Goal: Information Seeking & Learning: Learn about a topic

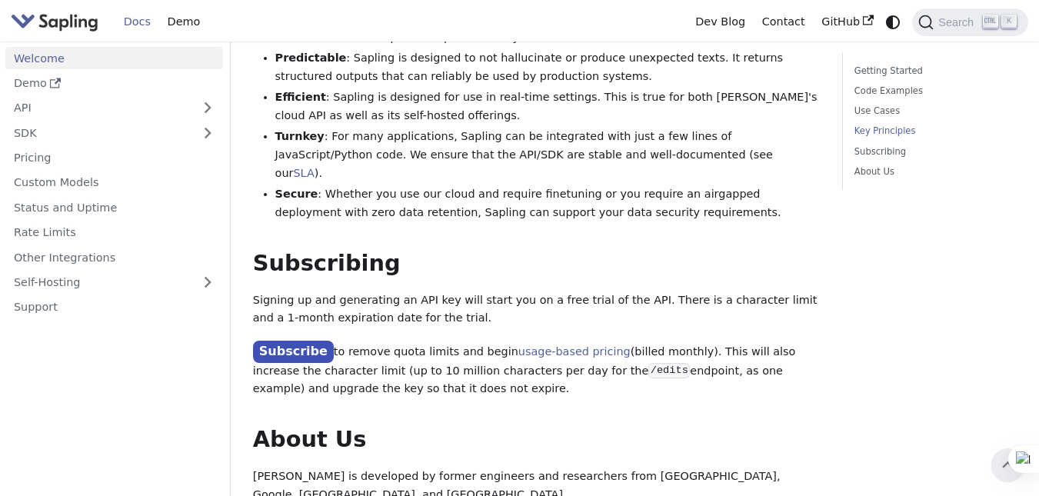
scroll to position [1023, 0]
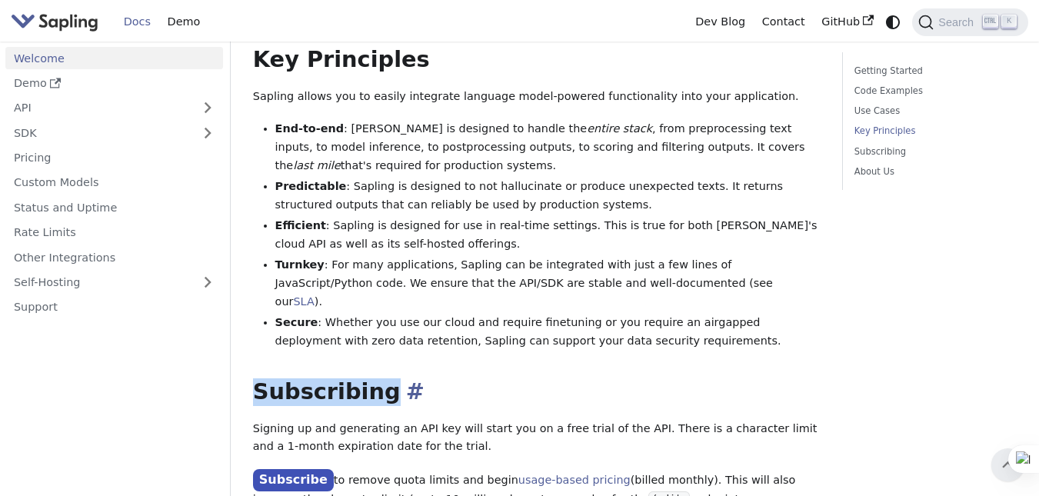
drag, startPoint x: 255, startPoint y: 318, endPoint x: 372, endPoint y: 319, distance: 116.9
click at [372, 378] on h2 "Subscribing ​" at bounding box center [537, 392] width 568 height 28
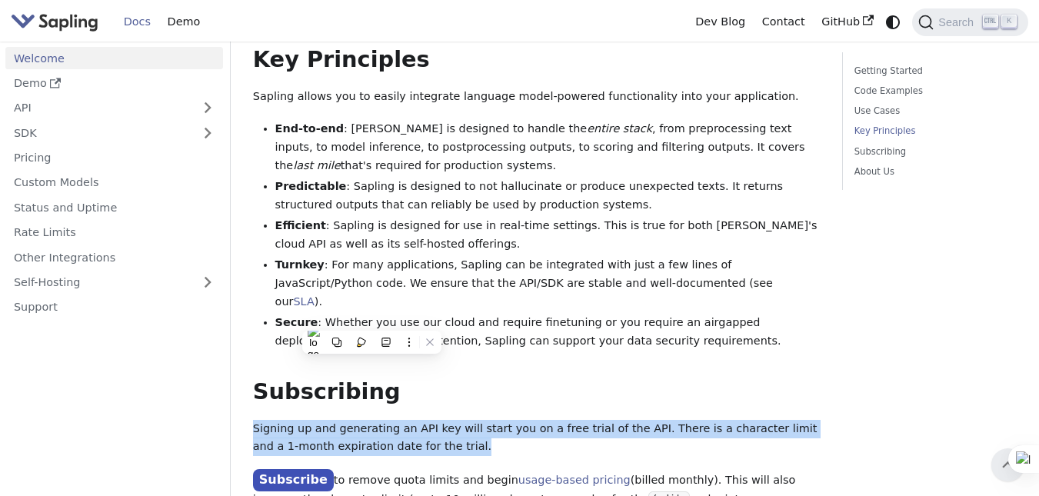
drag, startPoint x: 425, startPoint y: 373, endPoint x: 255, endPoint y: 354, distance: 171.1
click at [255, 420] on p "Signing up and generating an API key will start you on a free trial of the API.…" at bounding box center [537, 438] width 568 height 37
click at [256, 420] on p "Signing up and generating an API key will start you on a free trial of the API.…" at bounding box center [537, 438] width 568 height 37
drag, startPoint x: 255, startPoint y: 352, endPoint x: 431, endPoint y: 368, distance: 176.9
click at [431, 420] on p "Signing up and generating an API key will start you on a free trial of the API.…" at bounding box center [537, 438] width 568 height 37
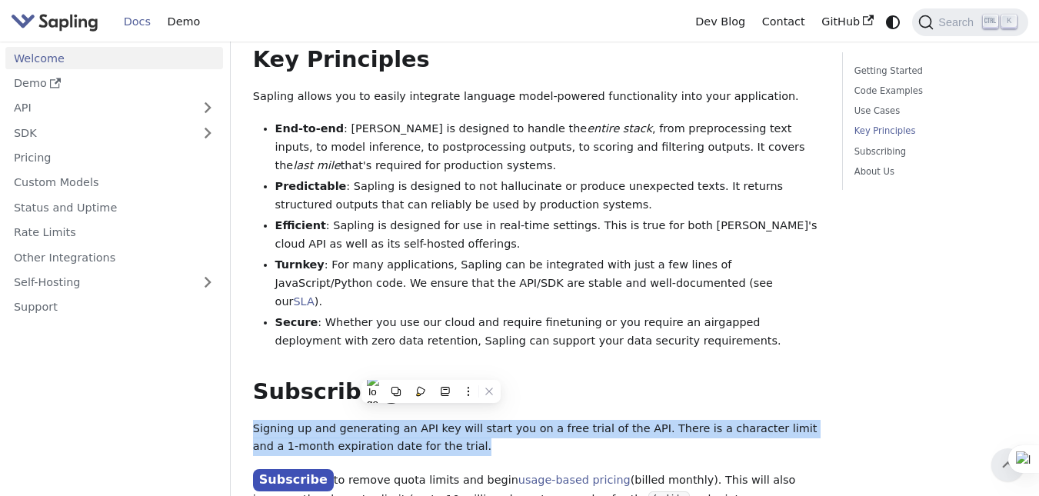
click at [458, 420] on p "Signing up and generating an API key will start you on a free trial of the API.…" at bounding box center [537, 438] width 568 height 37
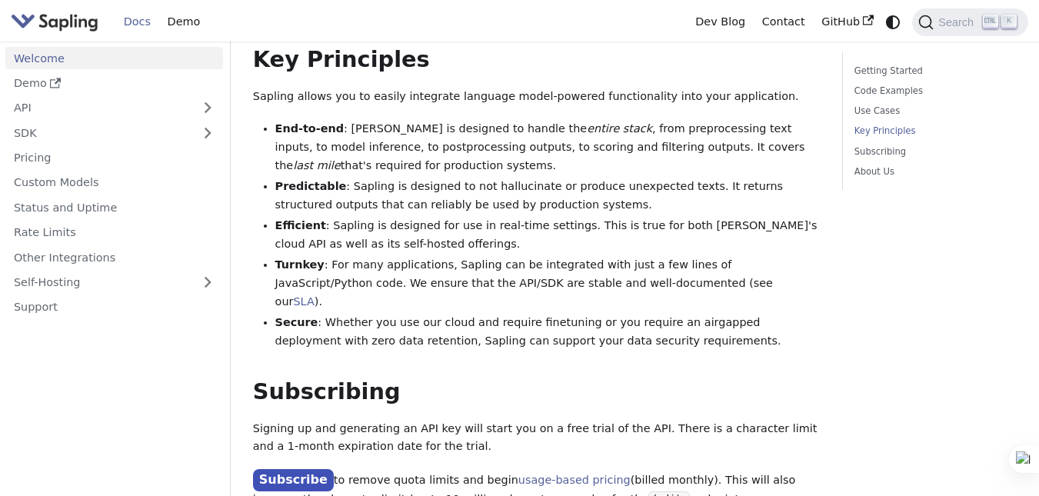
scroll to position [1152, 0]
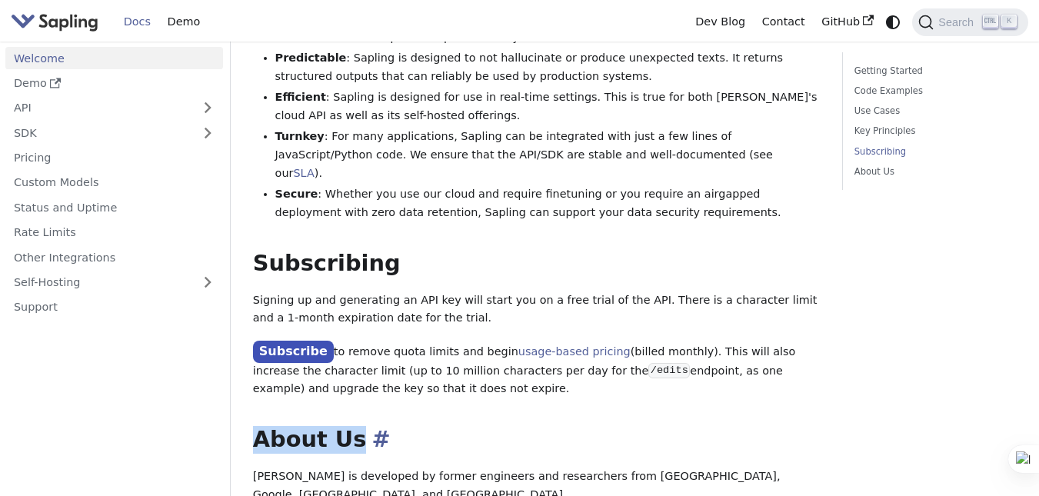
drag, startPoint x: 348, startPoint y: 362, endPoint x: 255, endPoint y: 368, distance: 92.5
click at [255, 426] on h2 "About Us ​" at bounding box center [537, 440] width 568 height 28
drag, startPoint x: 386, startPoint y: 315, endPoint x: 327, endPoint y: 278, distance: 69.4
click at [327, 342] on p "Subscribe to remove quota limits and begin usage-based pricing (billed monthly)…" at bounding box center [537, 370] width 568 height 57
click at [382, 342] on p "Subscribe to remove quota limits and begin usage-based pricing (billed monthly)…" at bounding box center [537, 370] width 568 height 57
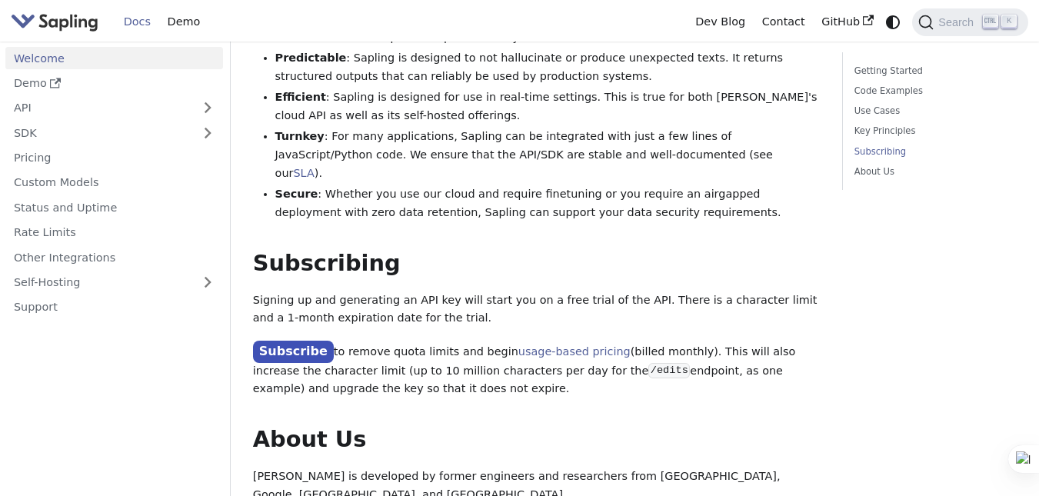
drag, startPoint x: 382, startPoint y: 315, endPoint x: 246, endPoint y: 231, distance: 159.3
drag, startPoint x: 248, startPoint y: 188, endPoint x: 422, endPoint y: 319, distance: 218.0
click at [422, 342] on p "Subscribe to remove quota limits and begin usage-based pricing (billed monthly)…" at bounding box center [537, 370] width 568 height 57
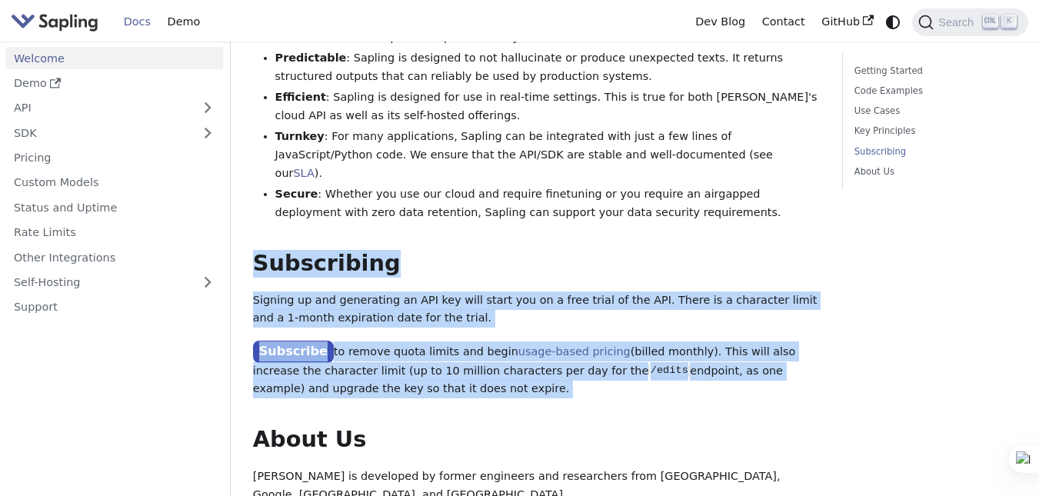
drag, startPoint x: 422, startPoint y: 319, endPoint x: 247, endPoint y: 192, distance: 215.9
click at [388, 342] on p "Subscribe to remove quota limits and begin usage-based pricing (billed monthly)…" at bounding box center [537, 370] width 568 height 57
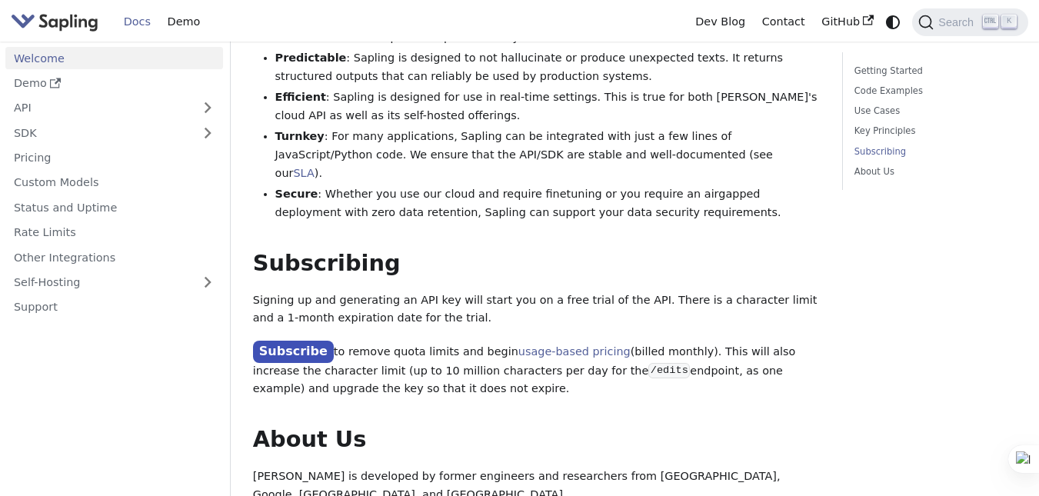
drag, startPoint x: 388, startPoint y: 315, endPoint x: 252, endPoint y: 201, distance: 178.0
click at [380, 342] on p "Subscribe to remove quota limits and begin usage-based pricing (billed monthly)…" at bounding box center [537, 370] width 568 height 57
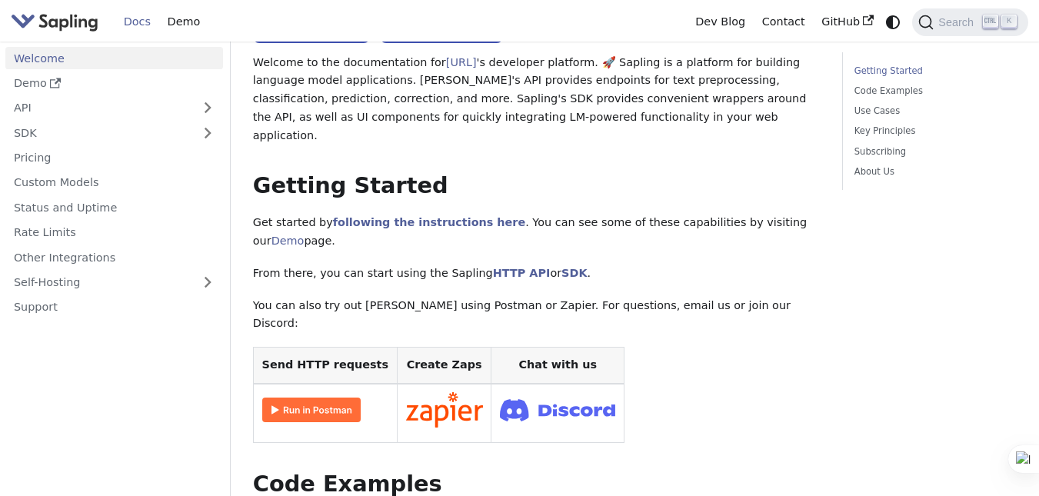
scroll to position [0, 0]
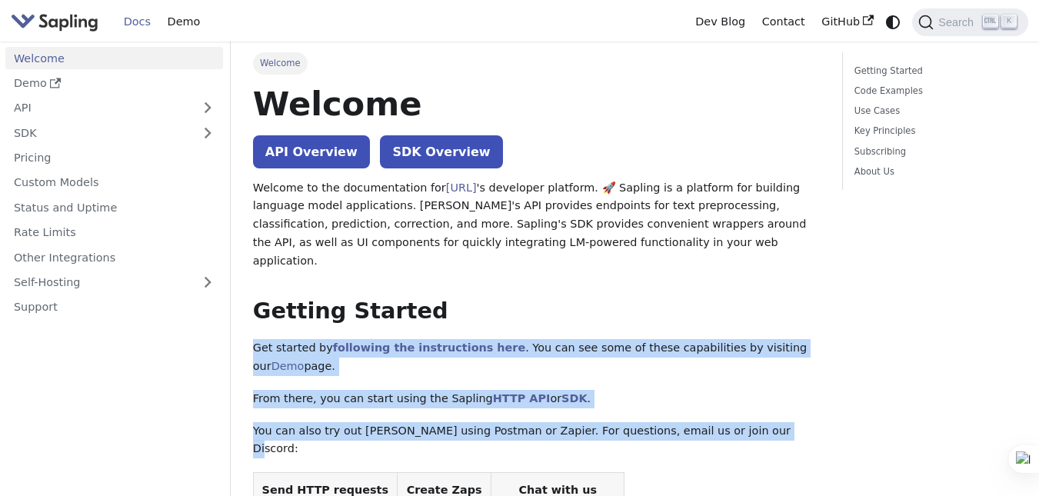
drag, startPoint x: 255, startPoint y: 329, endPoint x: 731, endPoint y: 392, distance: 480.4
click at [731, 422] on p "You can also try out [PERSON_NAME] using Postman or Zapier. For questions, emai…" at bounding box center [537, 440] width 568 height 37
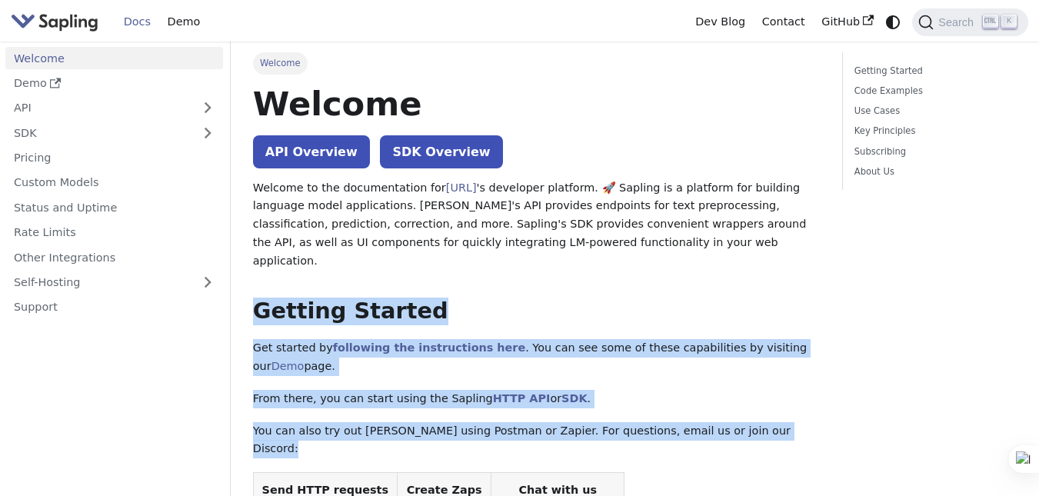
drag, startPoint x: 731, startPoint y: 392, endPoint x: 246, endPoint y: 301, distance: 493.2
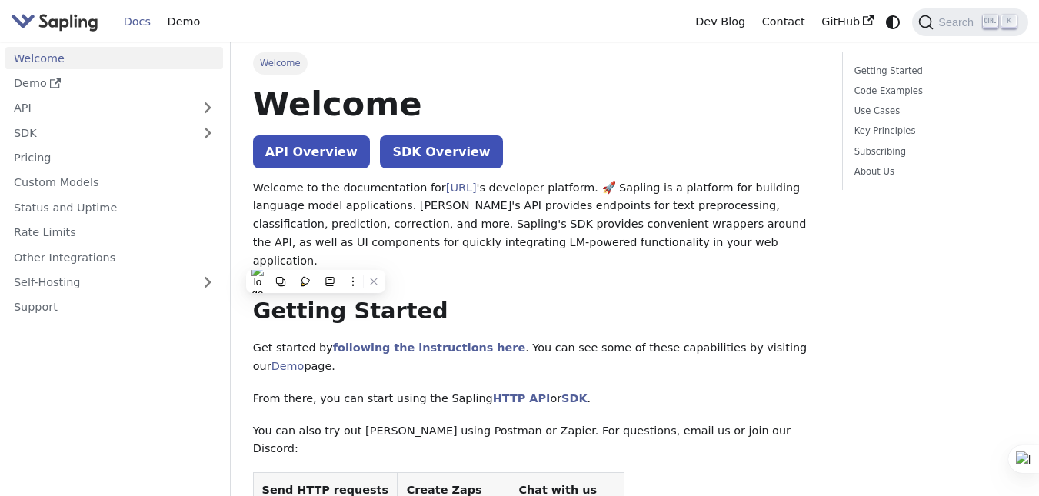
click at [308, 197] on p "Welcome to the documentation for [URL] 's developer platform. 🚀 Sapling is a pl…" at bounding box center [537, 225] width 568 height 92
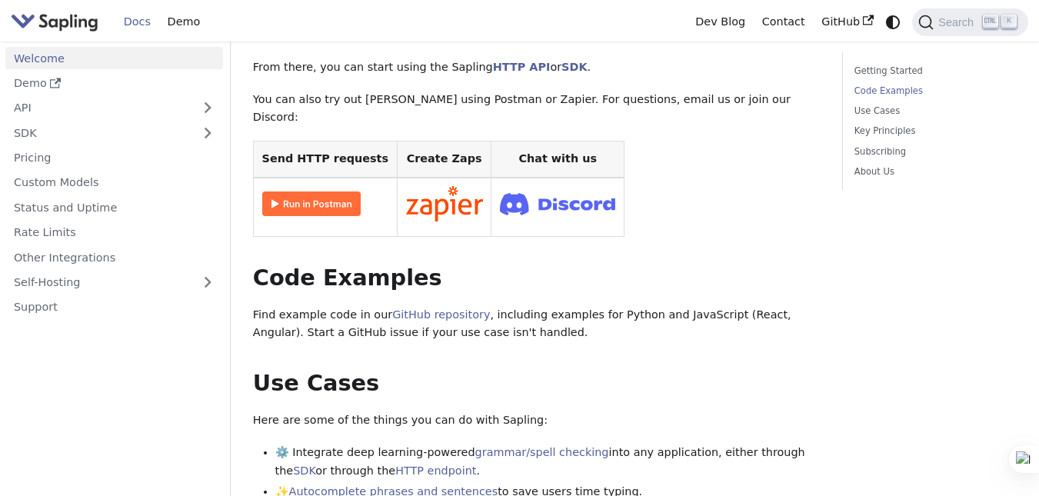
scroll to position [385, 0]
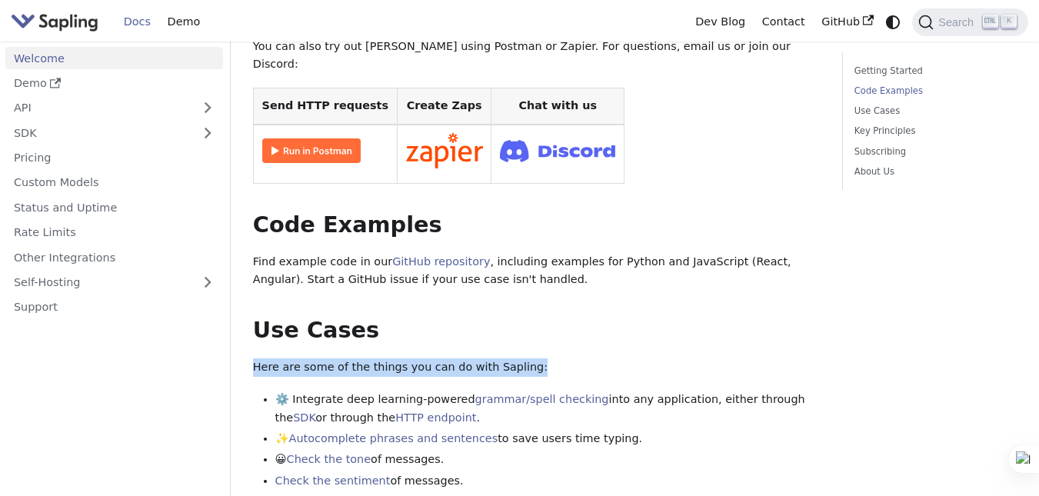
drag, startPoint x: 253, startPoint y: 308, endPoint x: 522, endPoint y: 311, distance: 269.3
click at [522, 358] on p "Here are some of the things you can do with Sapling:" at bounding box center [537, 367] width 568 height 18
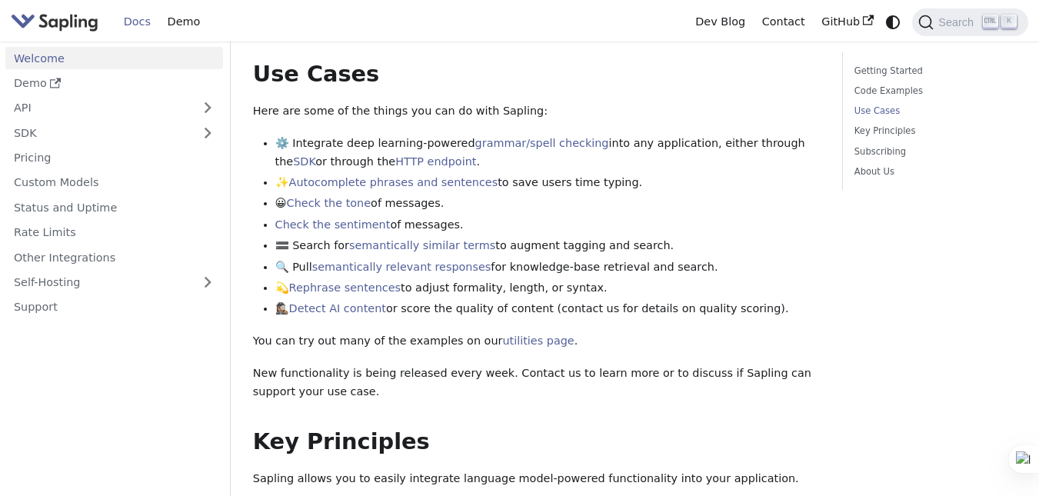
scroll to position [769, 0]
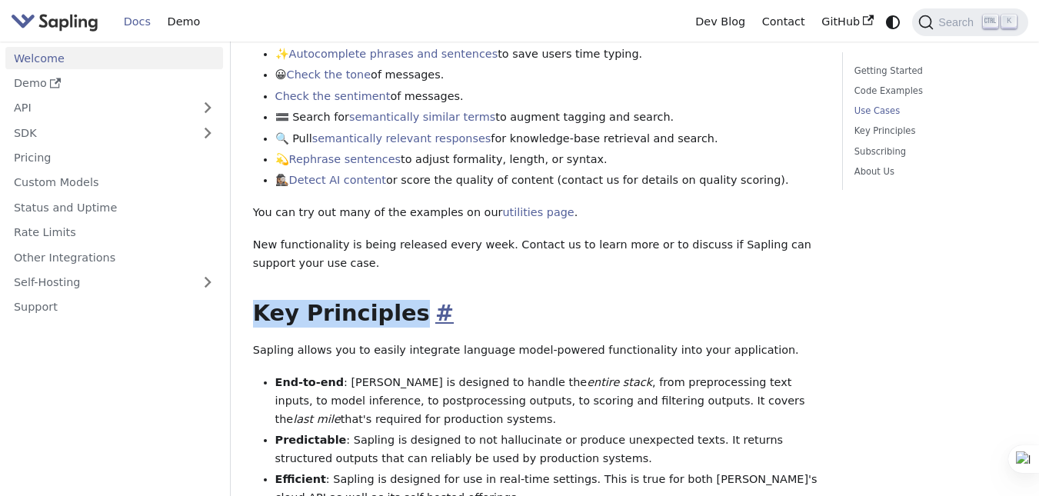
drag, startPoint x: 255, startPoint y: 262, endPoint x: 409, endPoint y: 258, distance: 154.7
click at [409, 300] on h2 "Key Principles ​" at bounding box center [537, 314] width 568 height 28
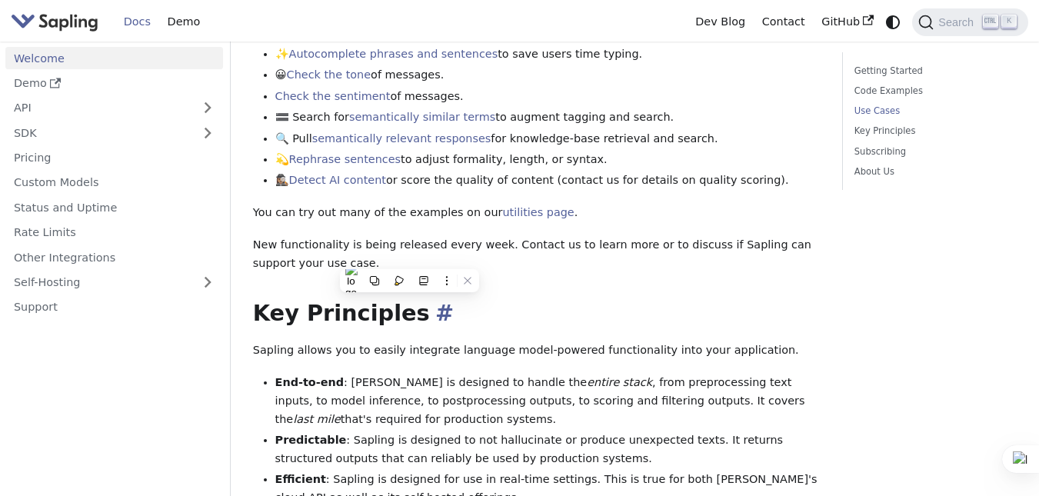
click at [562, 300] on h2 "Key Principles ​" at bounding box center [537, 314] width 568 height 28
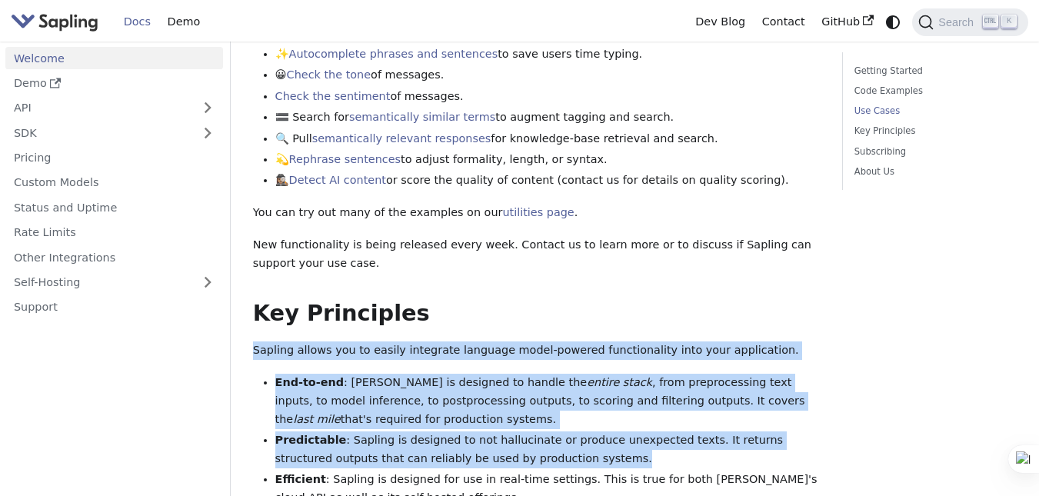
drag, startPoint x: 252, startPoint y: 292, endPoint x: 805, endPoint y: 398, distance: 563.1
click at [805, 398] on div "Welcome On this page Welcome API Overview SDK Overview Welcome to the documenta…" at bounding box center [537, 161] width 590 height 1757
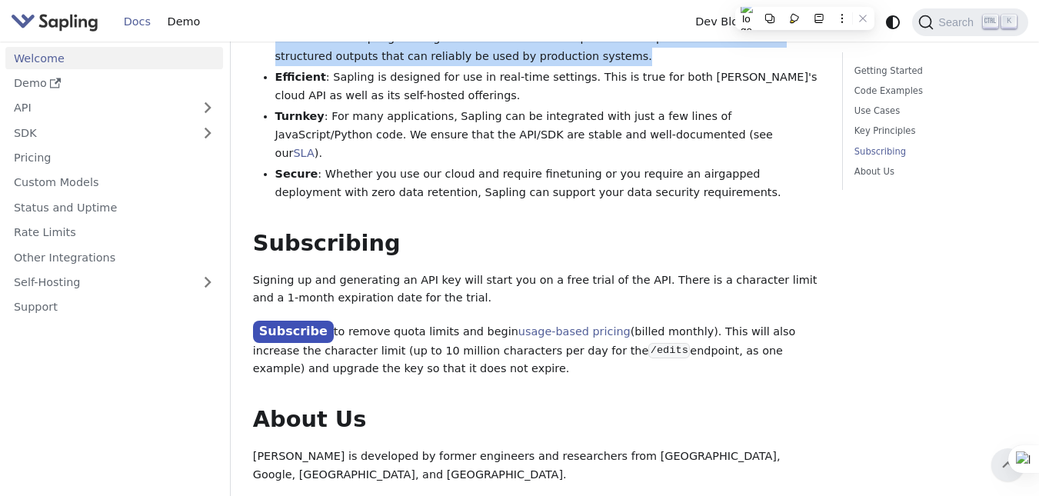
scroll to position [1152, 0]
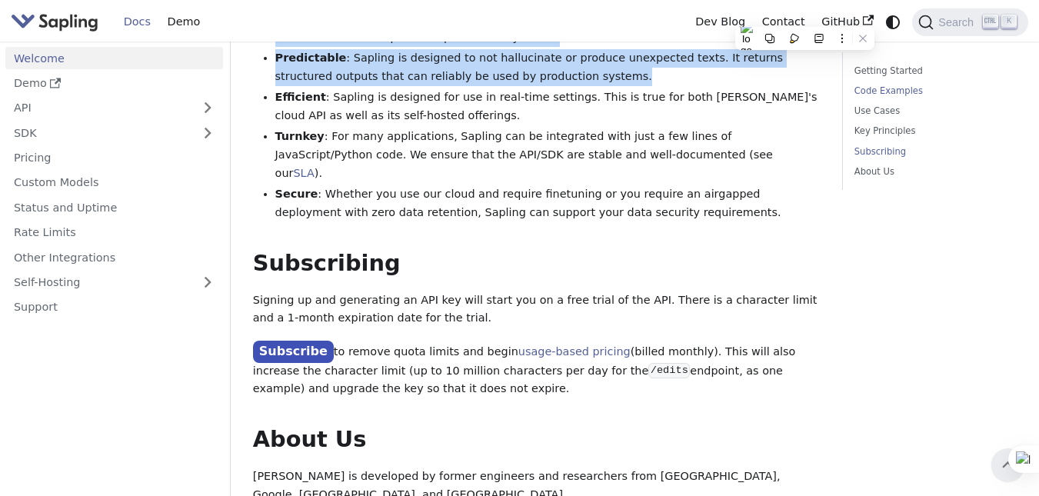
click at [868, 93] on link "Code Examples" at bounding box center [933, 91] width 157 height 15
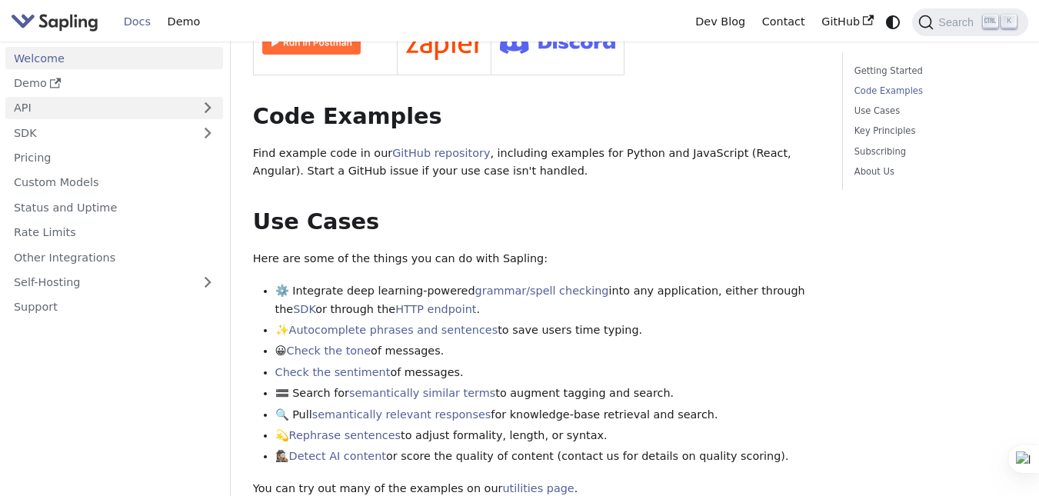
click at [108, 110] on link "API" at bounding box center [98, 108] width 187 height 22
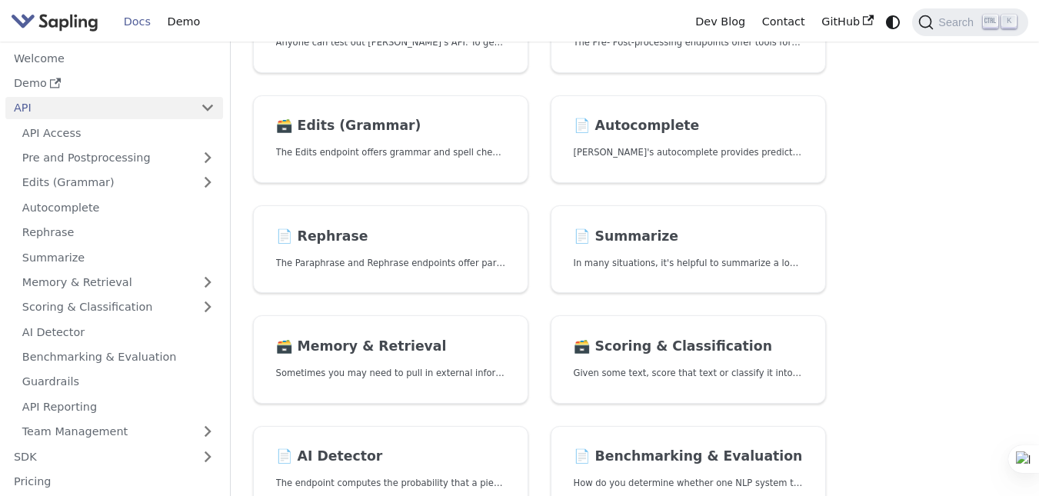
scroll to position [196, 0]
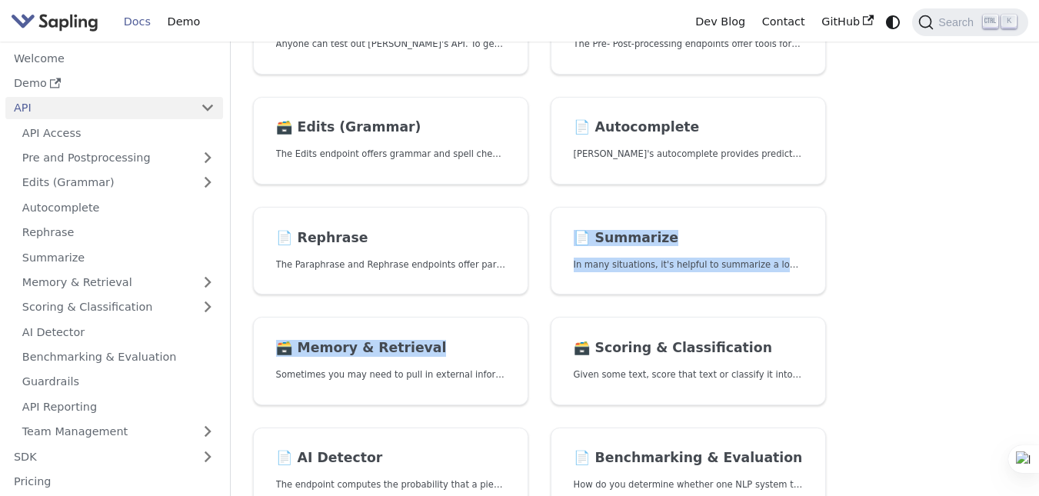
drag, startPoint x: 535, startPoint y: 300, endPoint x: 535, endPoint y: 328, distance: 27.7
click at [535, 328] on section "📄️ API Access Anyone can test out [PERSON_NAME]'s API. To get started with the …" at bounding box center [539, 372] width 595 height 772
click at [535, 303] on section "📄️ API Access Anyone can test out [PERSON_NAME]'s API. To get started with the …" at bounding box center [539, 372] width 595 height 772
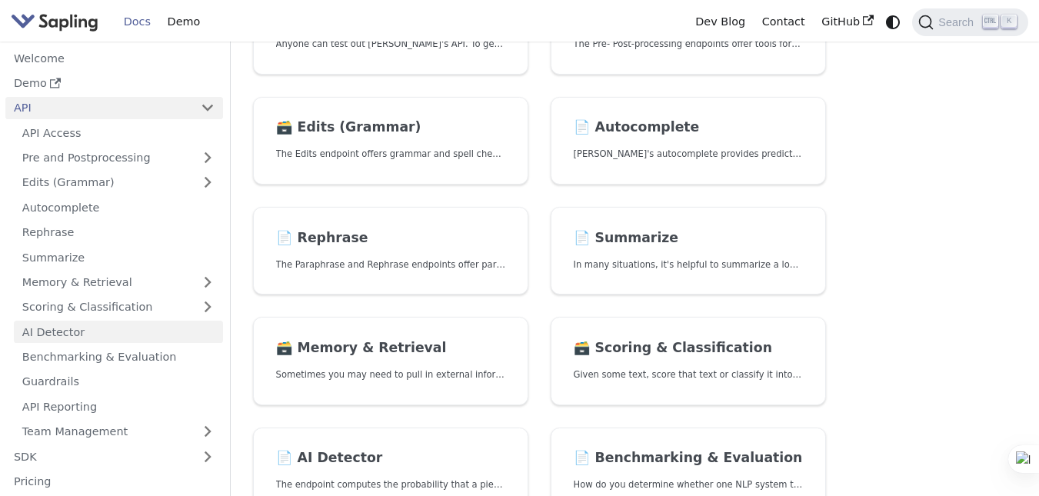
click at [54, 328] on link "AI Detector" at bounding box center [118, 332] width 209 height 22
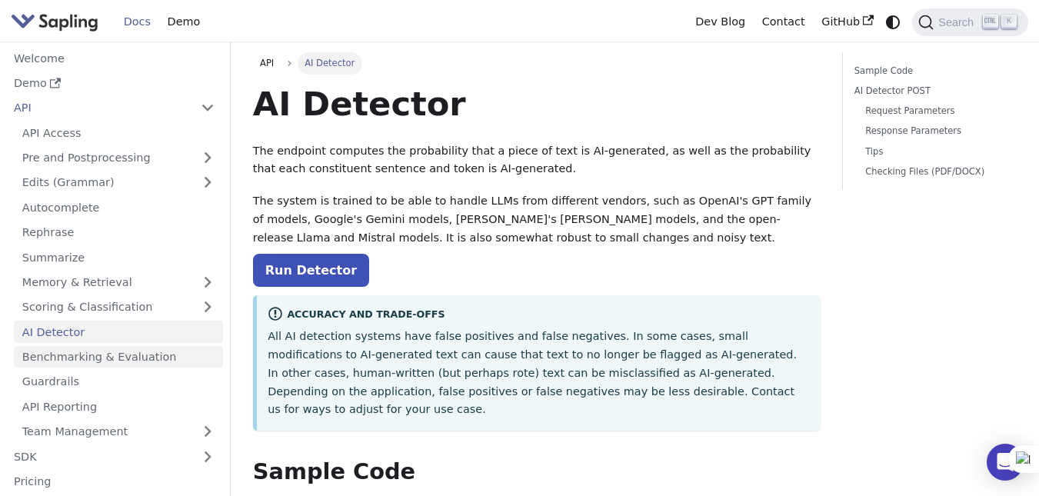
click at [94, 350] on link "Benchmarking & Evaluation" at bounding box center [118, 357] width 209 height 22
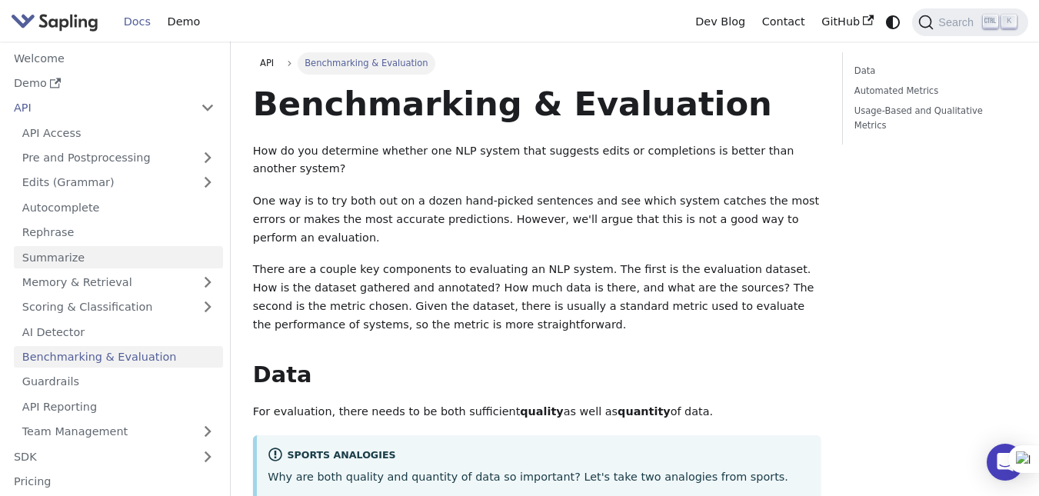
click at [112, 268] on link "Summarize" at bounding box center [118, 257] width 209 height 22
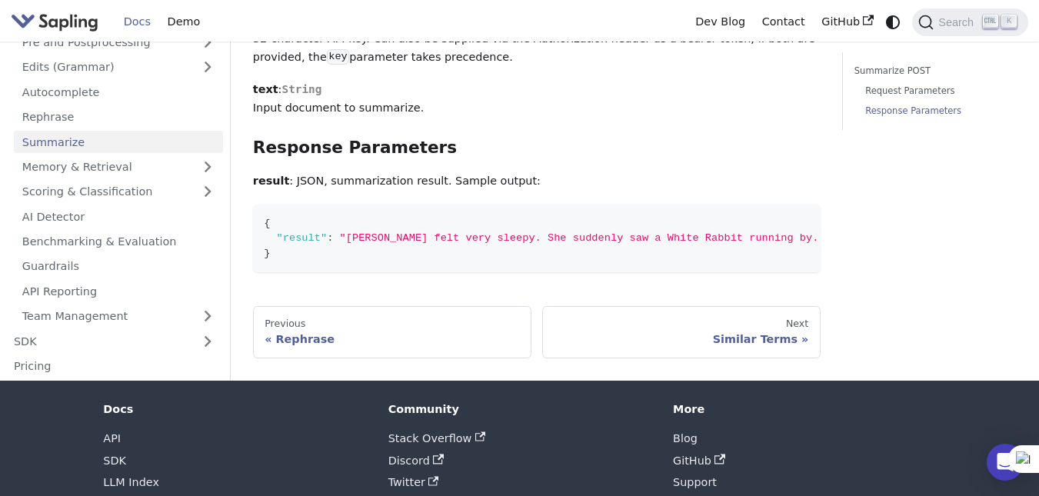
scroll to position [655, 0]
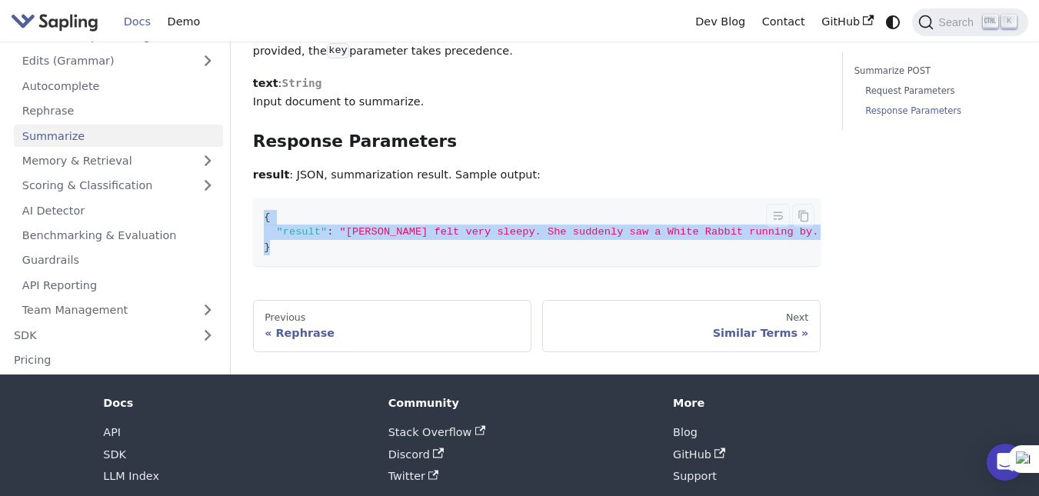
click at [425, 216] on pre "{ "result" : "[PERSON_NAME] felt very sleepy. She suddenly saw a White Rabbit r…" at bounding box center [537, 232] width 568 height 68
click at [448, 208] on code "{ "result" : "[PERSON_NAME] felt very sleepy. She suddenly saw a White Rabbit r…" at bounding box center [661, 232] width 816 height 68
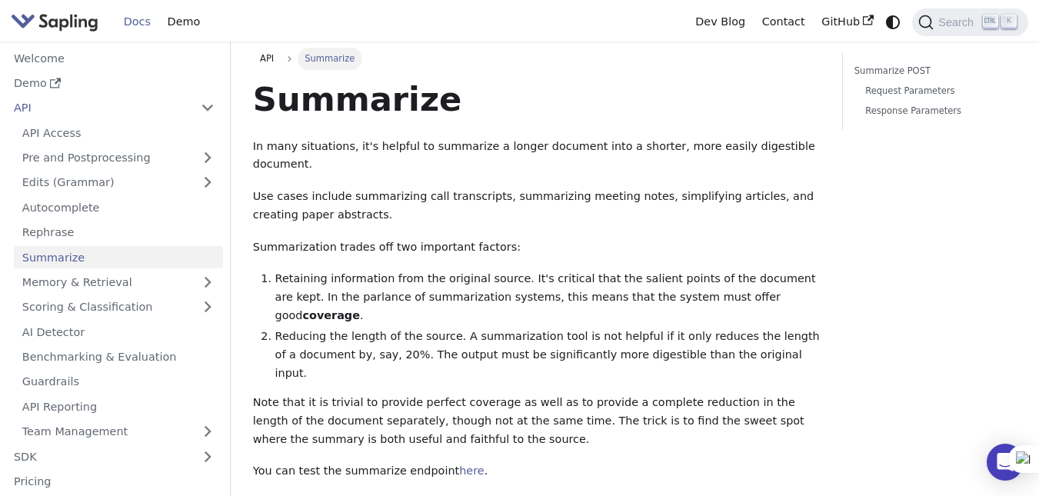
scroll to position [0, 0]
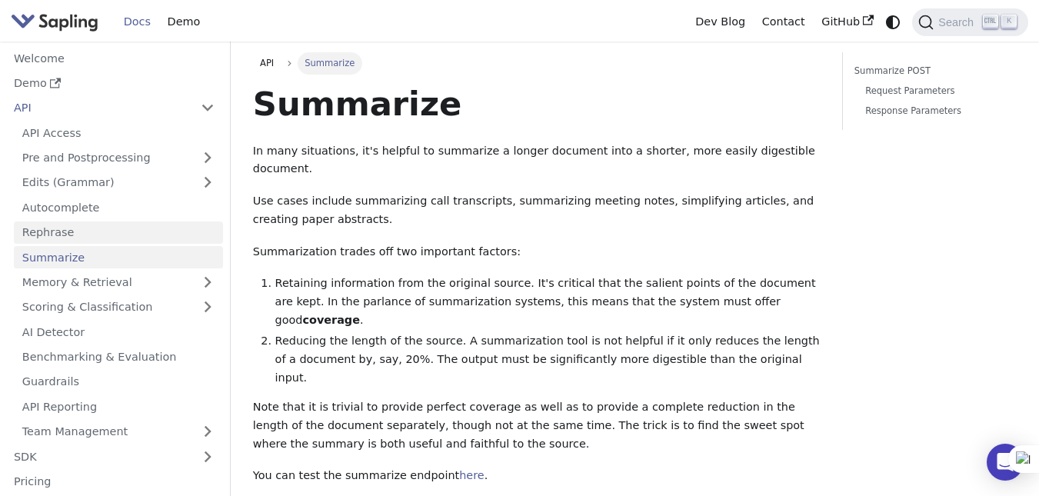
click at [137, 227] on link "Rephrase" at bounding box center [118, 233] width 209 height 22
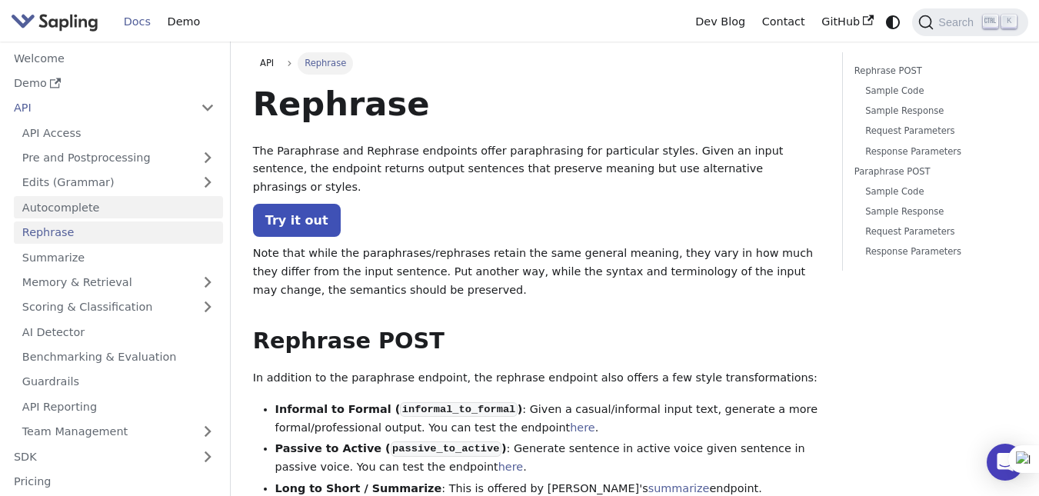
click at [112, 206] on link "Autocomplete" at bounding box center [118, 207] width 209 height 22
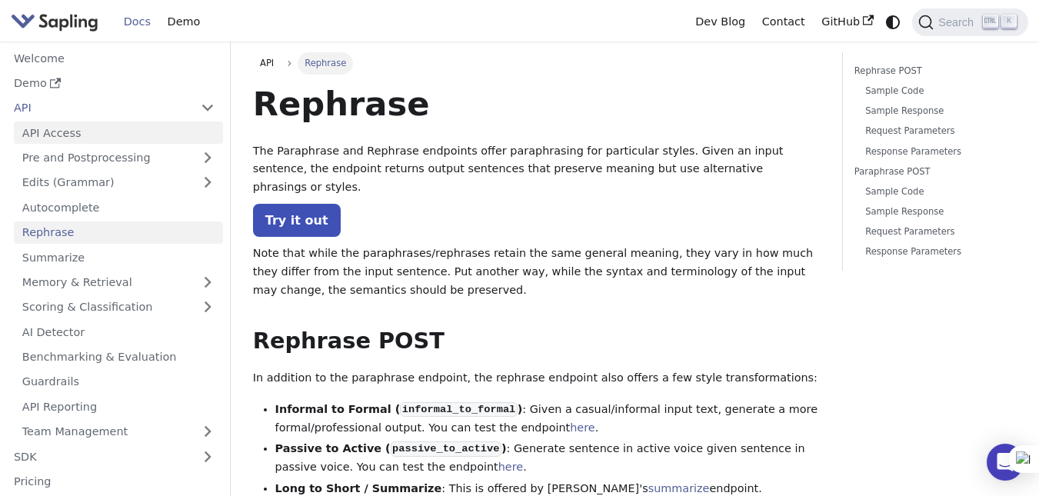
click at [98, 131] on link "API Access" at bounding box center [118, 133] width 209 height 22
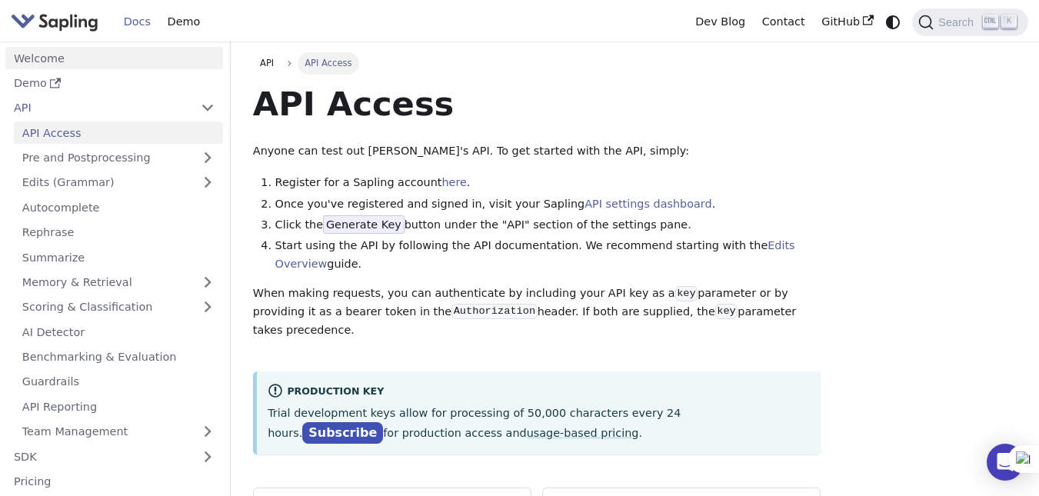
click at [104, 59] on link "Welcome" at bounding box center [114, 58] width 218 height 22
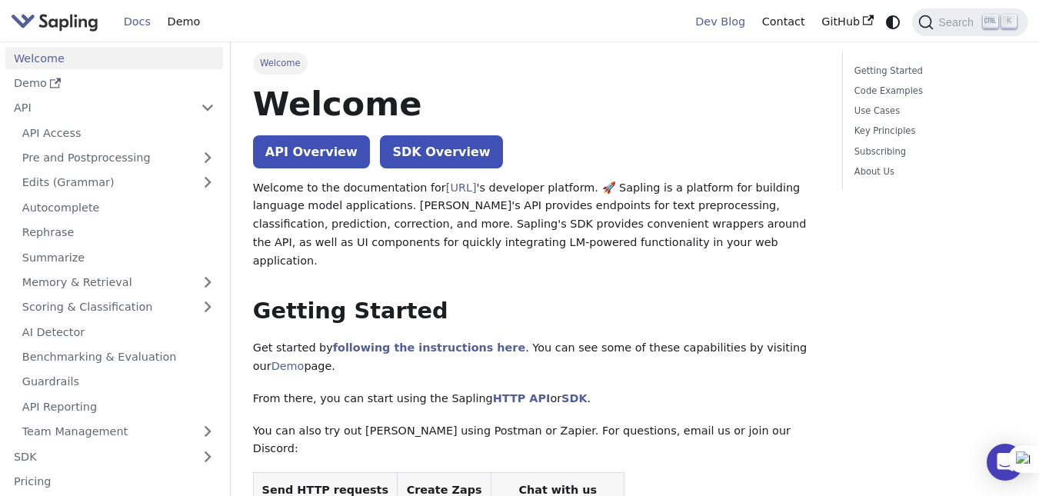
click at [735, 28] on link "Dev Blog" at bounding box center [720, 22] width 66 height 24
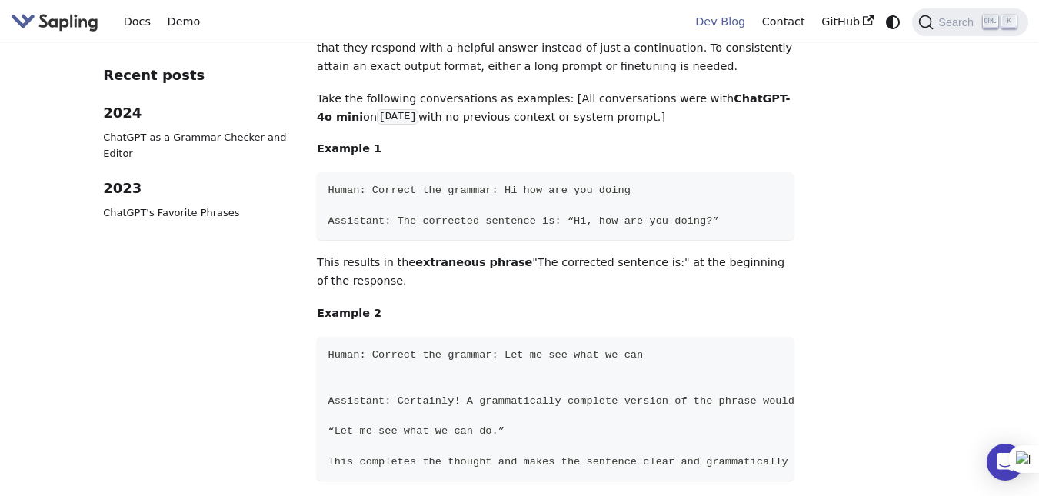
scroll to position [1282, 0]
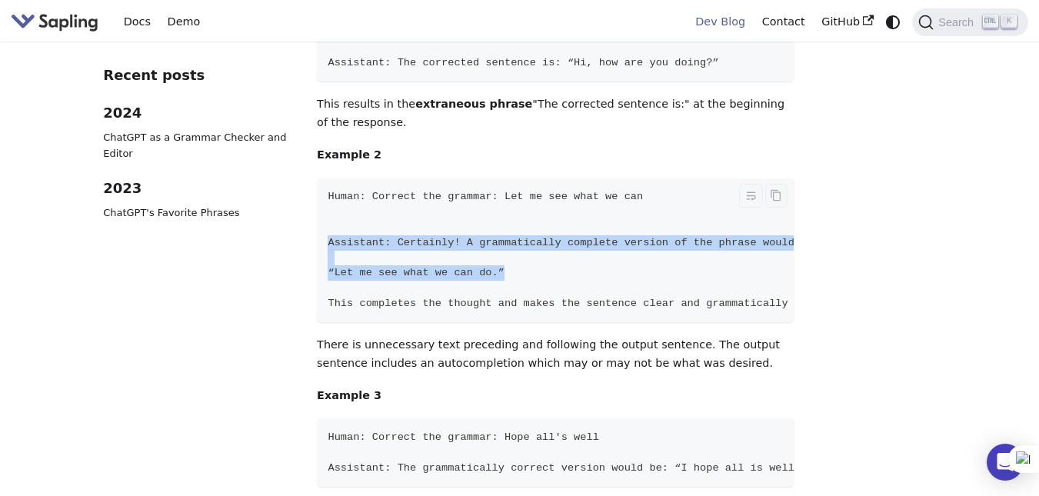
drag, startPoint x: 328, startPoint y: 182, endPoint x: 495, endPoint y: 215, distance: 170.0
click at [495, 215] on code "Human: Correct the grammar: Let me see what we can Assistant: Certainly! A gram…" at bounding box center [586, 250] width 539 height 145
drag, startPoint x: 495, startPoint y: 215, endPoint x: 319, endPoint y: 182, distance: 178.5
click at [319, 182] on code "Human: Correct the grammar: Let me see what we can Assistant: Certainly! A gram…" at bounding box center [586, 250] width 539 height 145
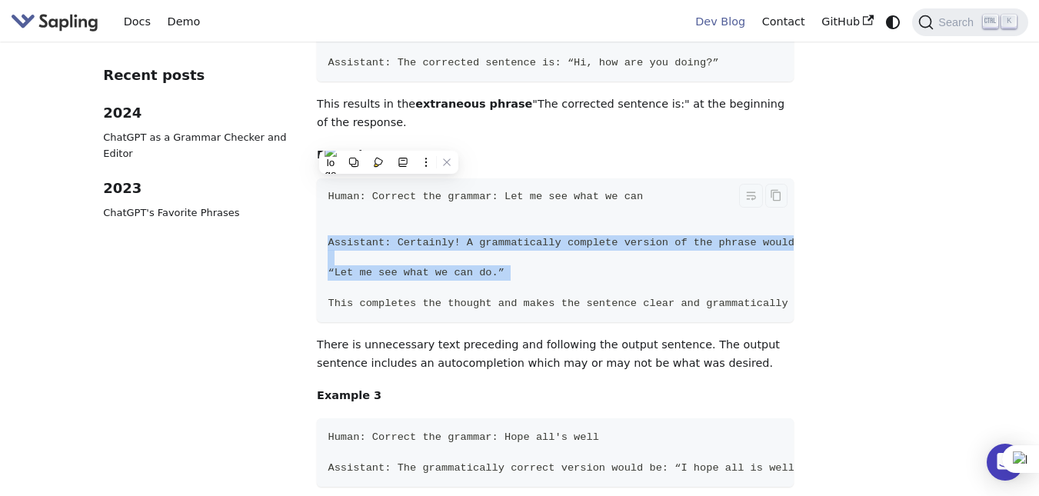
click at [319, 182] on code "Human: Correct the grammar: Let me see what we can Assistant: Certainly! A gram…" at bounding box center [586, 250] width 539 height 145
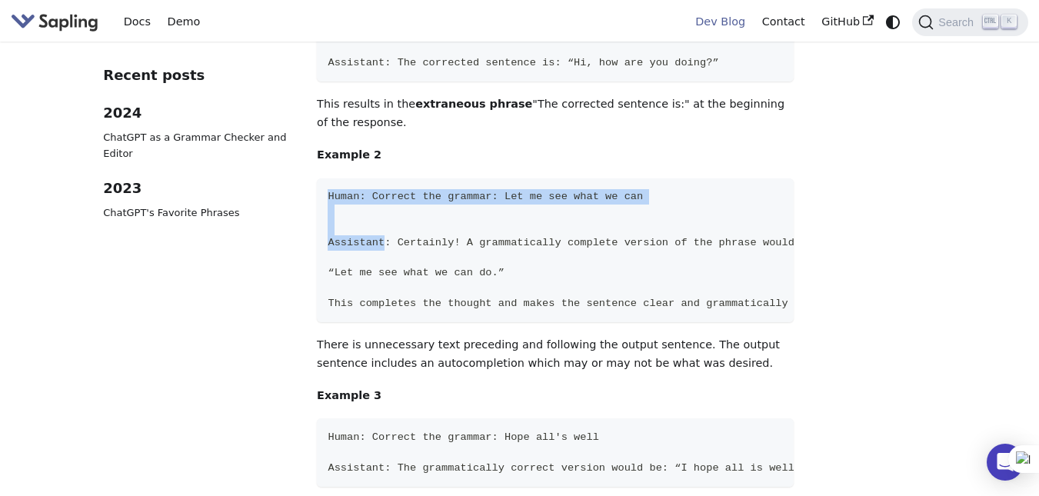
scroll to position [0, 20]
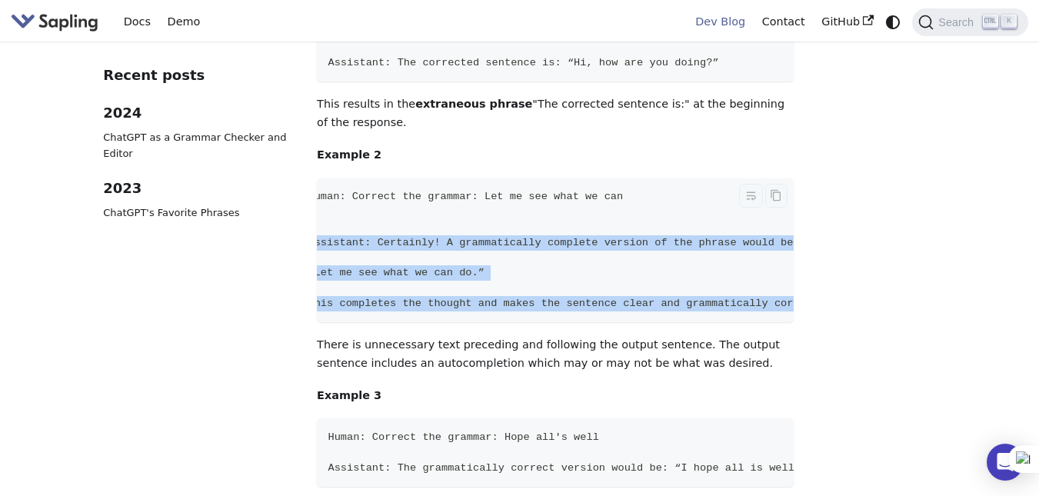
drag, startPoint x: 319, startPoint y: 182, endPoint x: 789, endPoint y: 251, distance: 474.4
click at [789, 251] on code "Human: Correct the grammar: Let me see what we can Assistant: Certainly! A gram…" at bounding box center [566, 250] width 539 height 145
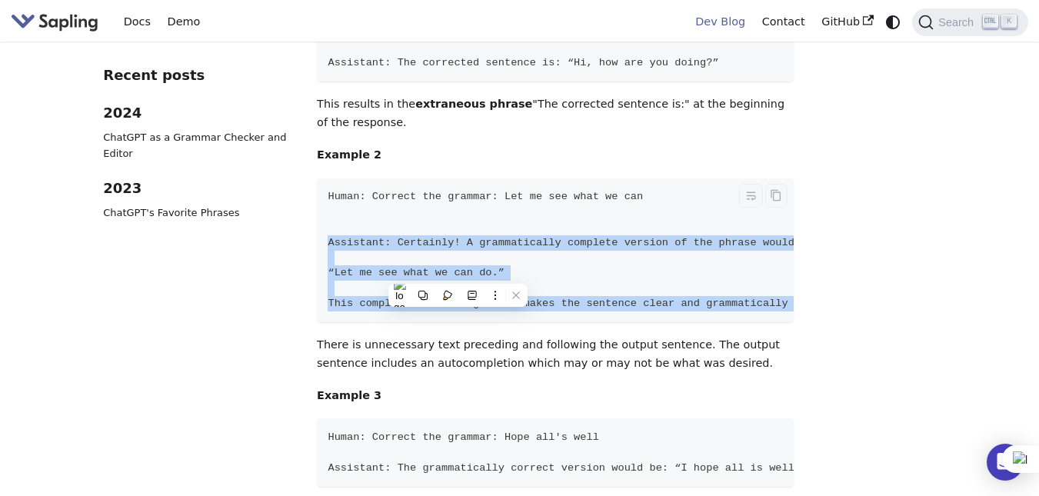
click at [499, 220] on code "Human: Correct the grammar: Let me see what we can Assistant: Certainly! A gram…" at bounding box center [586, 250] width 539 height 145
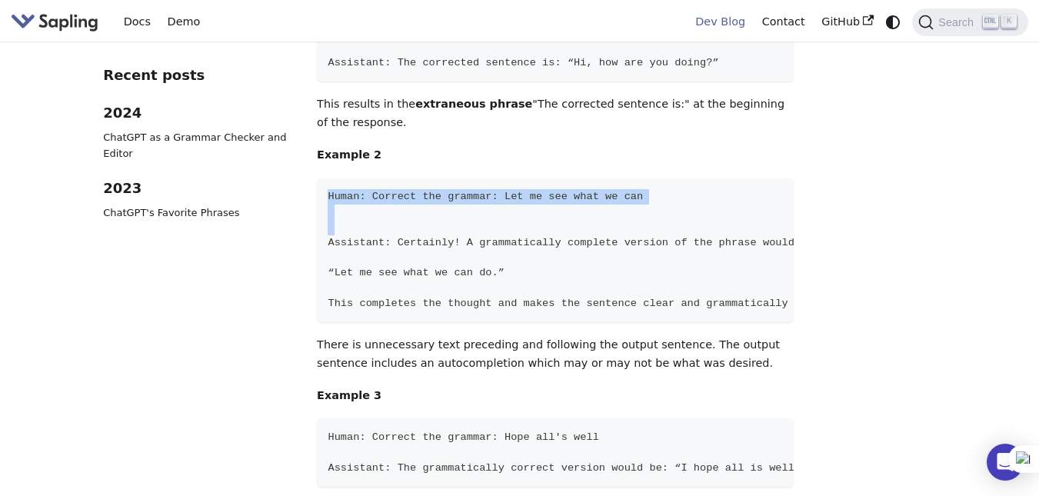
scroll to position [0, 20]
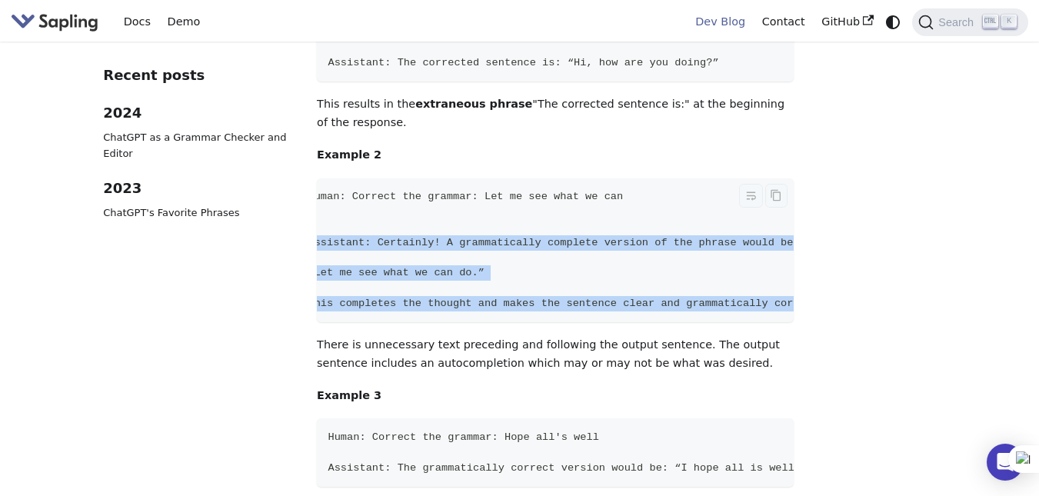
drag, startPoint x: 328, startPoint y: 185, endPoint x: 782, endPoint y: 248, distance: 457.6
click at [782, 248] on code "Human: Correct the grammar: Let me see what we can Assistant: Certainly! A gram…" at bounding box center [566, 250] width 539 height 145
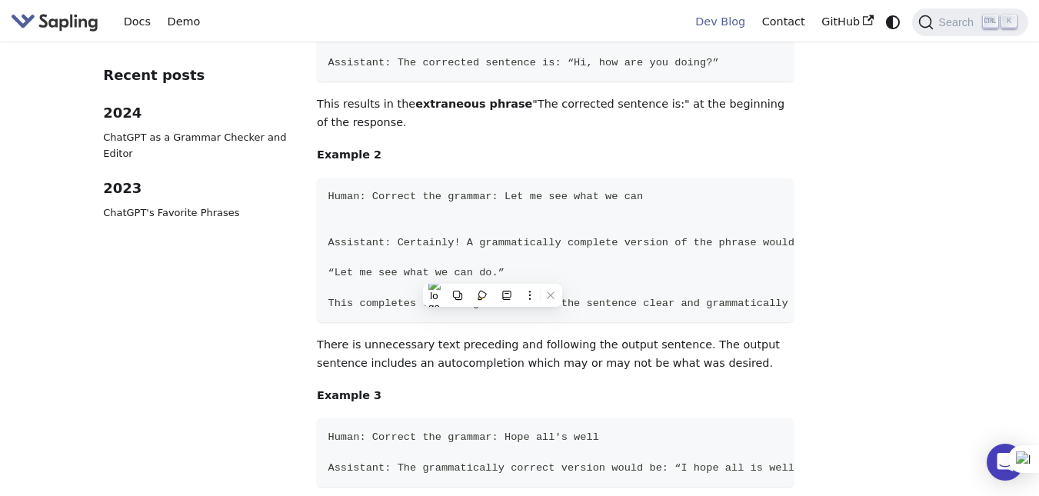
click at [320, 336] on p "There is unnecessary text preceding and following the output sentence. The outp…" at bounding box center [555, 354] width 476 height 37
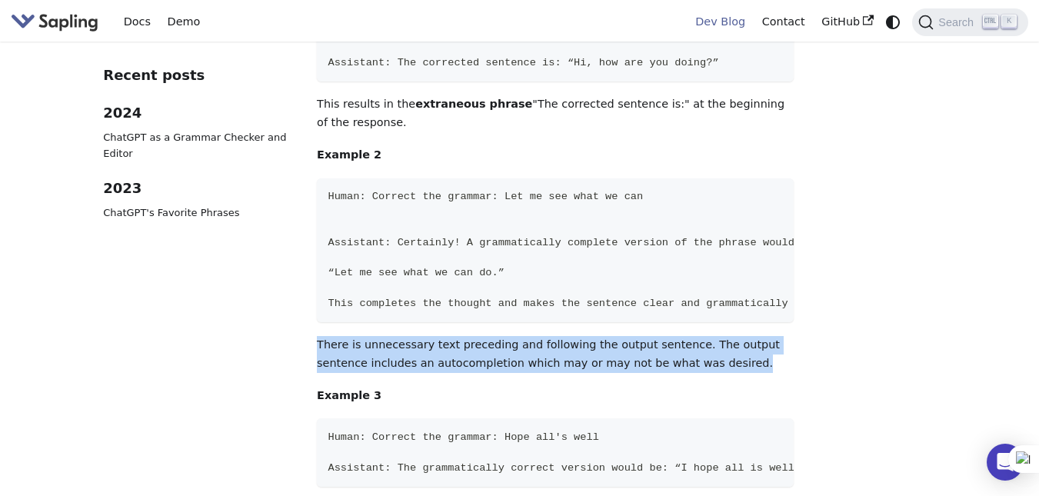
drag, startPoint x: 316, startPoint y: 295, endPoint x: 679, endPoint y: 308, distance: 363.3
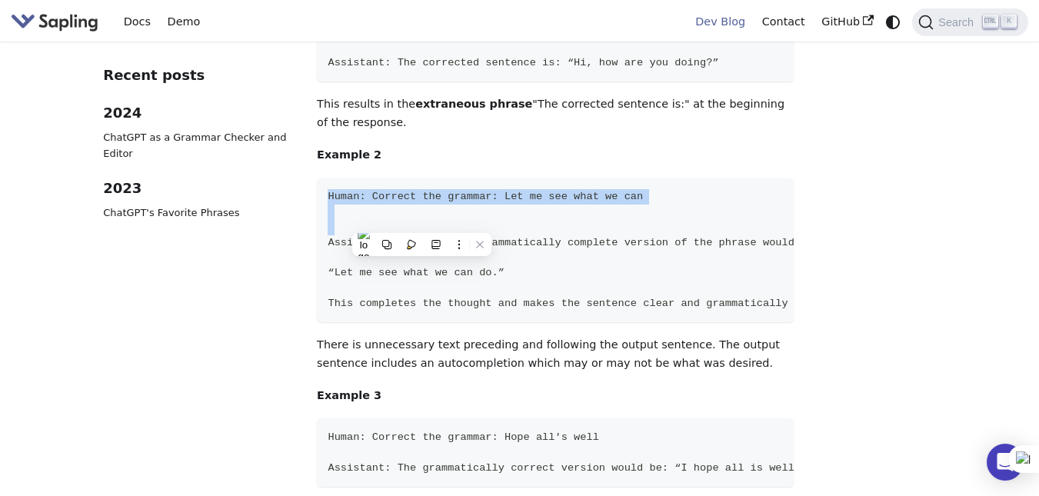
scroll to position [0, 20]
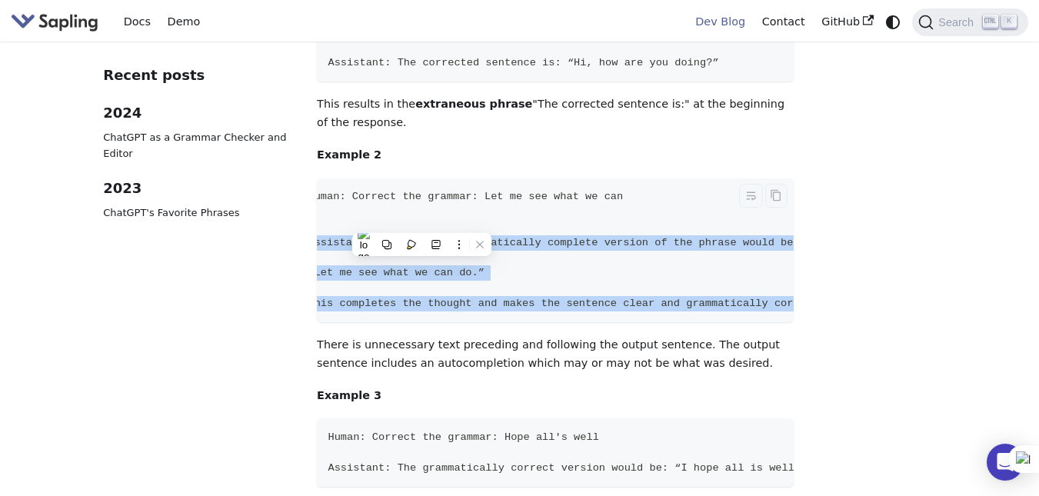
drag, startPoint x: 325, startPoint y: 185, endPoint x: 789, endPoint y: 249, distance: 469.1
click at [789, 249] on code "Human: Correct the grammar: Let me see what we can Assistant: Certainly! A gram…" at bounding box center [566, 250] width 539 height 145
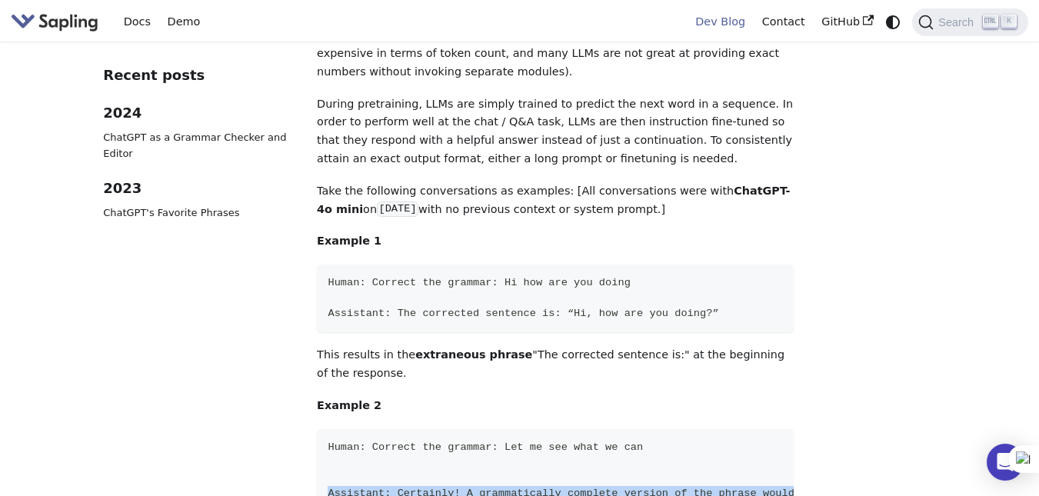
scroll to position [1025, 0]
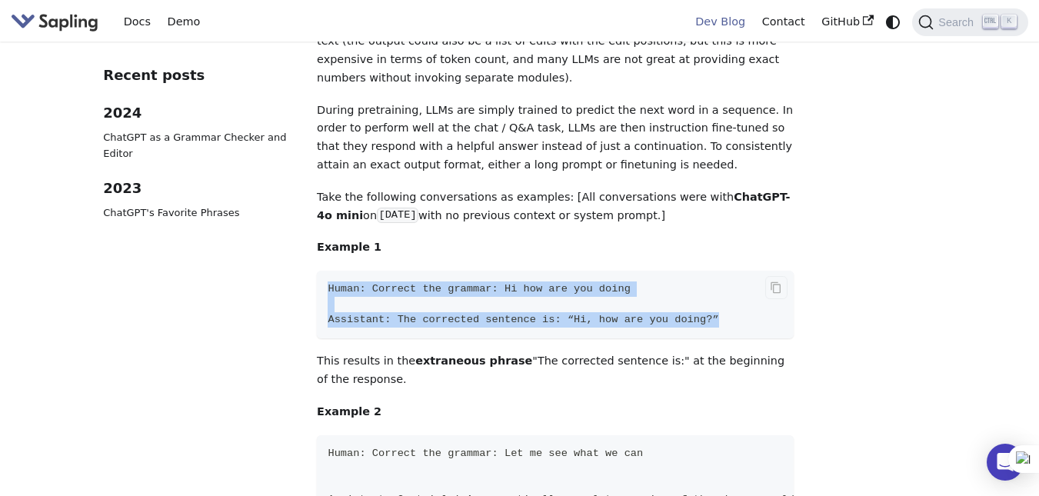
drag, startPoint x: 328, startPoint y: 232, endPoint x: 696, endPoint y: 265, distance: 369.2
click at [696, 271] on code "Human: Correct the grammar: Hi how are you doing Assistant: The corrected sente…" at bounding box center [555, 305] width 476 height 68
click at [692, 271] on code "Human: Correct the grammar: Hi how are you doing Assistant: The corrected sente…" at bounding box center [555, 305] width 476 height 68
drag, startPoint x: 692, startPoint y: 265, endPoint x: 325, endPoint y: 236, distance: 368.1
click at [325, 271] on code "Human: Correct the grammar: Hi how are you doing Assistant: The corrected sente…" at bounding box center [555, 305] width 476 height 68
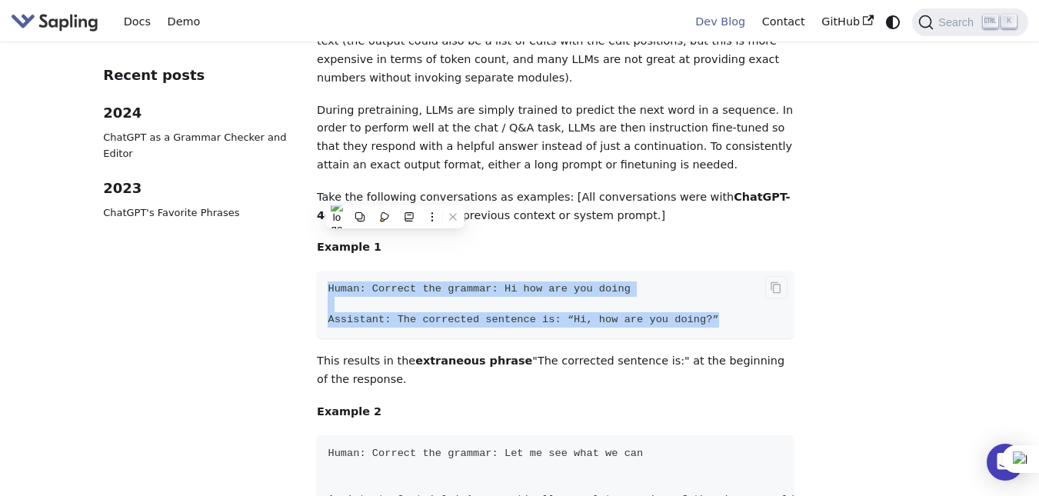
click at [325, 271] on code "Human: Correct the grammar: Hi how are you doing Assistant: The corrected sente…" at bounding box center [555, 305] width 476 height 68
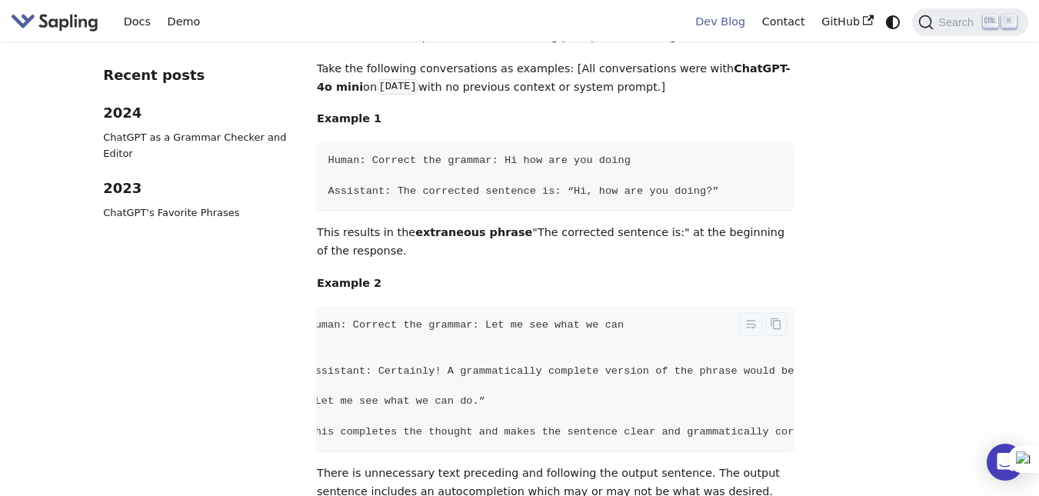
scroll to position [0, 0]
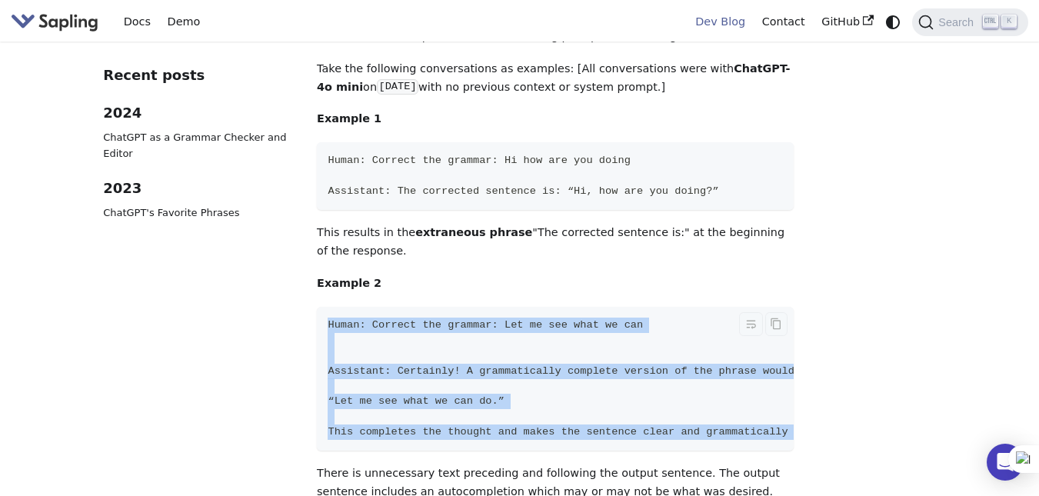
drag, startPoint x: 325, startPoint y: 268, endPoint x: 760, endPoint y: 382, distance: 450.3
click at [760, 382] on code "Human: Correct the grammar: Let me see what we can Assistant: Certainly! A gram…" at bounding box center [586, 379] width 539 height 145
click at [640, 388] on code "Human: Correct the grammar: Let me see what we can Assistant: Certainly! A gram…" at bounding box center [586, 379] width 539 height 145
drag, startPoint x: 328, startPoint y: 271, endPoint x: 783, endPoint y: 378, distance: 467.2
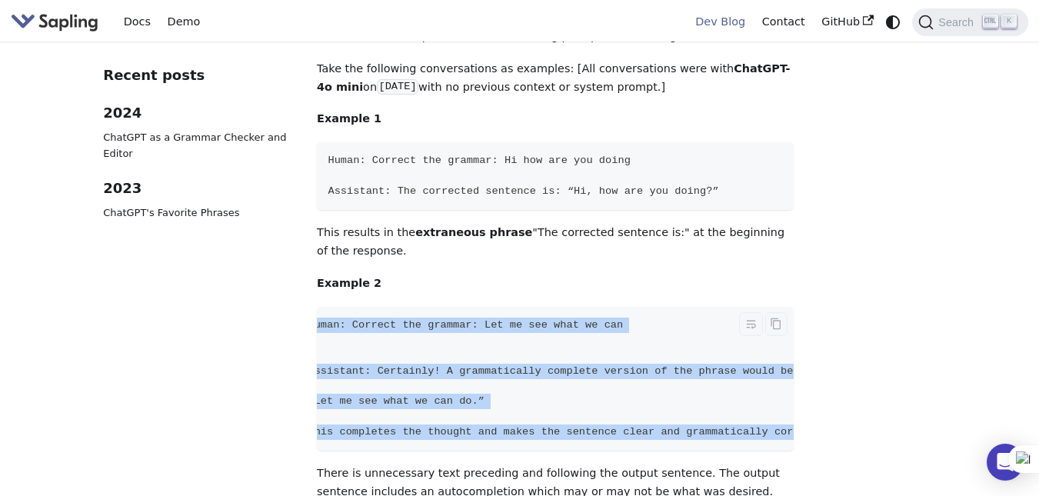
click at [783, 378] on code "Human: Correct the grammar: Let me see what we can Assistant: Certainly! A gram…" at bounding box center [566, 379] width 539 height 145
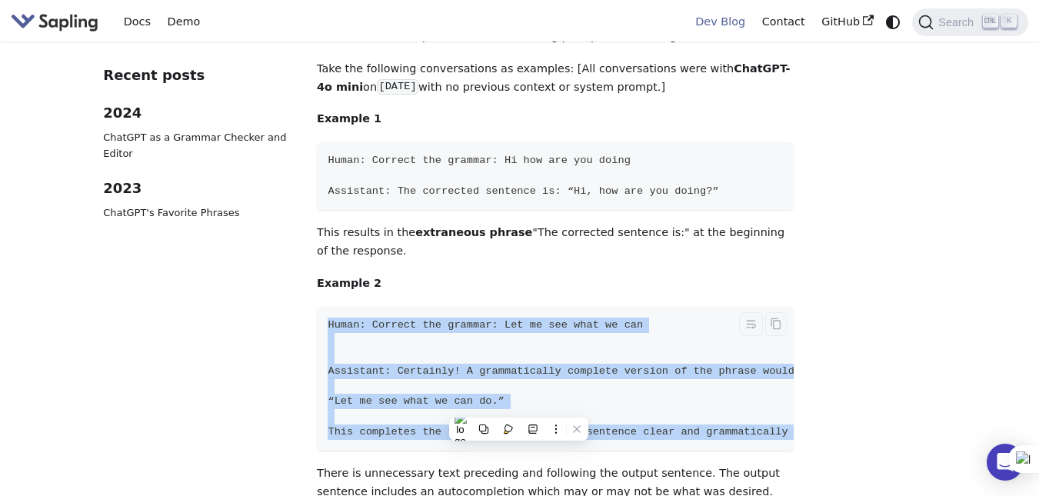
click at [331, 319] on span "Human: Correct the grammar: Let me see what we can" at bounding box center [485, 325] width 315 height 12
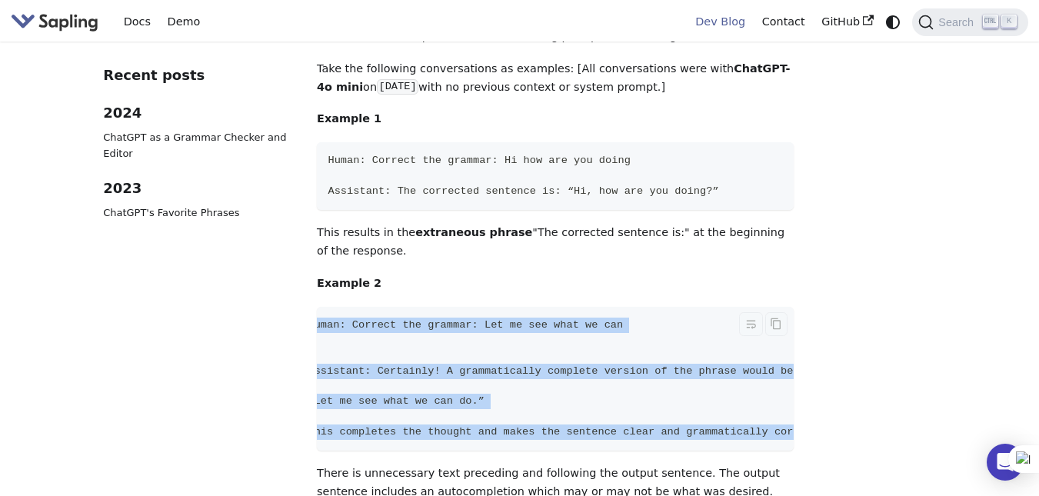
drag, startPoint x: 330, startPoint y: 272, endPoint x: 792, endPoint y: 377, distance: 473.3
click at [792, 377] on code "Human: Correct the grammar: Let me see what we can Assistant: Certainly! A gram…" at bounding box center [566, 379] width 539 height 145
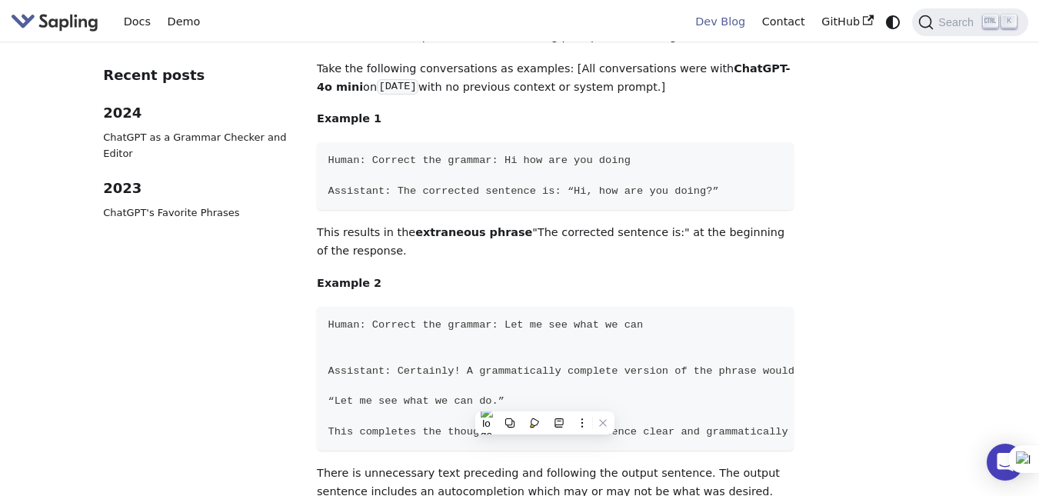
click at [321, 465] on p "There is unnecessary text preceding and following the output sentence. The outp…" at bounding box center [555, 483] width 476 height 37
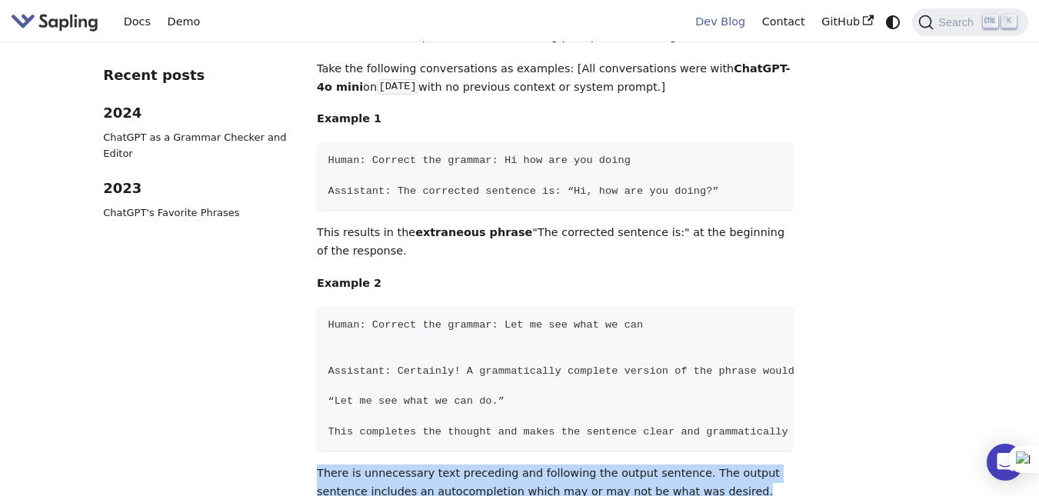
drag, startPoint x: 316, startPoint y: 424, endPoint x: 676, endPoint y: 441, distance: 360.4
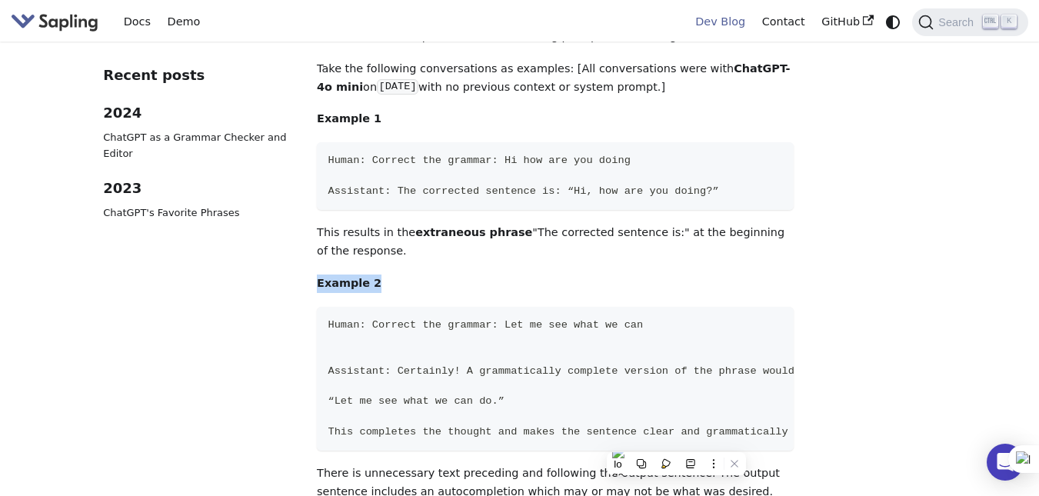
drag, startPoint x: 318, startPoint y: 228, endPoint x: 393, endPoint y: 234, distance: 75.6
click at [393, 275] on p "Example 2" at bounding box center [555, 284] width 476 height 18
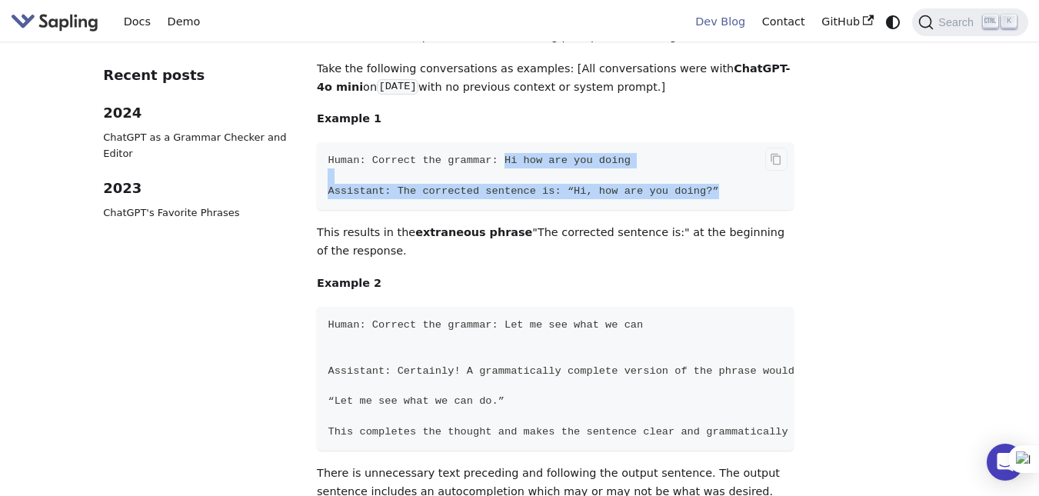
drag, startPoint x: 490, startPoint y: 108, endPoint x: 703, endPoint y: 132, distance: 214.4
click at [703, 142] on code "Human: Correct the grammar: Hi how are you doing Assistant: The corrected sente…" at bounding box center [555, 176] width 476 height 68
click at [119, 135] on link "ChatGPT as a Grammar Checker and Editor" at bounding box center [199, 145] width 192 height 33
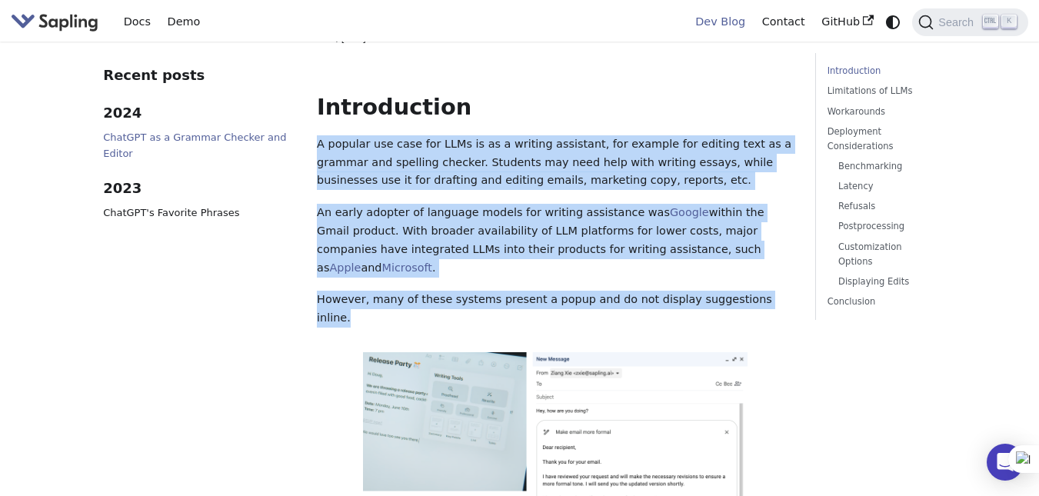
scroll to position [128, 0]
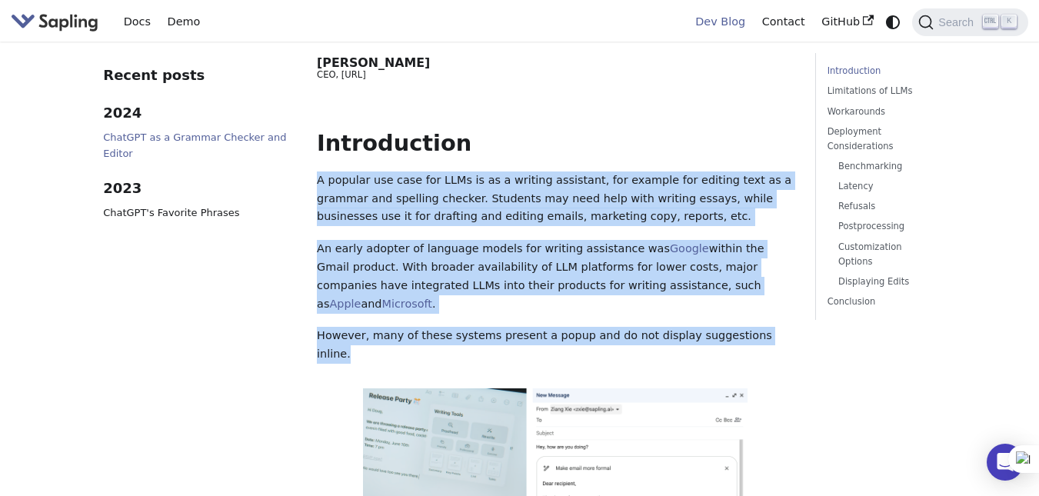
drag, startPoint x: 738, startPoint y: 190, endPoint x: 315, endPoint y: 176, distance: 422.6
drag, startPoint x: 315, startPoint y: 176, endPoint x: 745, endPoint y: 321, distance: 453.7
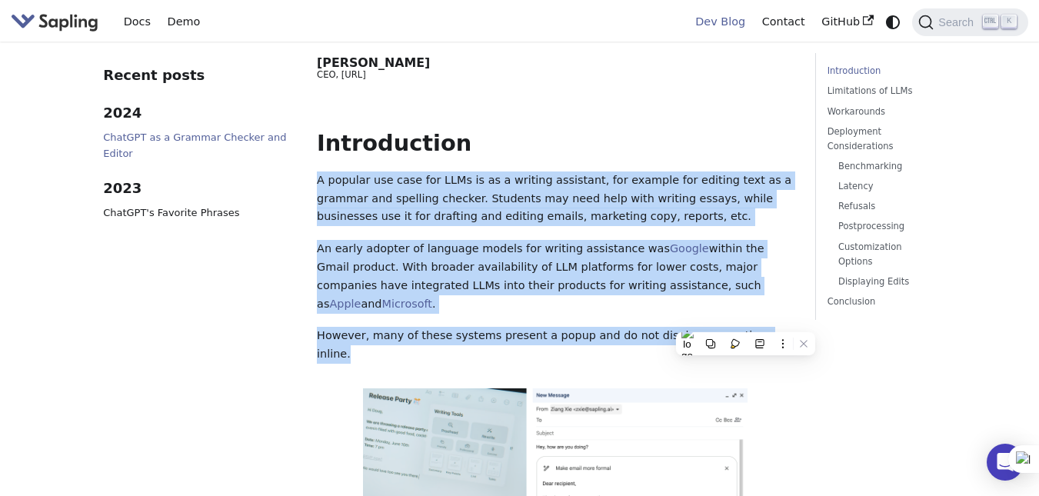
click at [700, 285] on p "An early adopter of language models for writing assistance was Google within th…" at bounding box center [555, 276] width 476 height 73
drag, startPoint x: 315, startPoint y: 178, endPoint x: 754, endPoint y: 316, distance: 459.6
click at [762, 327] on p "However, many of these systems present a popup and do not display suggestions i…" at bounding box center [555, 345] width 476 height 37
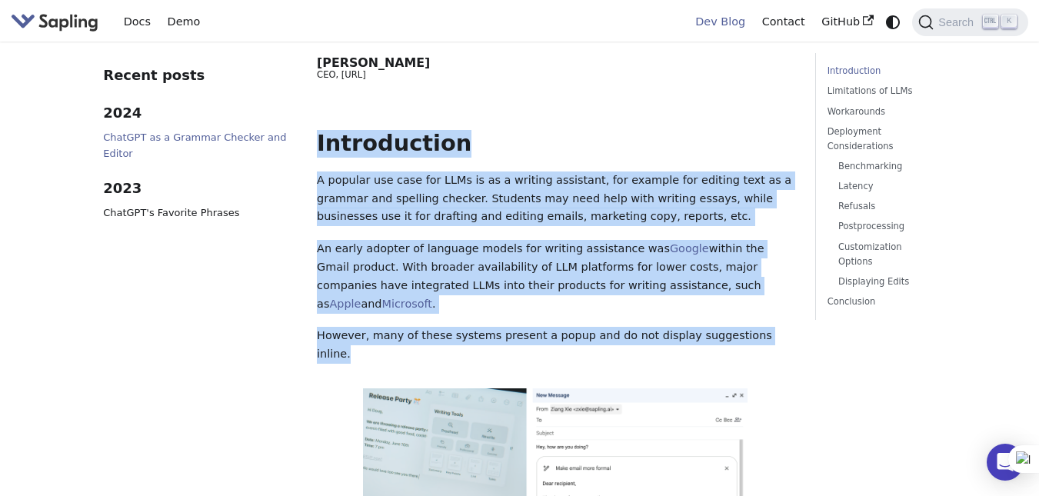
drag, startPoint x: 755, startPoint y: 315, endPoint x: 308, endPoint y: 151, distance: 476.3
drag, startPoint x: 315, startPoint y: 142, endPoint x: 762, endPoint y: 314, distance: 478.3
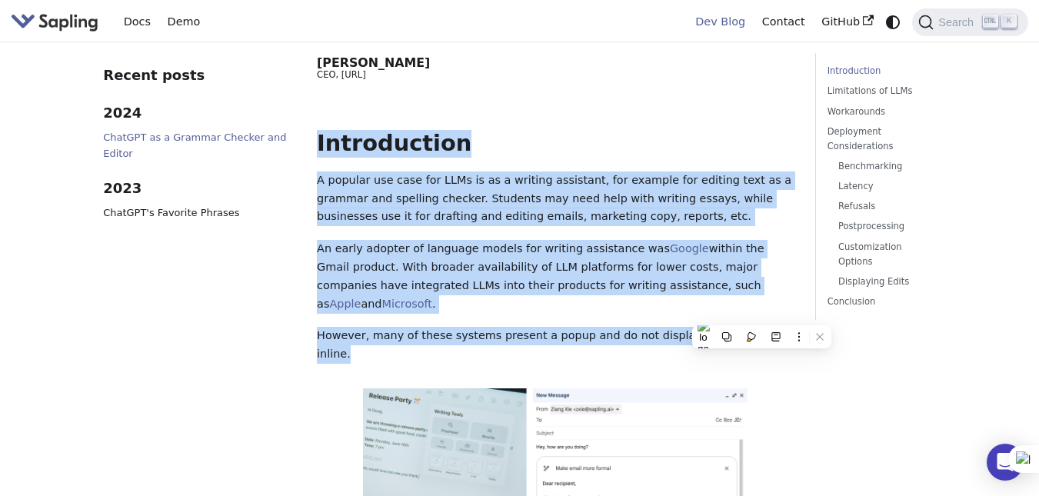
click at [754, 327] on p "However, many of these systems present a popup and do not display suggestions i…" at bounding box center [555, 345] width 476 height 37
drag, startPoint x: 752, startPoint y: 314, endPoint x: 311, endPoint y: 148, distance: 471.5
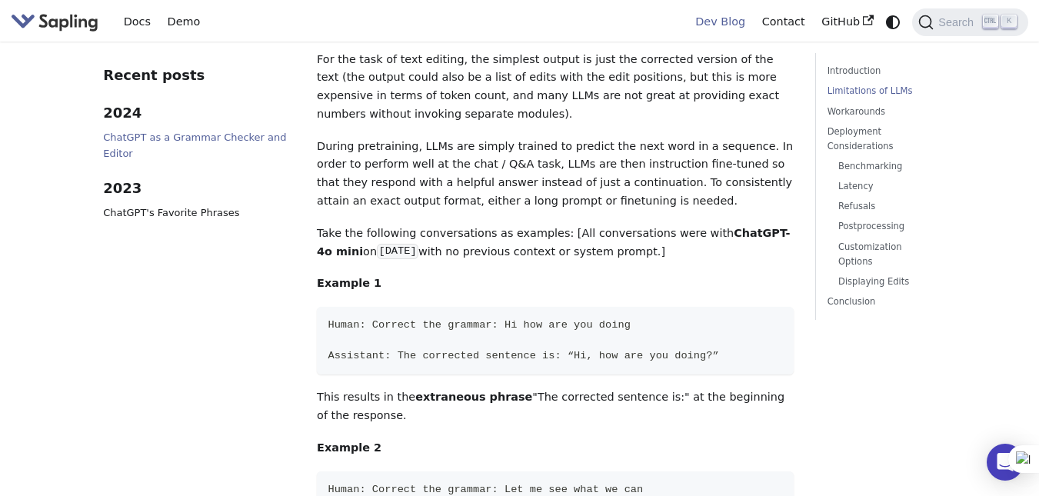
scroll to position [1025, 0]
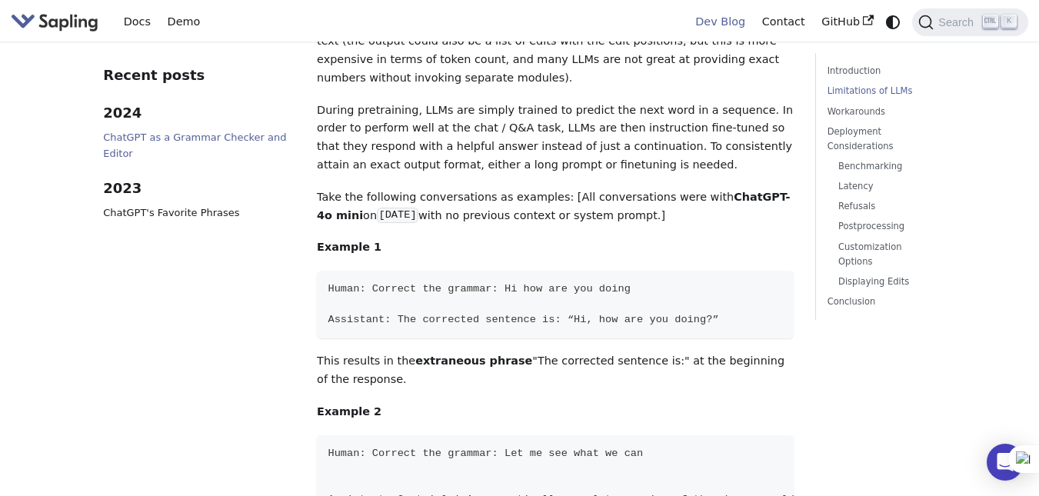
drag, startPoint x: 315, startPoint y: 194, endPoint x: 388, endPoint y: 323, distance: 148.5
click at [388, 352] on p "This results in the extraneous phrase "The corrected sentence is:" at the begin…" at bounding box center [555, 370] width 476 height 37
drag, startPoint x: 358, startPoint y: 328, endPoint x: 312, endPoint y: 189, distance: 145.7
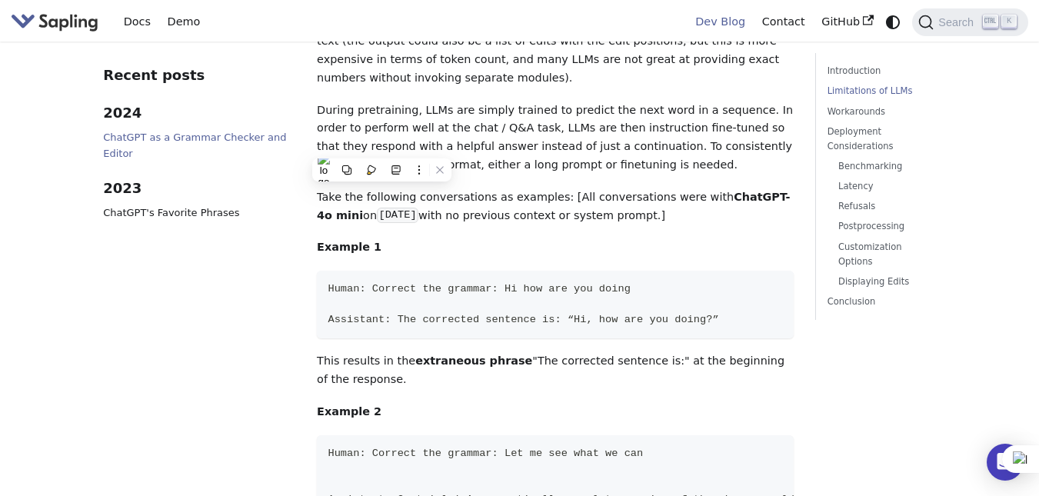
click at [372, 352] on p "This results in the extraneous phrase "The corrected sentence is:" at the begin…" at bounding box center [555, 370] width 476 height 37
drag, startPoint x: 372, startPoint y: 327, endPoint x: 307, endPoint y: 198, distance: 144.2
drag, startPoint x: 309, startPoint y: 190, endPoint x: 376, endPoint y: 325, distance: 150.3
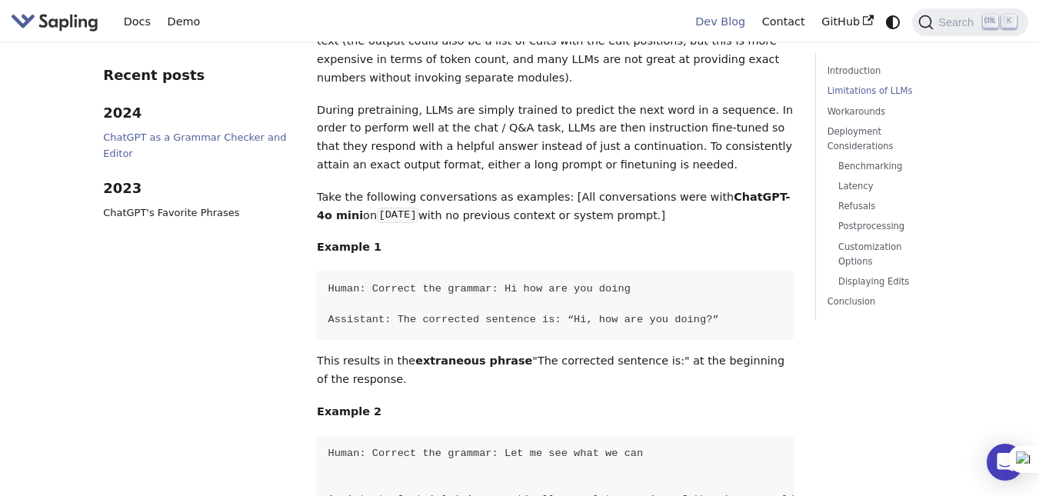
click at [376, 352] on p "This results in the extraneous phrase "The corrected sentence is:" at the begin…" at bounding box center [555, 370] width 476 height 37
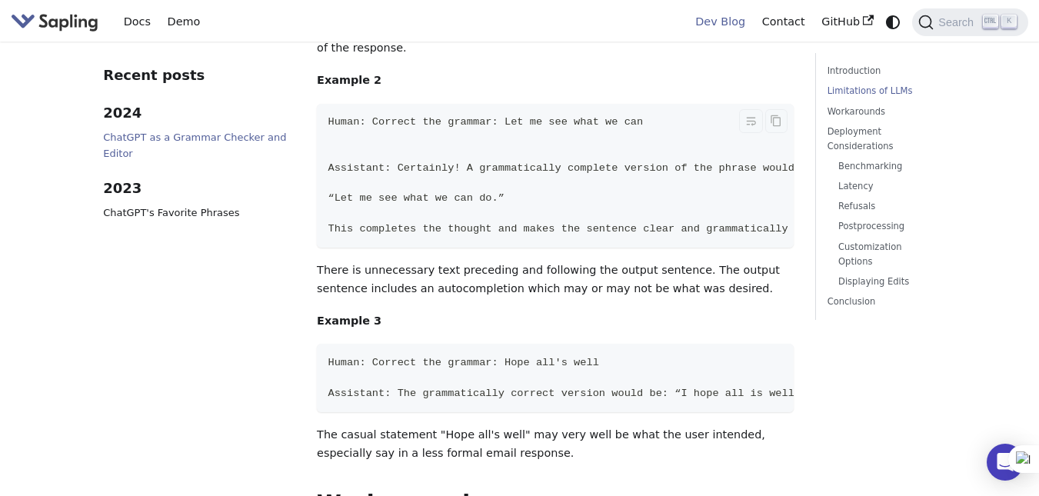
scroll to position [1410, 0]
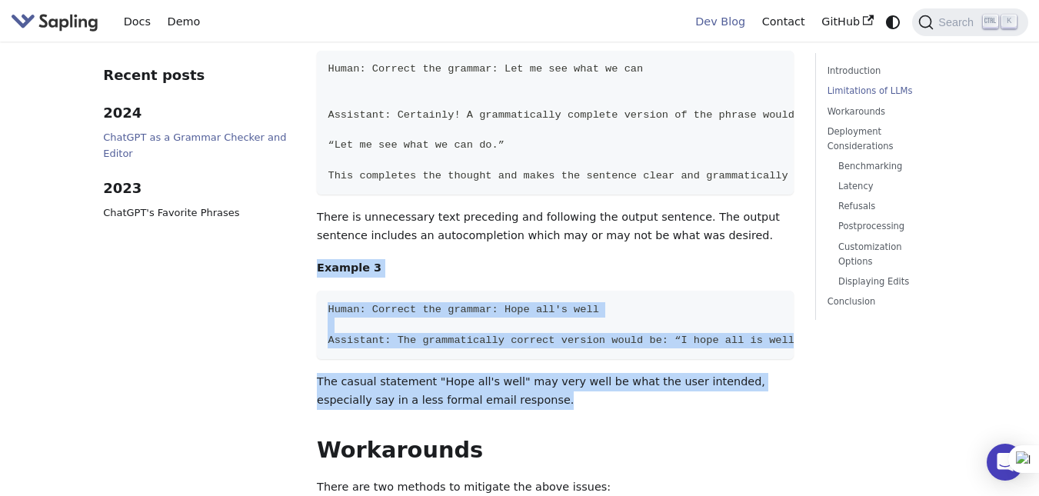
drag, startPoint x: 464, startPoint y: 352, endPoint x: 305, endPoint y: 215, distance: 208.9
click at [306, 215] on main "ChatGPT as a Grammar Checker and Editor [DATE] · 6 min read [PERSON_NAME] CEO, …" at bounding box center [555, 408] width 499 height 3508
click at [310, 215] on main "ChatGPT as a Grammar Checker and Editor [DATE] · 6 min read [PERSON_NAME] CEO, …" at bounding box center [555, 408] width 499 height 3508
drag, startPoint x: 315, startPoint y: 215, endPoint x: 474, endPoint y: 352, distance: 209.4
click at [474, 352] on main "ChatGPT as a Grammar Checker and Editor [DATE] · 6 min read [PERSON_NAME] CEO, …" at bounding box center [555, 408] width 499 height 3508
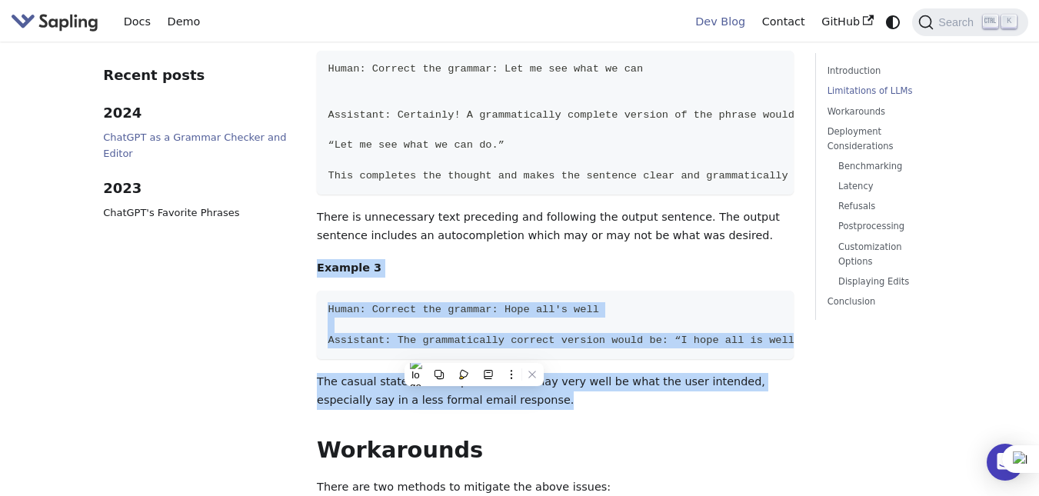
click at [474, 373] on p "The casual statement "Hope all's well" may very well be what the user intended,…" at bounding box center [555, 391] width 476 height 37
drag, startPoint x: 474, startPoint y: 352, endPoint x: 308, endPoint y: 214, distance: 215.8
click at [308, 214] on main "ChatGPT as a Grammar Checker and Editor [DATE] · 6 min read [PERSON_NAME] CEO, …" at bounding box center [555, 408] width 499 height 3508
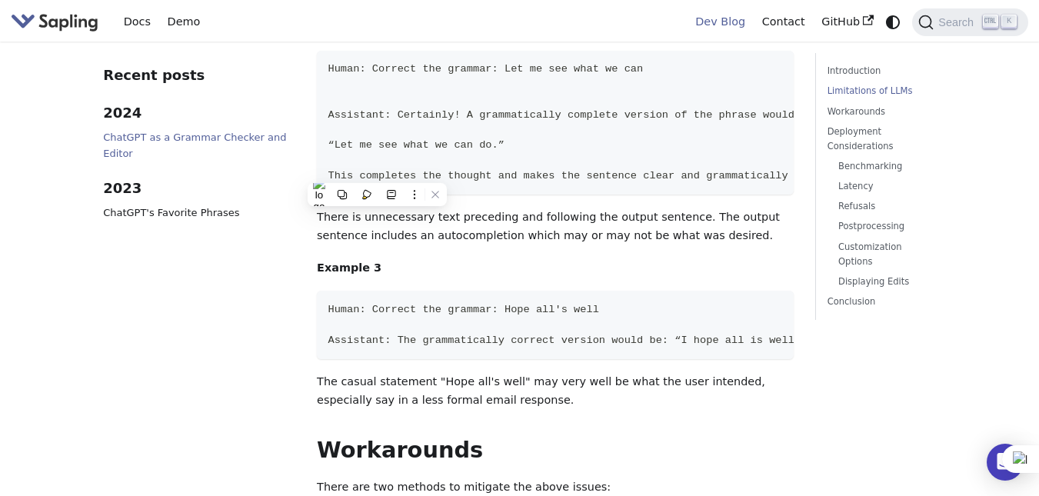
click at [275, 275] on aside "Recent posts 2024 ChatGPT as a Grammar Checker and Editor 2023 ChatGPT's Favori…" at bounding box center [199, 408] width 214 height 3508
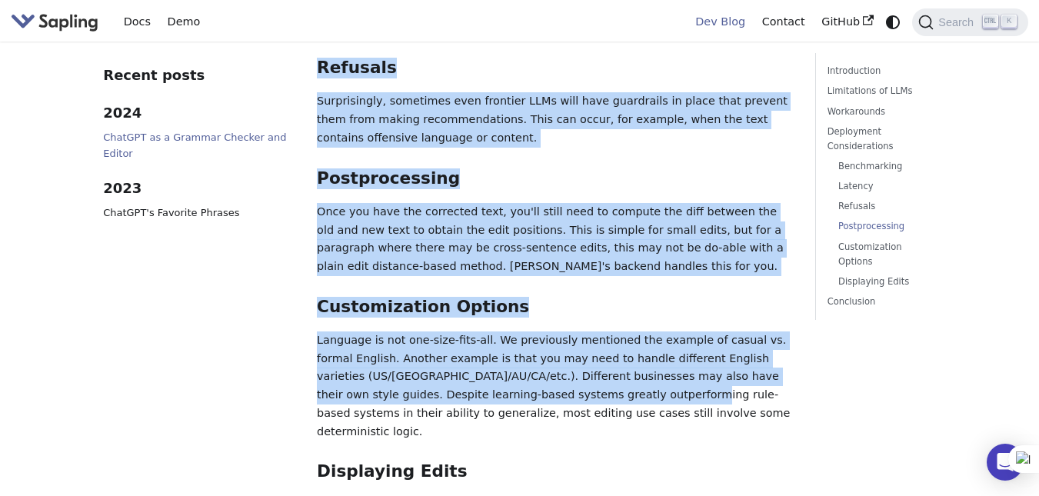
scroll to position [2564, 0]
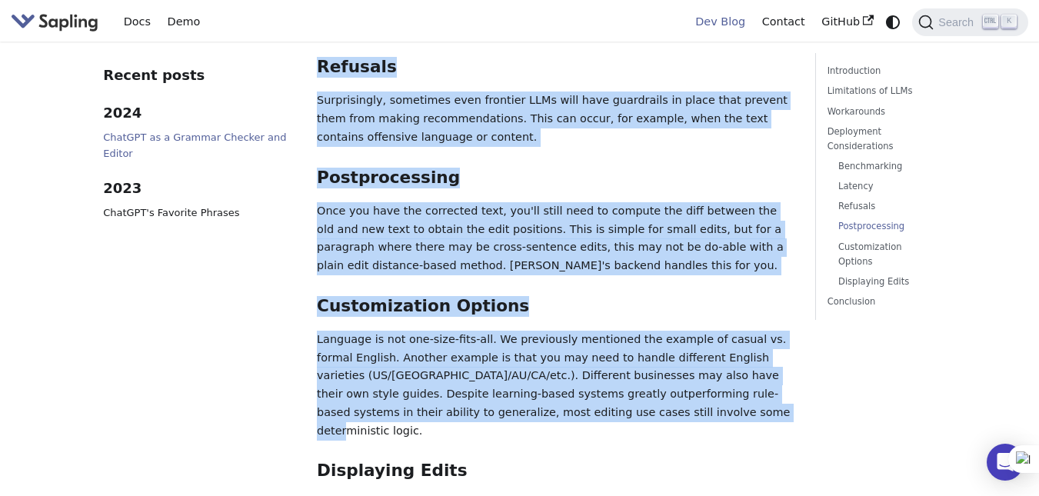
drag, startPoint x: 314, startPoint y: 253, endPoint x: 602, endPoint y: 365, distance: 309.3
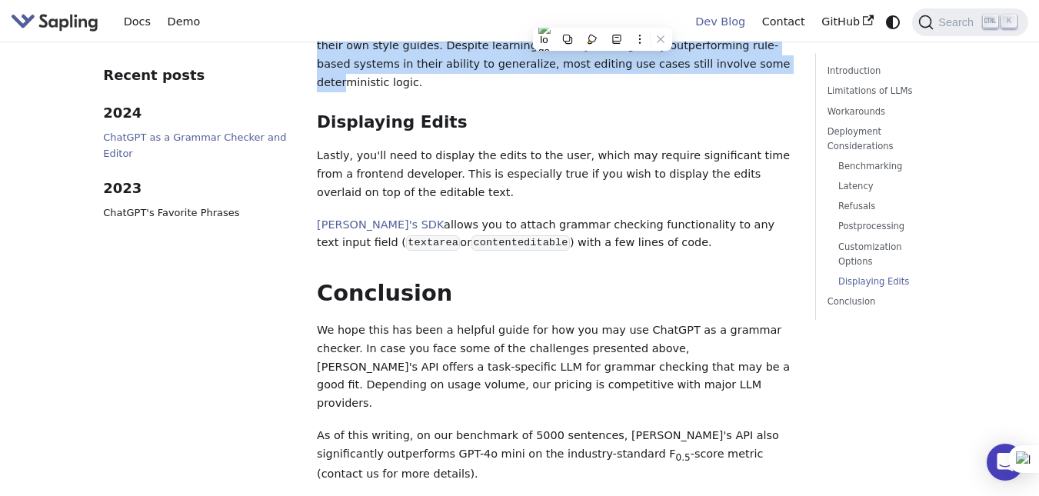
scroll to position [2949, 0]
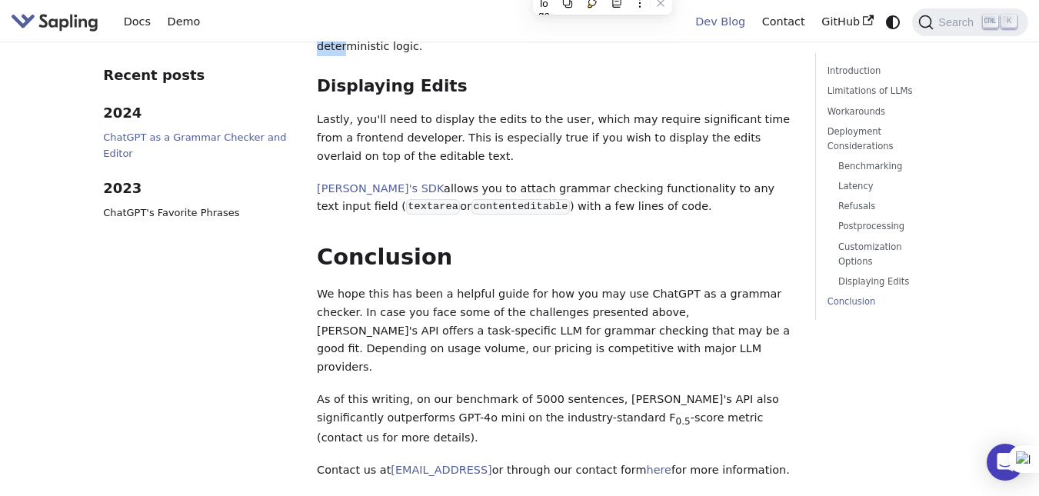
drag, startPoint x: 745, startPoint y: 368, endPoint x: 312, endPoint y: 195, distance: 466.4
click at [584, 244] on h2 "Conclusion ​" at bounding box center [555, 258] width 476 height 28
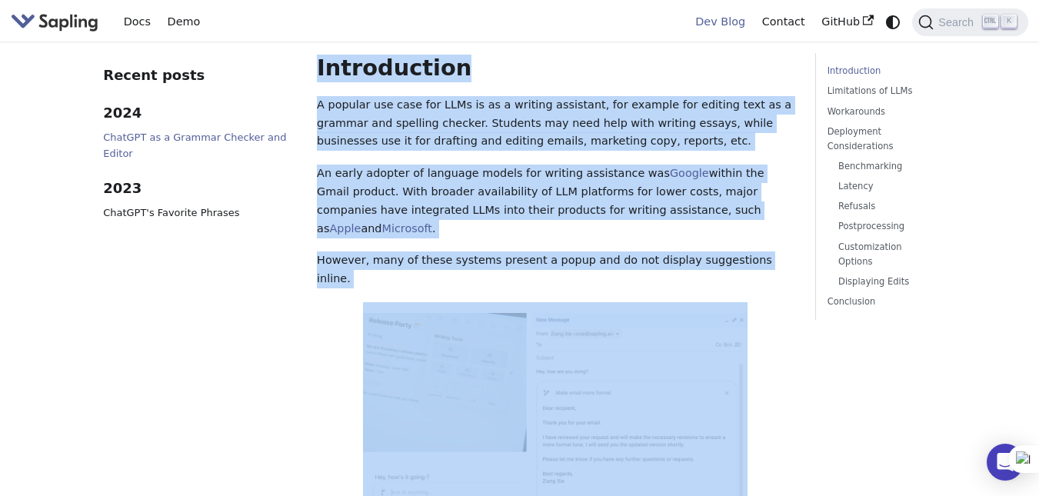
scroll to position [128, 0]
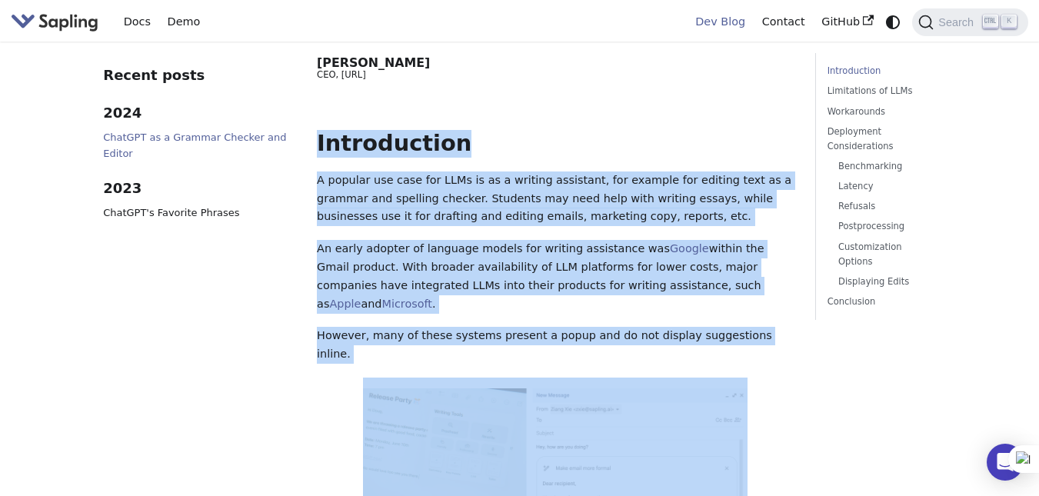
drag, startPoint x: 610, startPoint y: 267, endPoint x: 310, endPoint y: 138, distance: 326.4
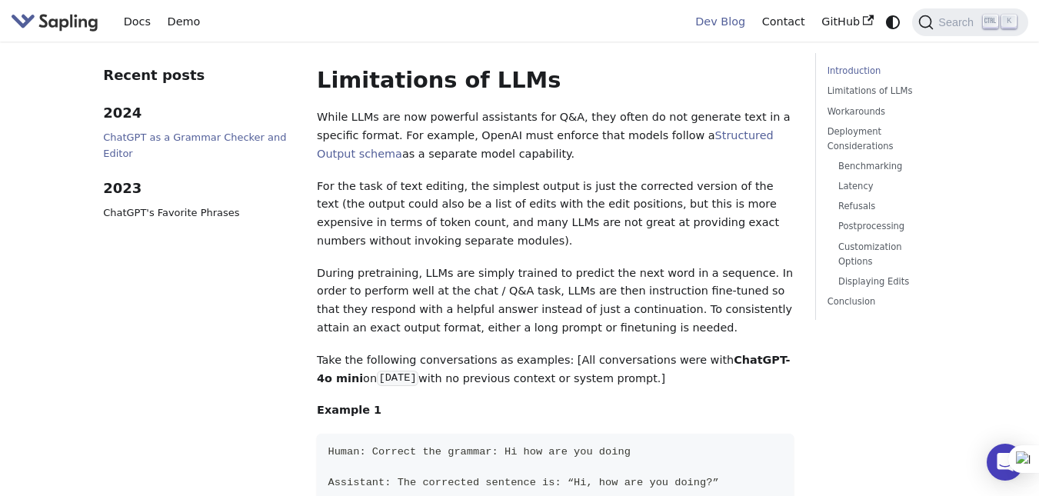
scroll to position [898, 0]
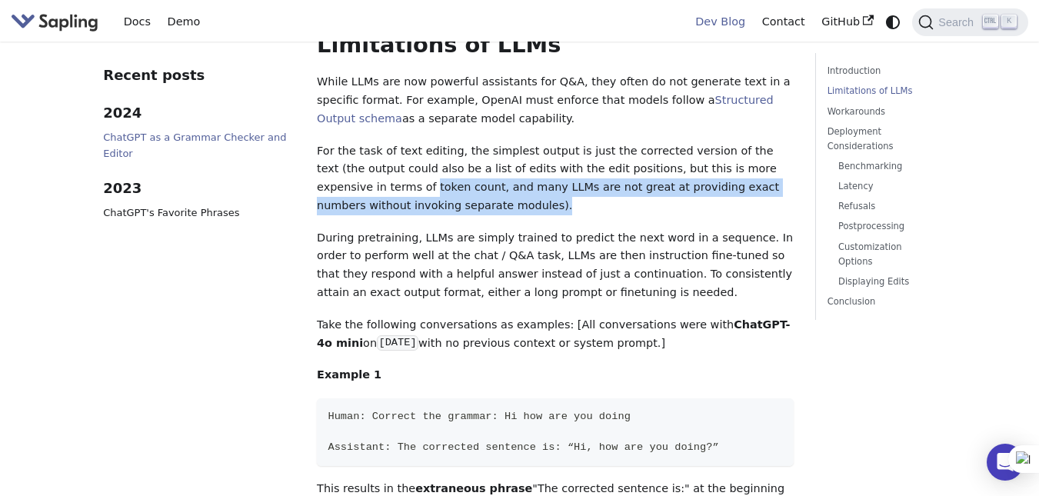
drag, startPoint x: 310, startPoint y: 138, endPoint x: 399, endPoint y: 152, distance: 90.3
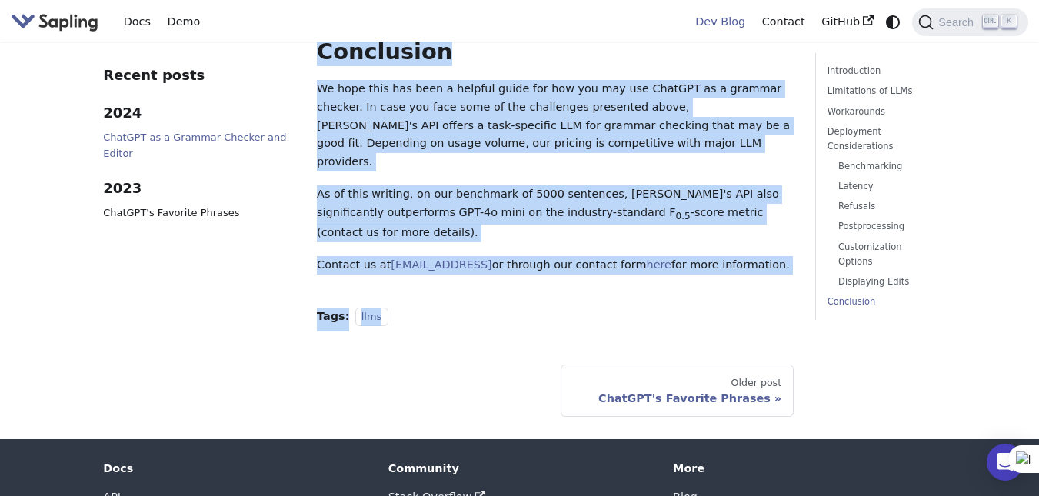
scroll to position [3162, 0]
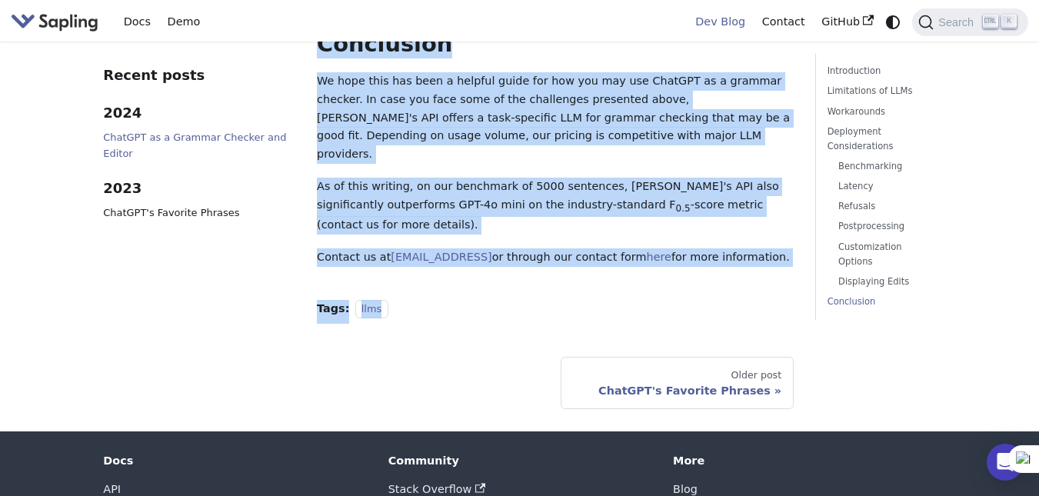
drag, startPoint x: 313, startPoint y: 269, endPoint x: 743, endPoint y: 158, distance: 444.1
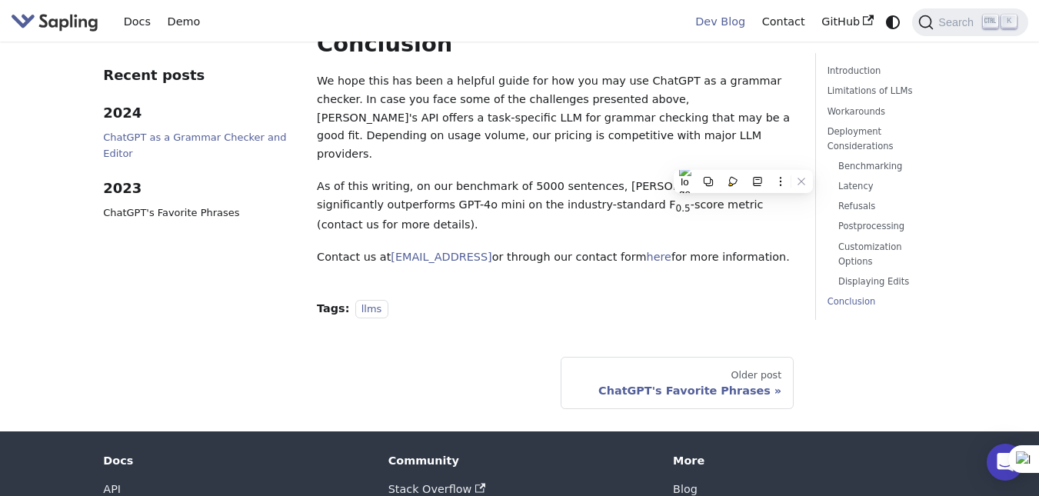
click at [374, 357] on nav "Older post ChatGPT's Favorite Phrases" at bounding box center [555, 383] width 476 height 52
drag, startPoint x: 594, startPoint y: 466, endPoint x: 441, endPoint y: 469, distance: 153.1
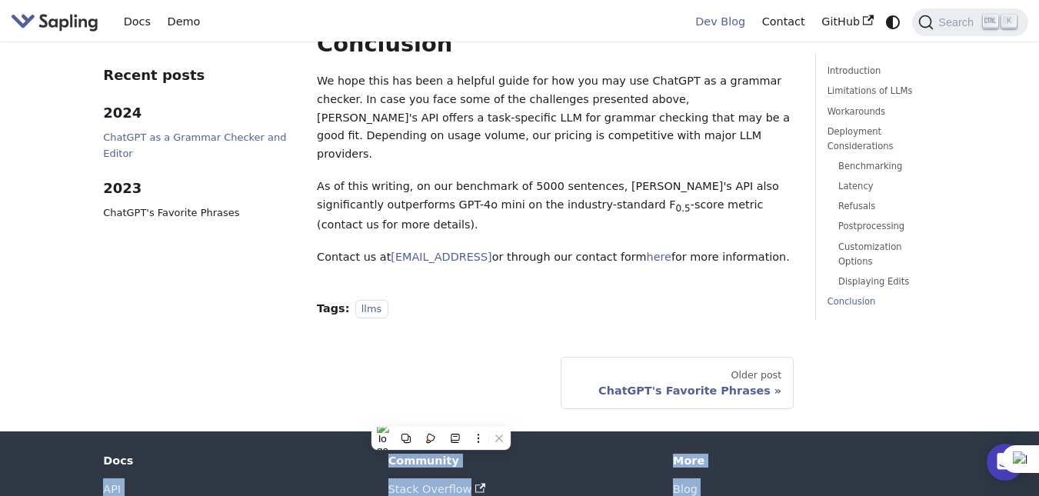
drag, startPoint x: 373, startPoint y: 358, endPoint x: 755, endPoint y: 437, distance: 389.7
click at [755, 454] on div "Docs API SDK LLM Index Community Stack Overflow Discord Twitter More Blog GitHu…" at bounding box center [519, 500] width 855 height 92
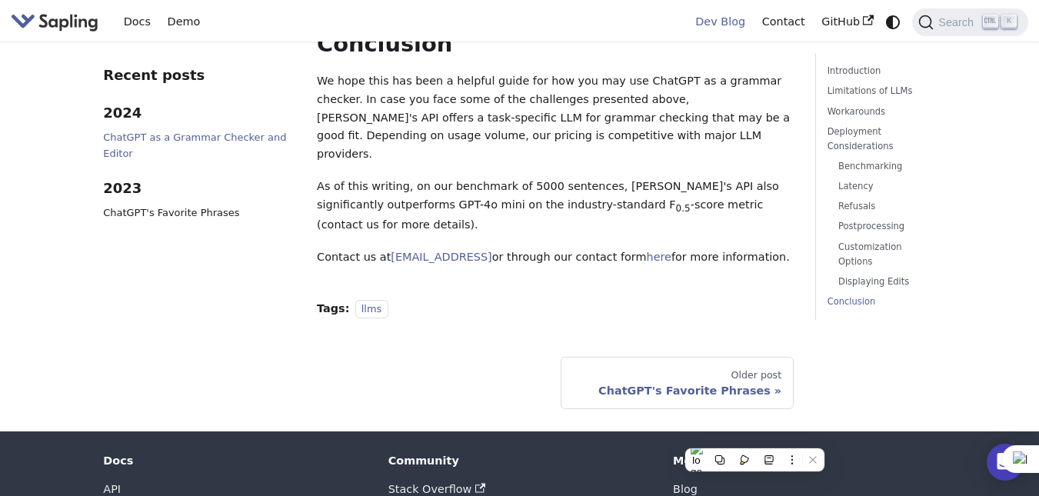
click at [415, 357] on nav "Older post ChatGPT's Favorite Phrases" at bounding box center [555, 383] width 476 height 52
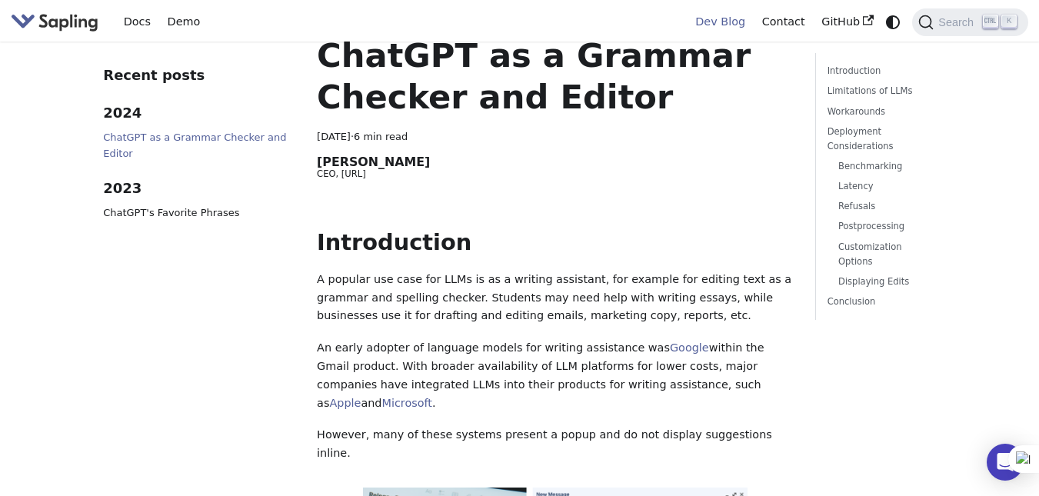
scroll to position [0, 0]
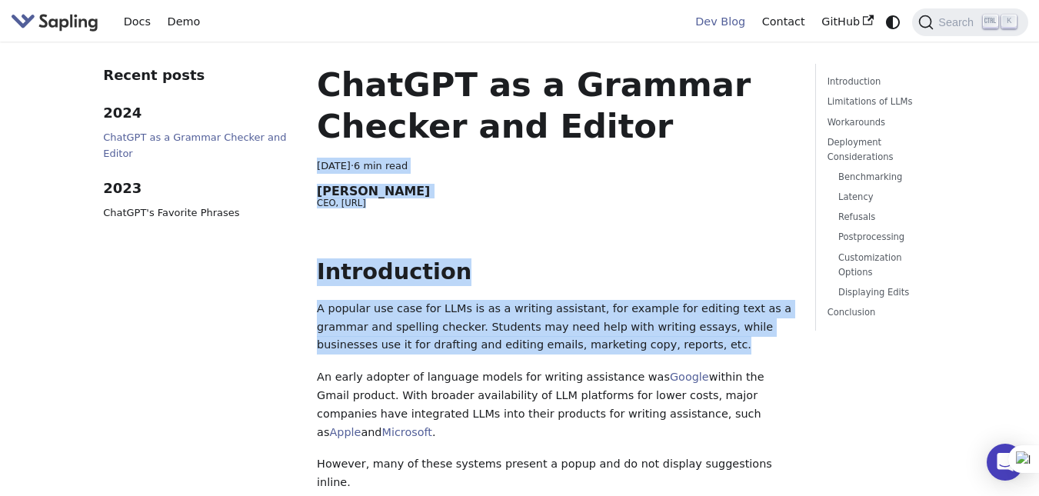
drag, startPoint x: 315, startPoint y: 165, endPoint x: 609, endPoint y: 352, distance: 347.9
click at [609, 352] on p "A popular use case for LLMs is as a writing assistant, for example for editing …" at bounding box center [555, 327] width 476 height 55
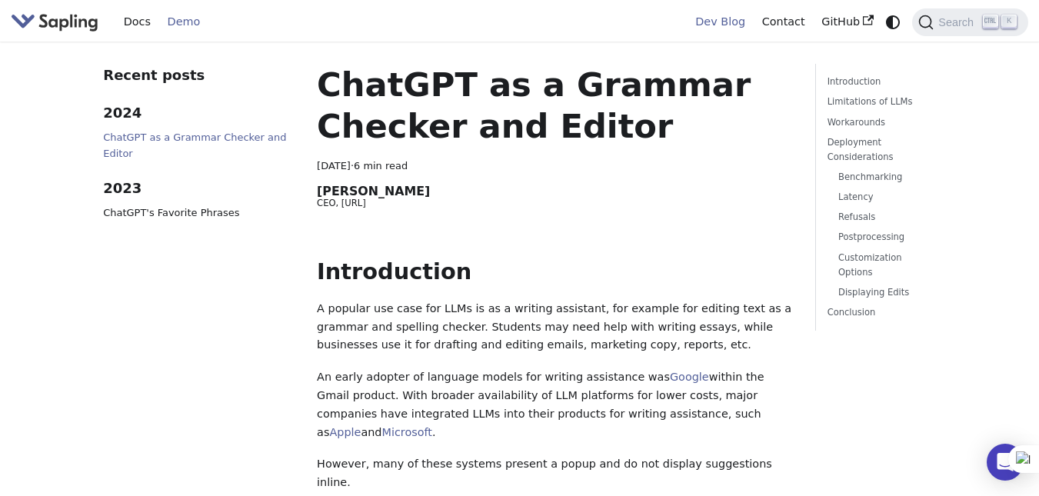
click at [188, 17] on link "Demo" at bounding box center [183, 22] width 49 height 24
click at [72, 28] on img "Main" at bounding box center [55, 22] width 88 height 22
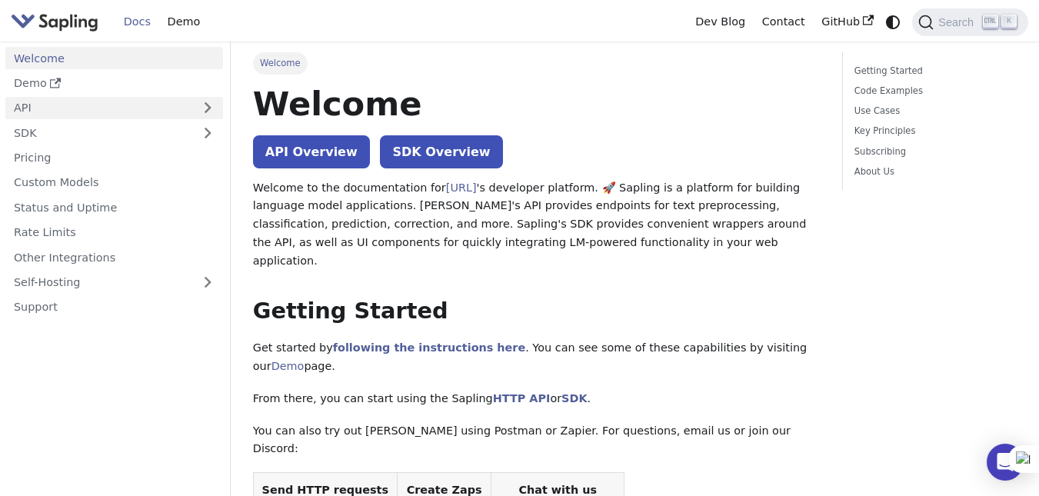
click at [128, 118] on link "API" at bounding box center [98, 108] width 187 height 22
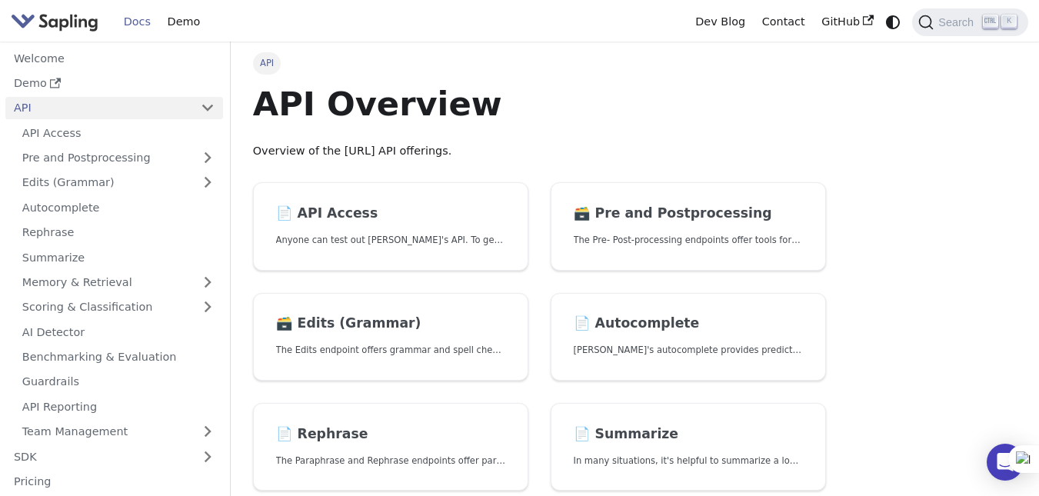
click at [142, 112] on link "API" at bounding box center [98, 108] width 187 height 22
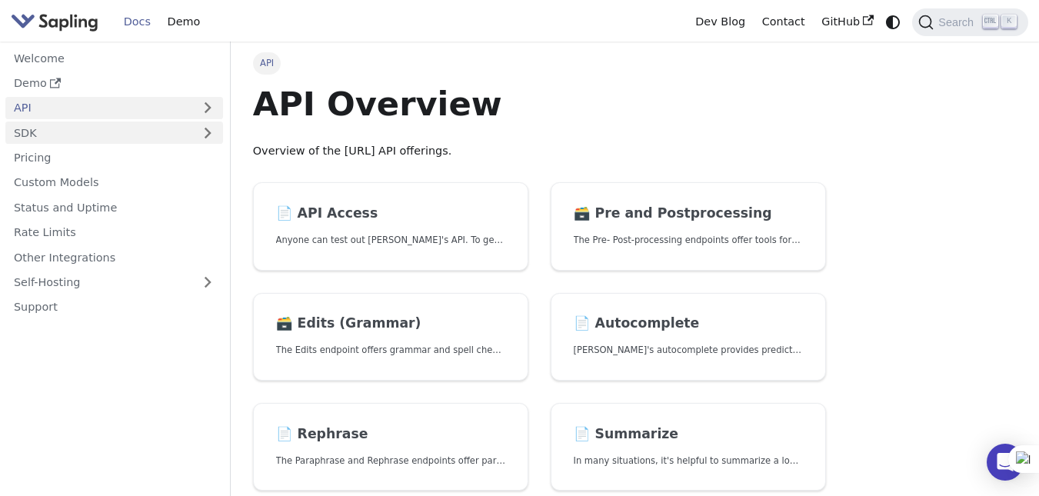
click at [116, 126] on link "SDK" at bounding box center [98, 133] width 187 height 22
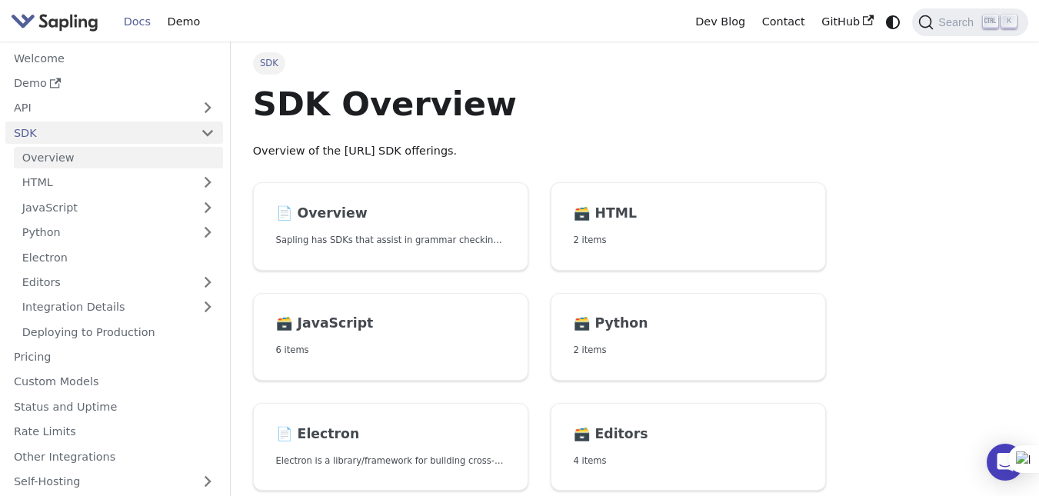
click at [110, 159] on link "Overview" at bounding box center [118, 158] width 209 height 22
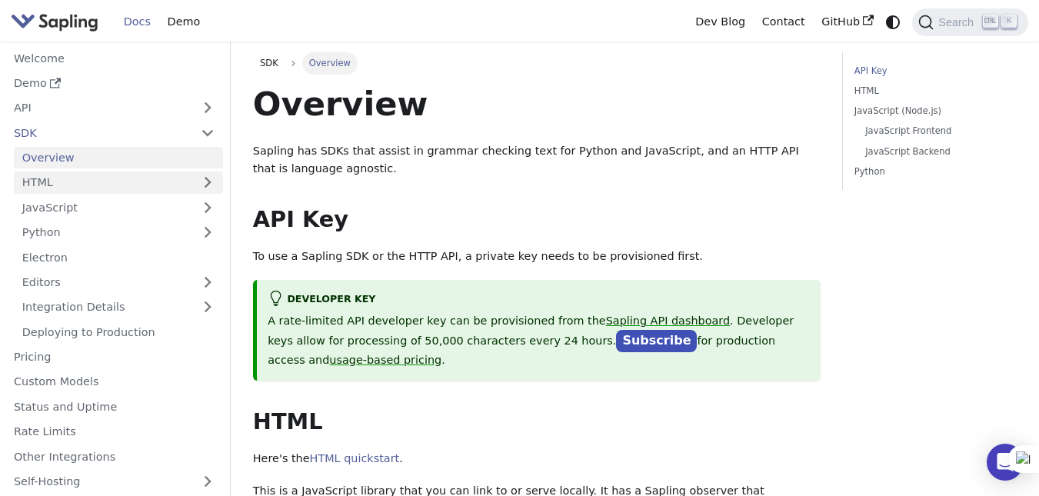
click at [118, 181] on link "HTML" at bounding box center [118, 183] width 209 height 22
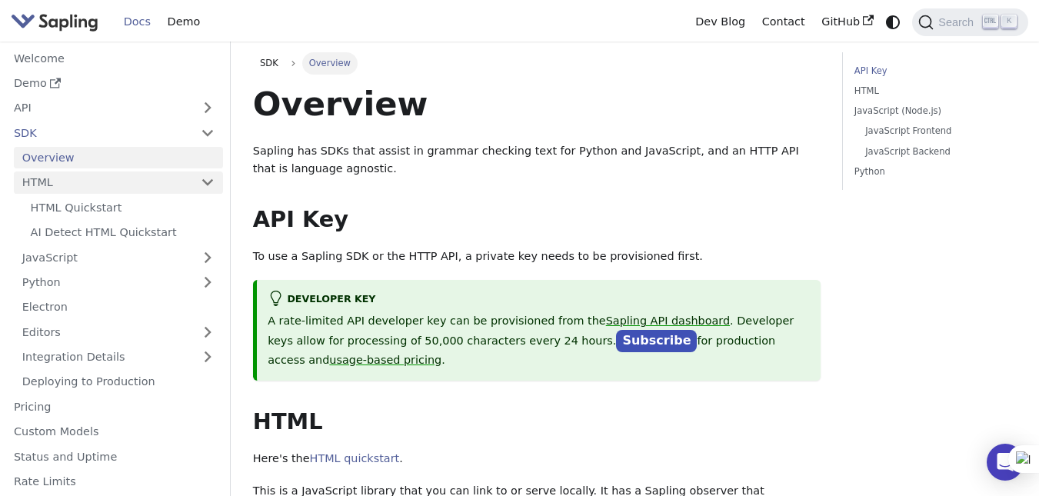
click at [120, 192] on link "HTML" at bounding box center [118, 183] width 209 height 22
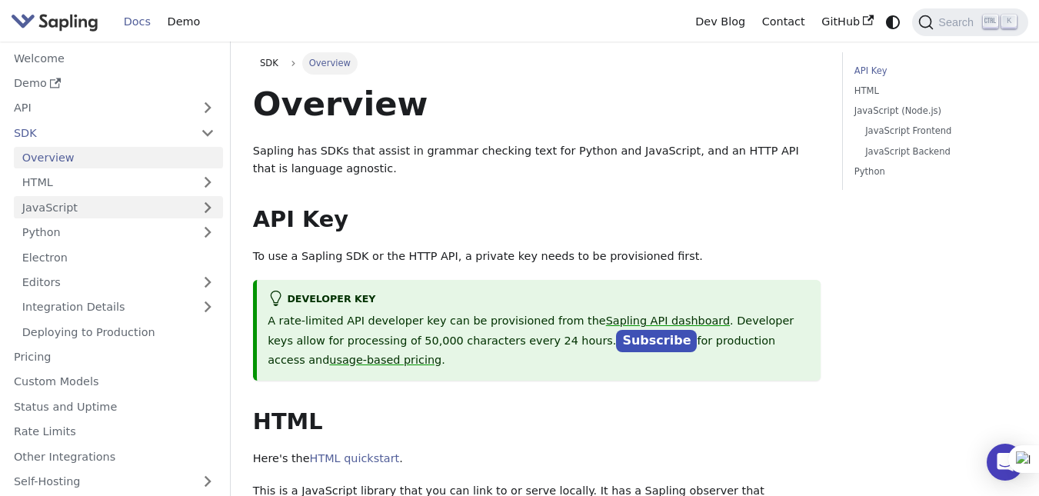
click at [115, 207] on link "JavaScript" at bounding box center [118, 207] width 209 height 22
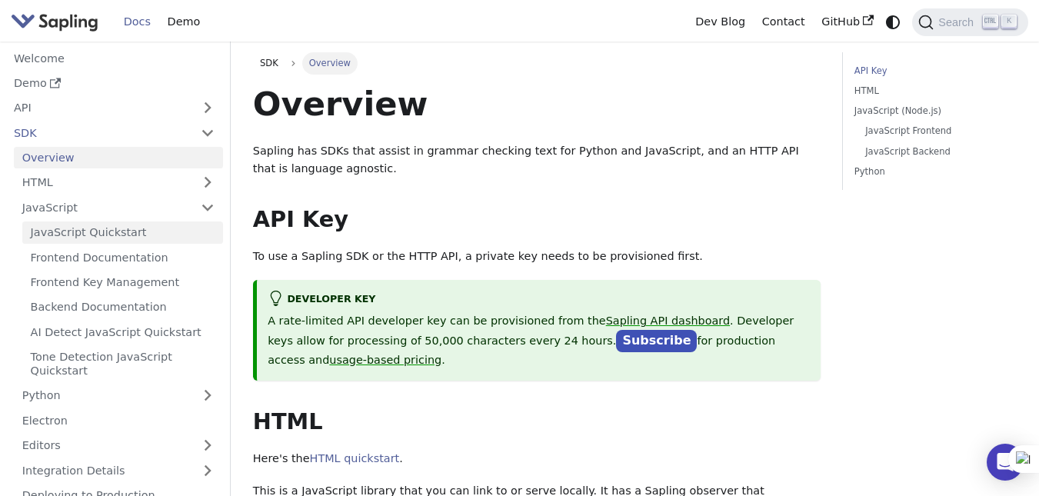
click at [123, 234] on link "JavaScript Quickstart" at bounding box center [122, 233] width 201 height 22
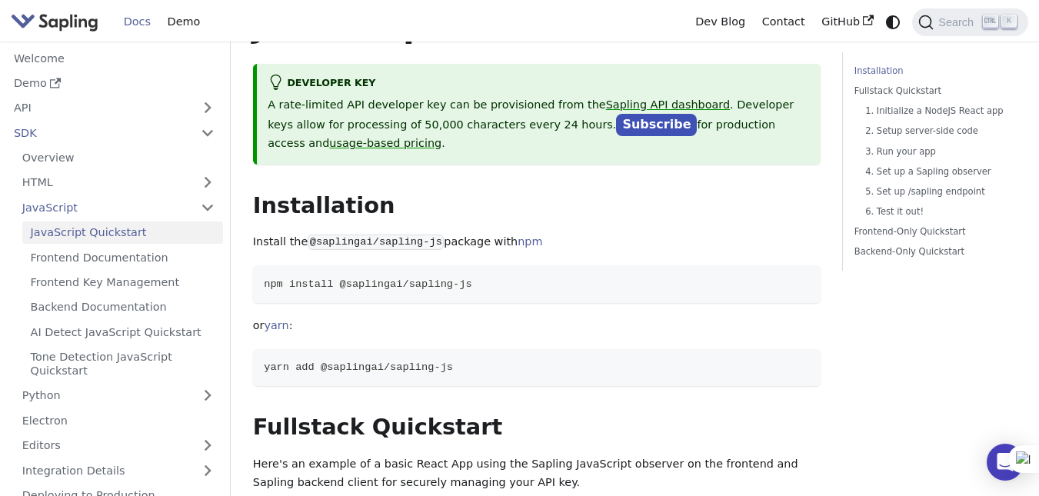
scroll to position [128, 0]
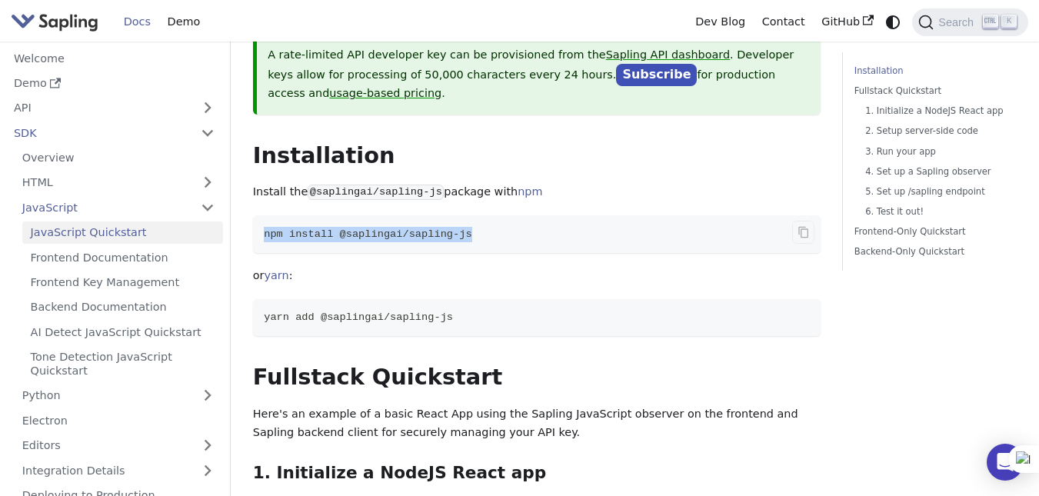
drag, startPoint x: 463, startPoint y: 218, endPoint x: 261, endPoint y: 230, distance: 202.7
click at [262, 230] on code "npm install @saplingai/sapling-js" at bounding box center [537, 234] width 568 height 38
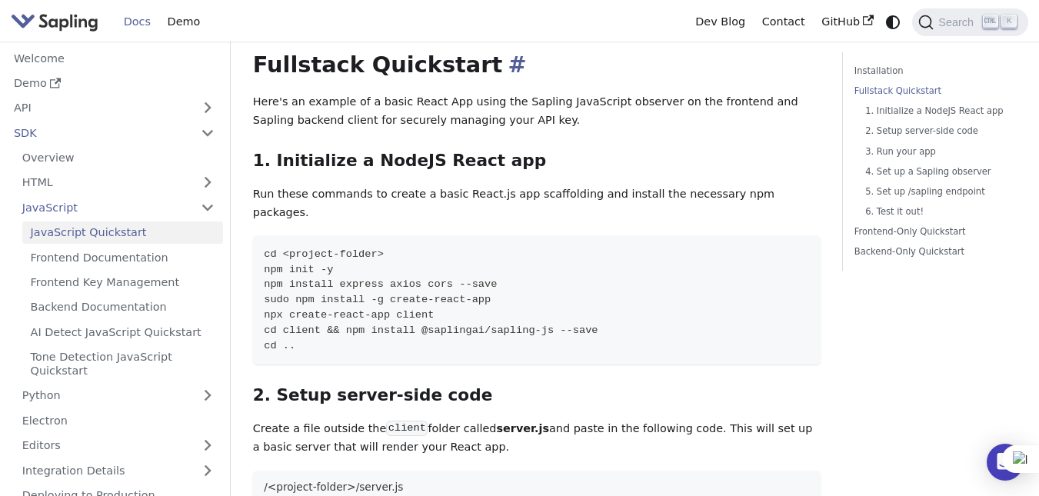
scroll to position [513, 0]
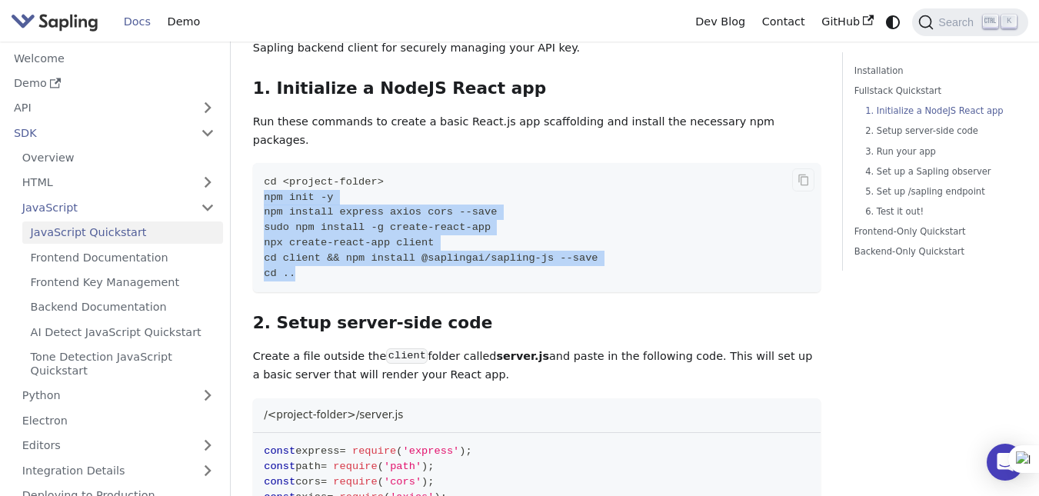
drag, startPoint x: 265, startPoint y: 162, endPoint x: 570, endPoint y: 238, distance: 314.6
click at [570, 238] on code "cd <project-folder> npm init -y npm install express axios cors --save sudo npm …" at bounding box center [537, 227] width 568 height 129
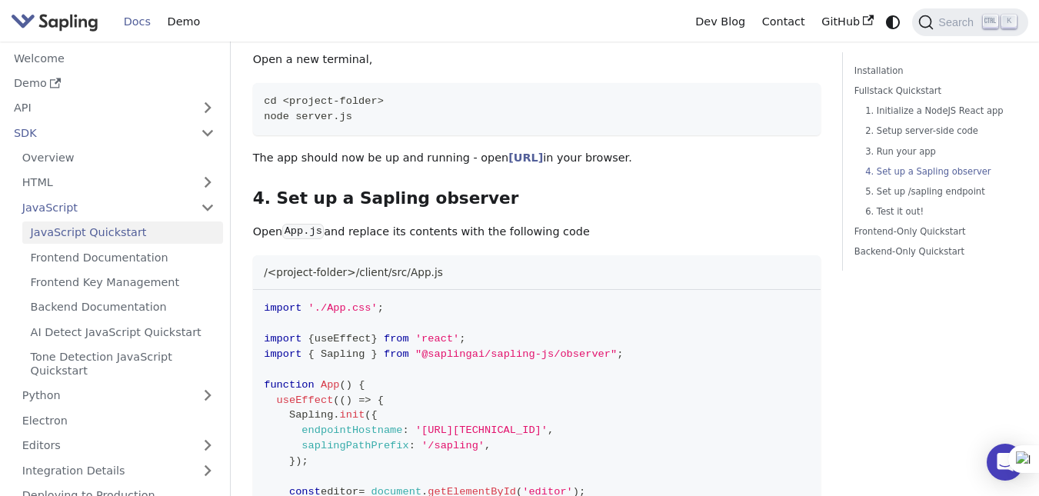
scroll to position [1539, 0]
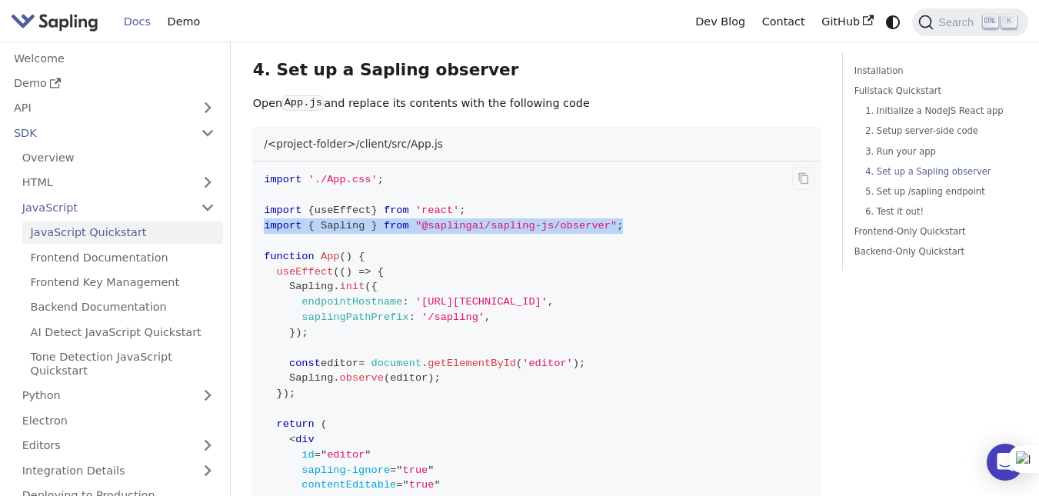
drag, startPoint x: 519, startPoint y: 188, endPoint x: 265, endPoint y: 198, distance: 254.8
click at [265, 198] on code "import './App.css' ; import { useEffect } from 'react' ; import { Sapling } fro…" at bounding box center [537, 432] width 568 height 541
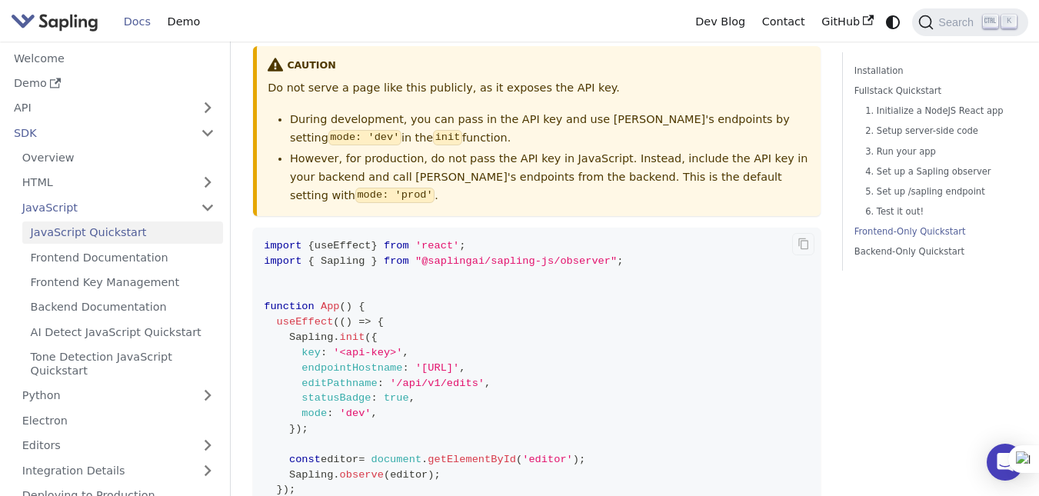
scroll to position [3206, 0]
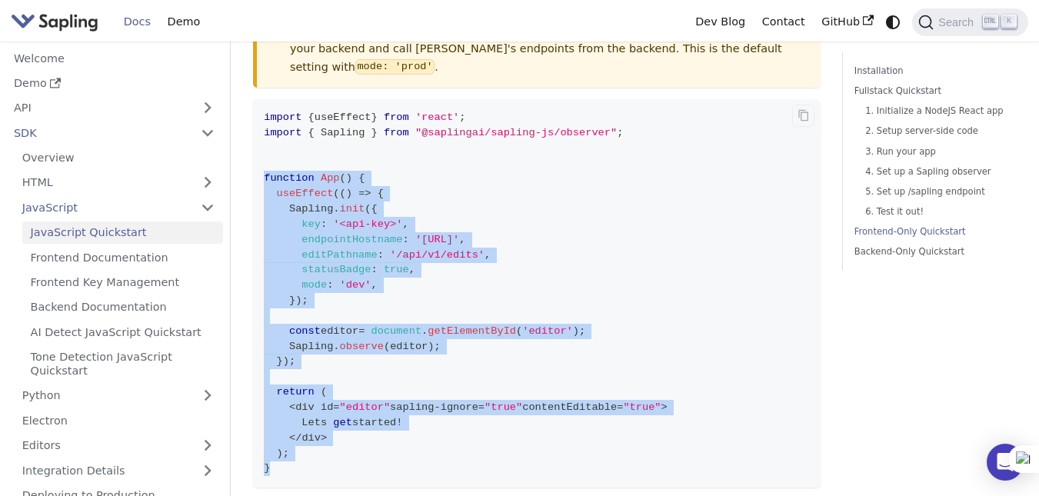
drag, startPoint x: 283, startPoint y: 401, endPoint x: 255, endPoint y: 112, distance: 289.8
click at [255, 112] on code "import { useEffect } from 'react' ; import { Sapling } from "@saplingai/sapling…" at bounding box center [537, 293] width 568 height 388
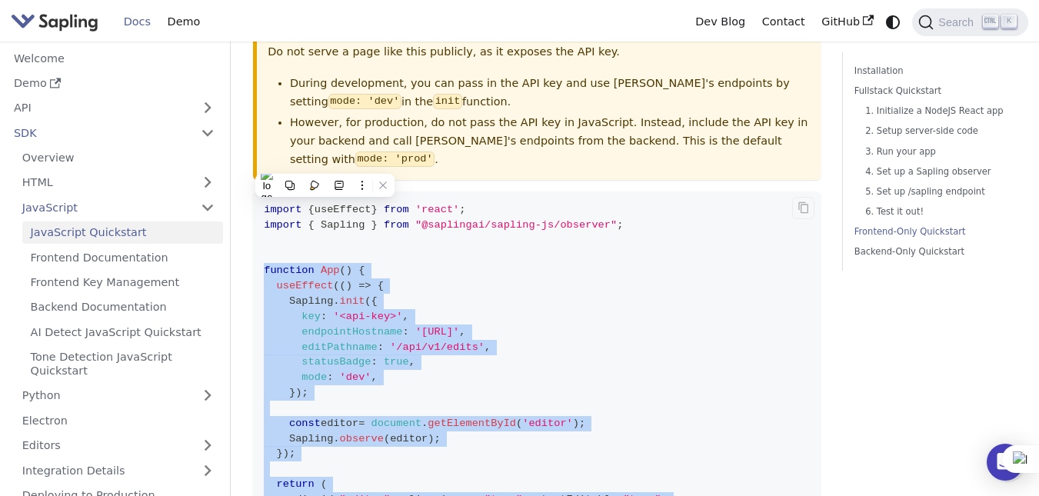
scroll to position [3077, 0]
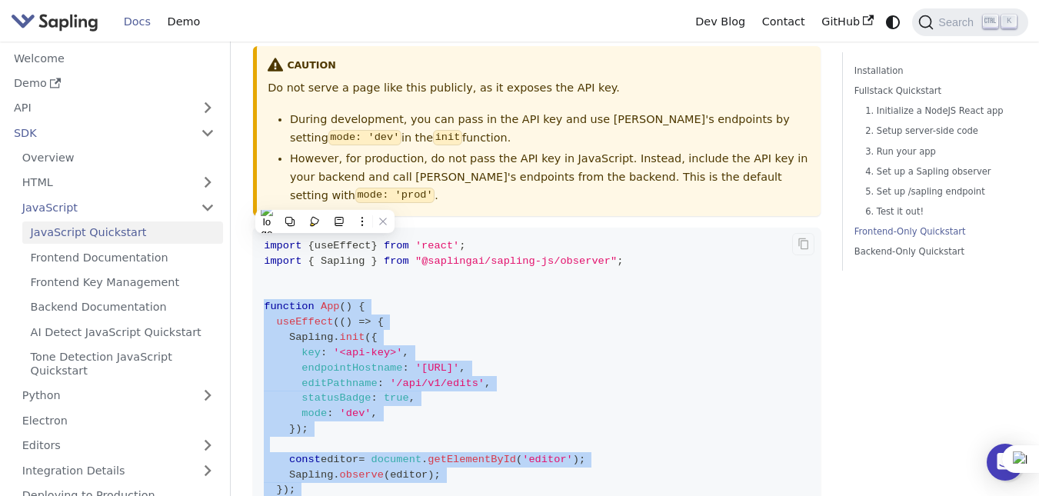
click at [435, 231] on code "import { useEffect } from 'react' ; import { Sapling } from "@saplingai/sapling…" at bounding box center [537, 422] width 568 height 388
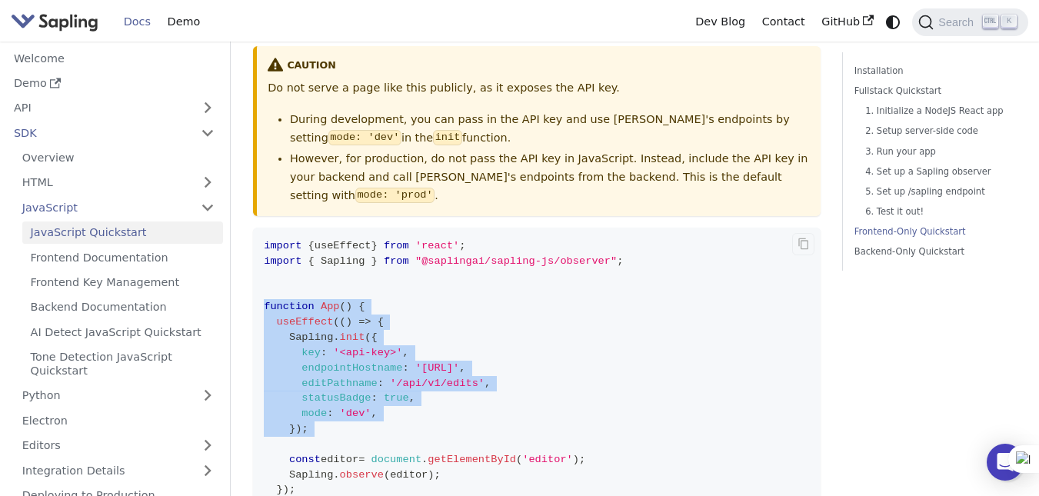
scroll to position [3206, 0]
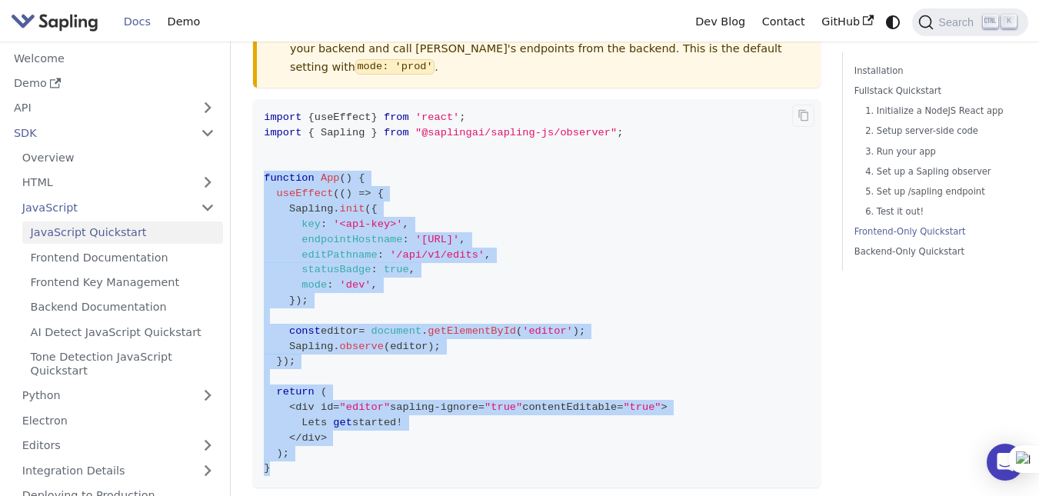
drag, startPoint x: 264, startPoint y: 232, endPoint x: 426, endPoint y: 398, distance: 232.8
click at [426, 398] on code "import { useEffect } from 'react' ; import { Sapling } from "@saplingai/sapling…" at bounding box center [537, 293] width 568 height 388
click at [287, 398] on code "import { useEffect } from 'react' ; import { Sapling } from "@saplingai/sapling…" at bounding box center [537, 293] width 568 height 388
drag, startPoint x: 283, startPoint y: 402, endPoint x: 255, endPoint y: 106, distance: 296.7
click at [255, 106] on code "import { useEffect } from 'react' ; import { Sapling } from "@saplingai/sapling…" at bounding box center [537, 293] width 568 height 388
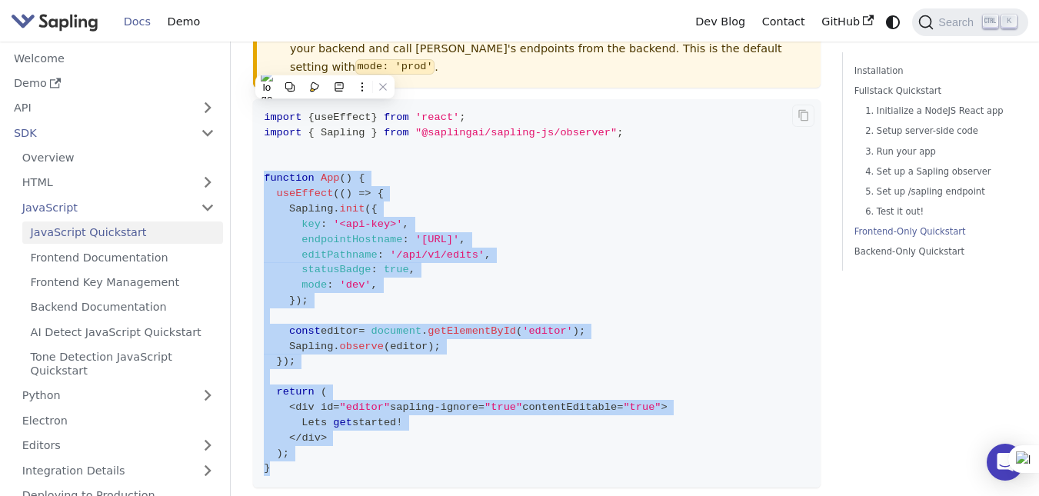
click at [267, 172] on span "function" at bounding box center [289, 178] width 51 height 12
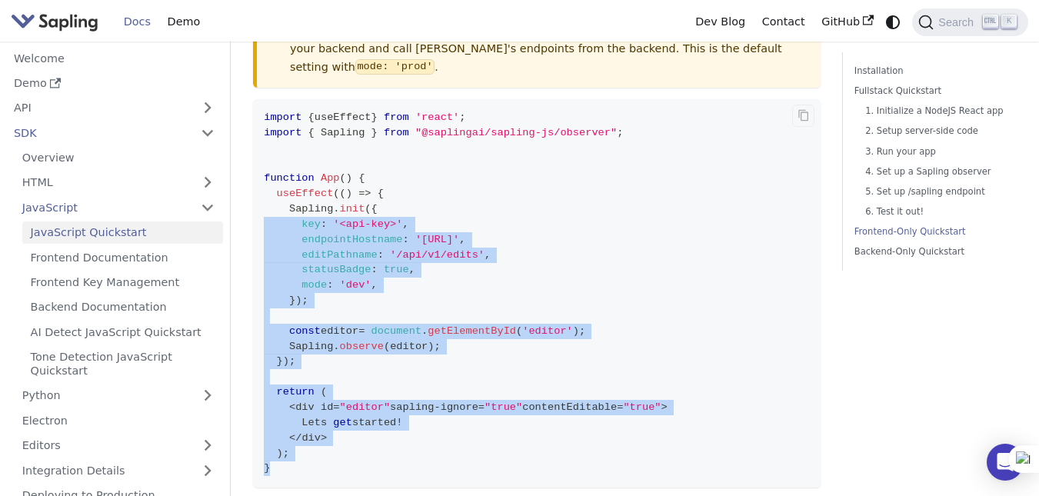
scroll to position [3077, 0]
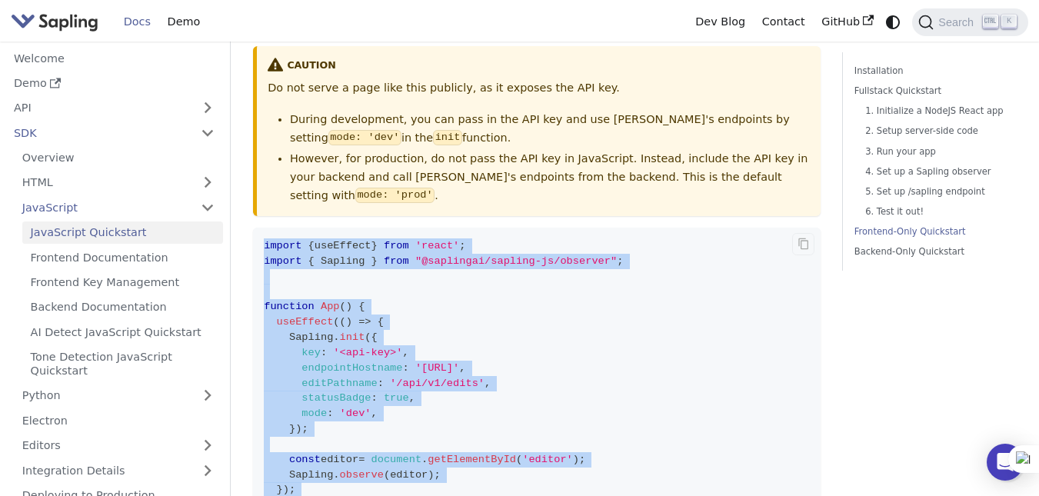
drag, startPoint x: 274, startPoint y: 398, endPoint x: 256, endPoint y: 171, distance: 228.4
click at [256, 228] on code "import { useEffect } from 'react' ; import { Sapling } from "@saplingai/sapling…" at bounding box center [537, 422] width 568 height 388
click at [607, 228] on code "import { useEffect } from 'react' ; import { Sapling } from "@saplingai/sapling…" at bounding box center [537, 422] width 568 height 388
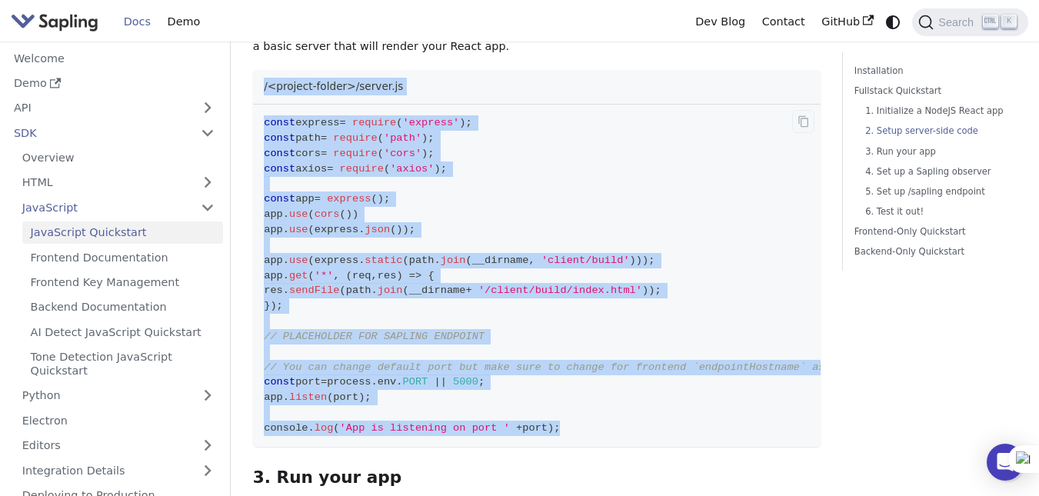
scroll to position [769, 0]
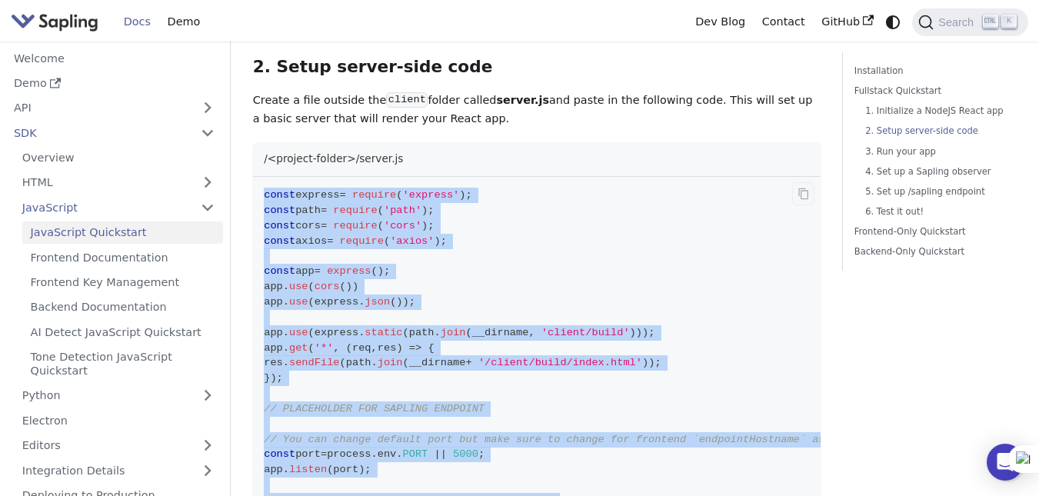
drag, startPoint x: 545, startPoint y: 339, endPoint x: 255, endPoint y: 155, distance: 342.7
click at [255, 177] on code "const express = require ( 'express' ) ; const path = require ( 'path' ) ; const…" at bounding box center [560, 348] width 615 height 343
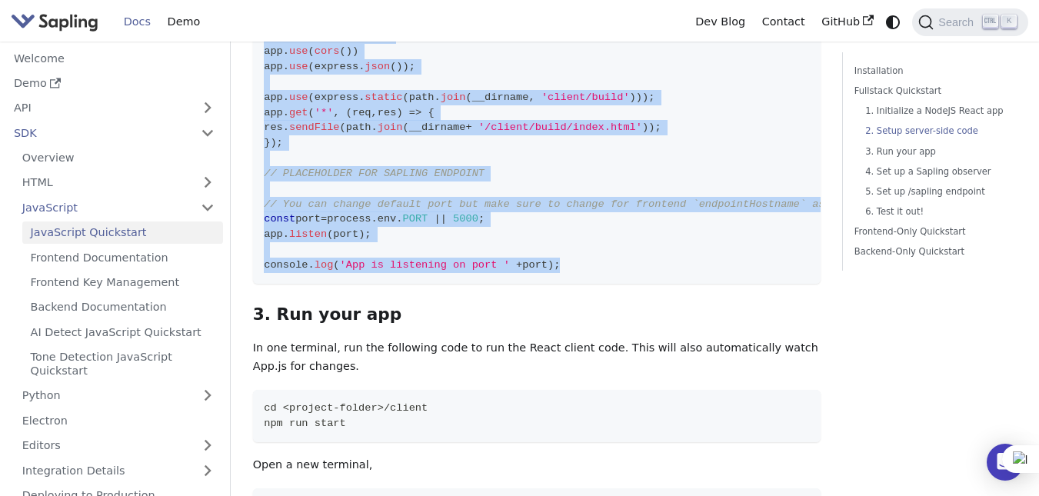
scroll to position [1025, 0]
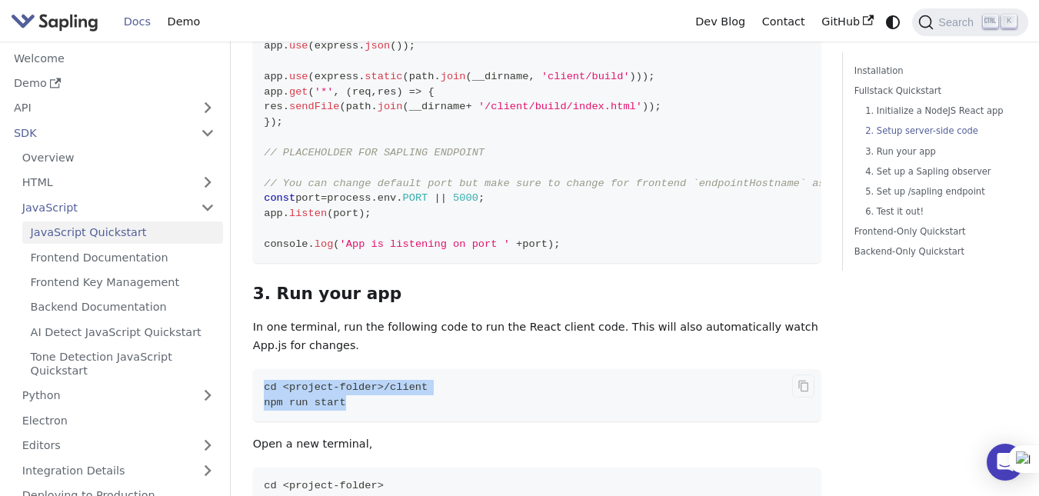
drag, startPoint x: 265, startPoint y: 345, endPoint x: 368, endPoint y: 367, distance: 106.1
click at [368, 369] on code "cd <project-folder>/client npm run start" at bounding box center [537, 395] width 568 height 52
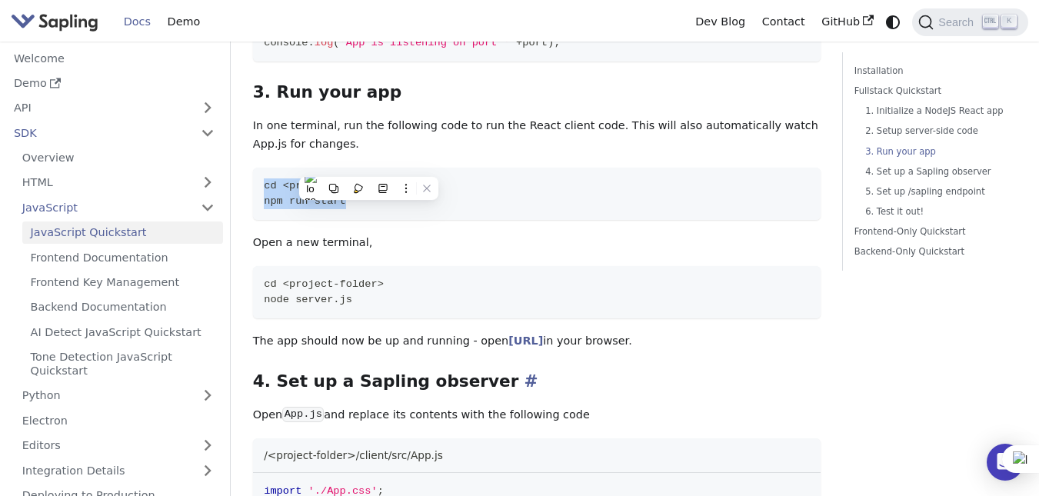
scroll to position [1282, 0]
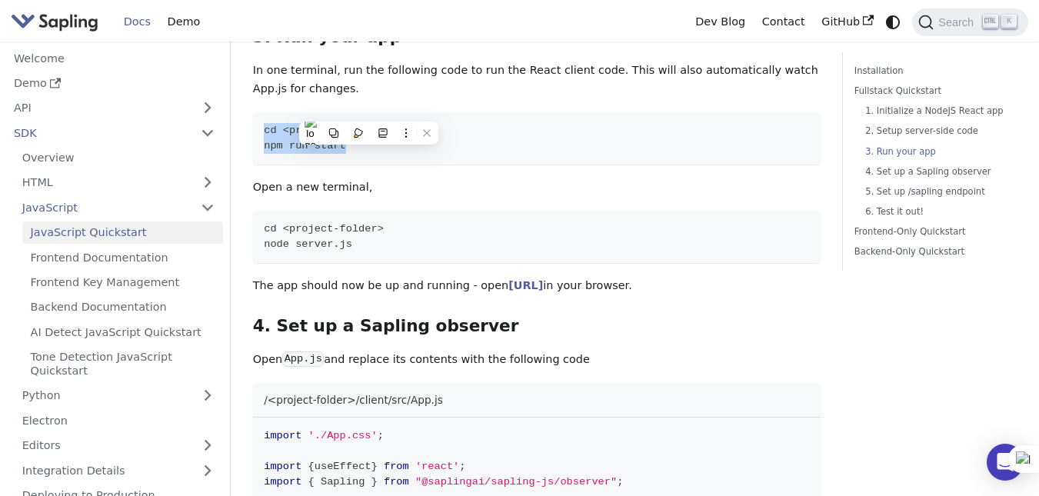
drag, startPoint x: 255, startPoint y: 323, endPoint x: 579, endPoint y: 322, distance: 323.9
click at [579, 351] on p "Open App.js and replace its contents with the following code" at bounding box center [537, 360] width 568 height 18
click at [291, 352] on code "App.js" at bounding box center [303, 359] width 42 height 15
drag, startPoint x: 285, startPoint y: 322, endPoint x: 317, endPoint y: 322, distance: 31.5
click at [317, 352] on code "App.js" at bounding box center [303, 359] width 42 height 15
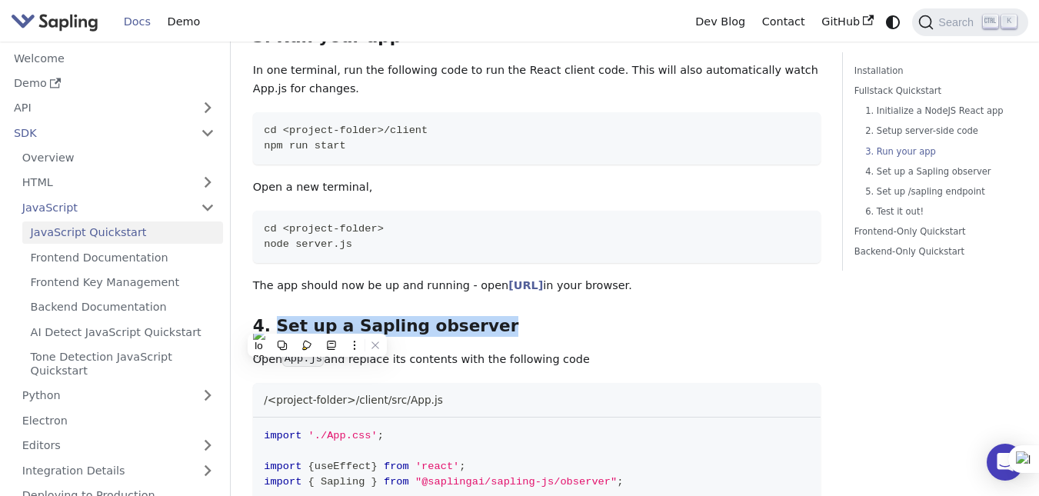
drag, startPoint x: 273, startPoint y: 286, endPoint x: 479, endPoint y: 268, distance: 206.2
drag, startPoint x: 244, startPoint y: 287, endPoint x: 605, endPoint y: 319, distance: 362.2
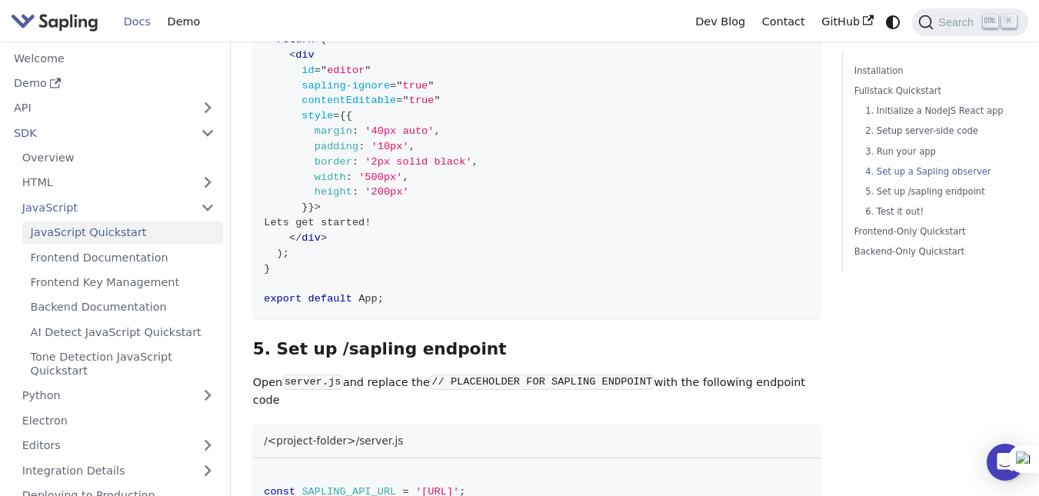
scroll to position [1795, 0]
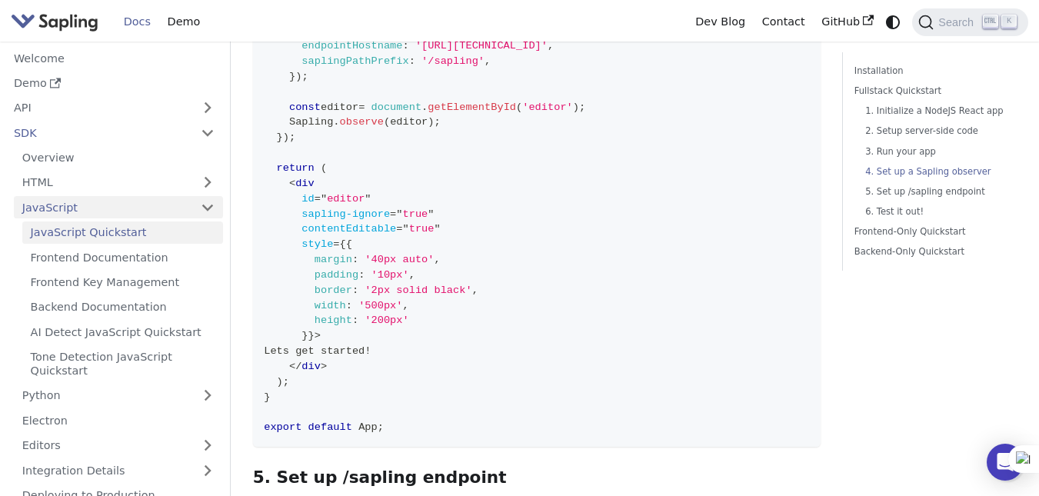
click at [207, 212] on link "JavaScript" at bounding box center [118, 207] width 209 height 22
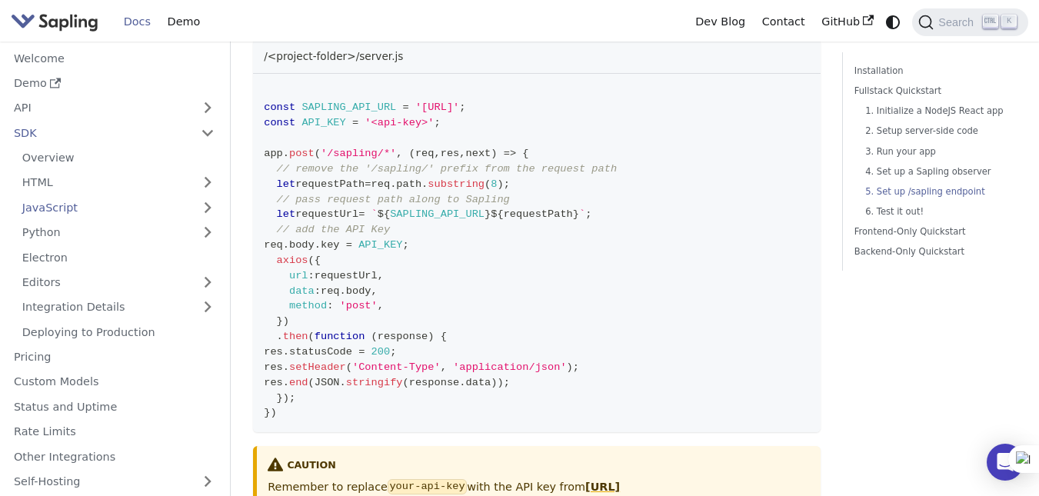
scroll to position [2436, 0]
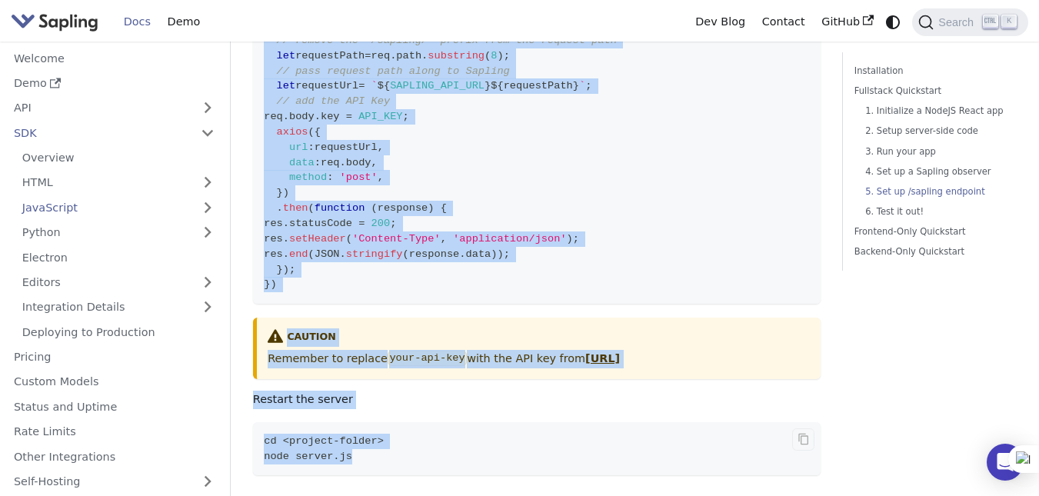
drag, startPoint x: 253, startPoint y: 62, endPoint x: 719, endPoint y: 411, distance: 581.9
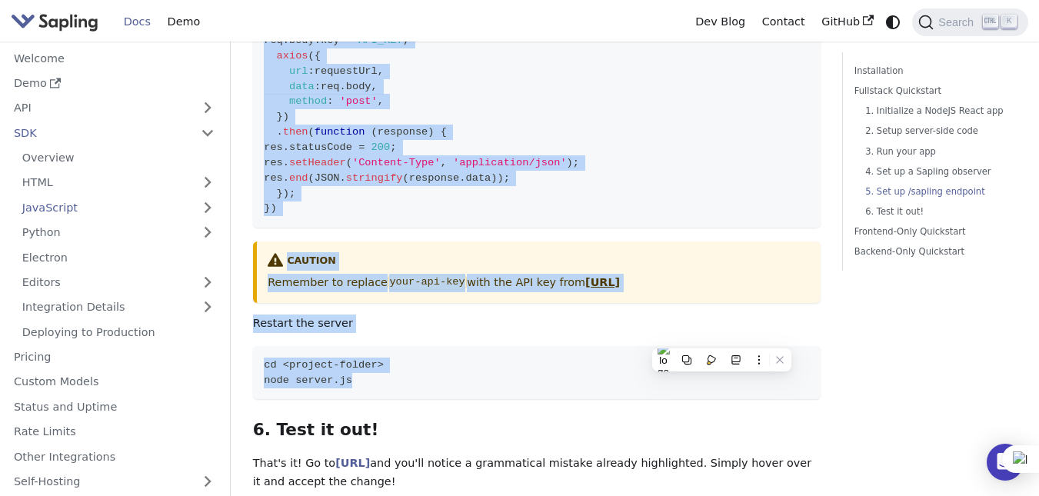
scroll to position [2564, 0]
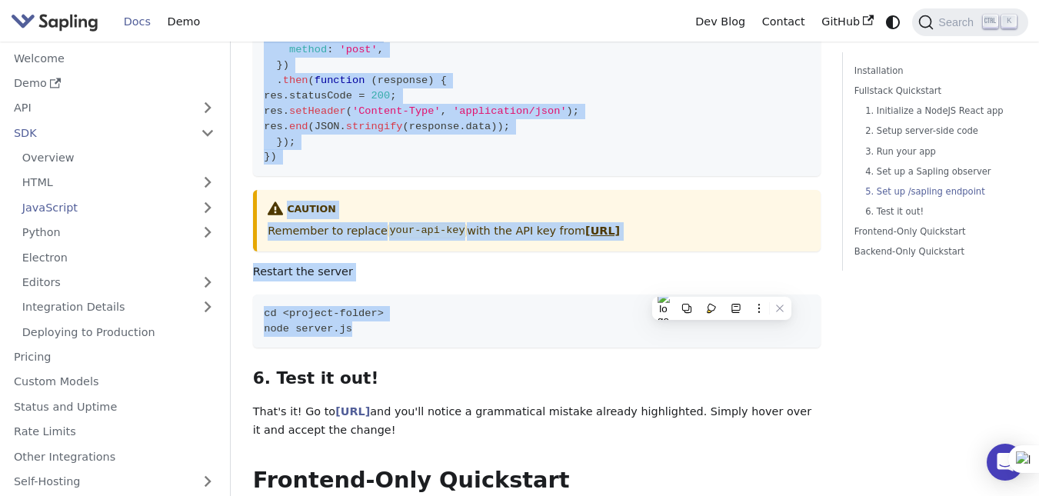
drag, startPoint x: 248, startPoint y: 322, endPoint x: 439, endPoint y: 385, distance: 200.9
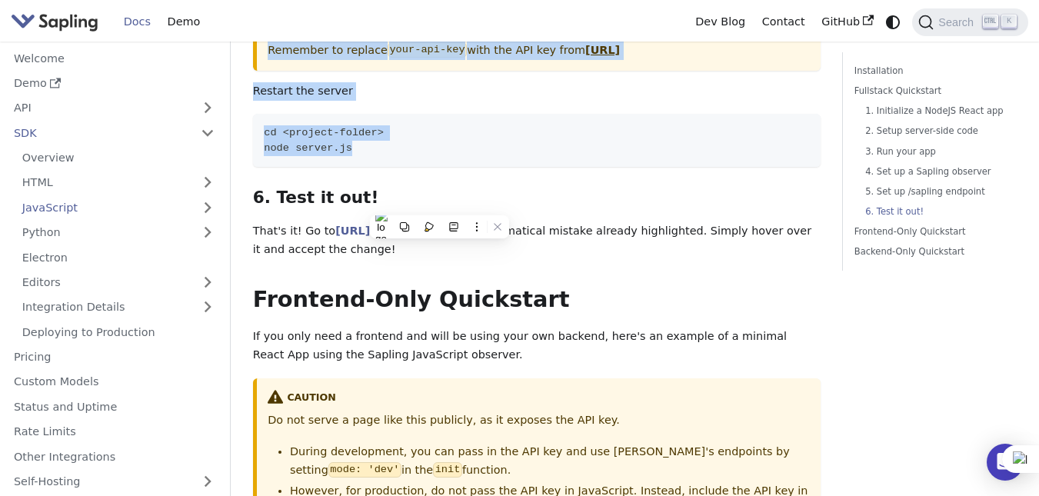
scroll to position [2821, 0]
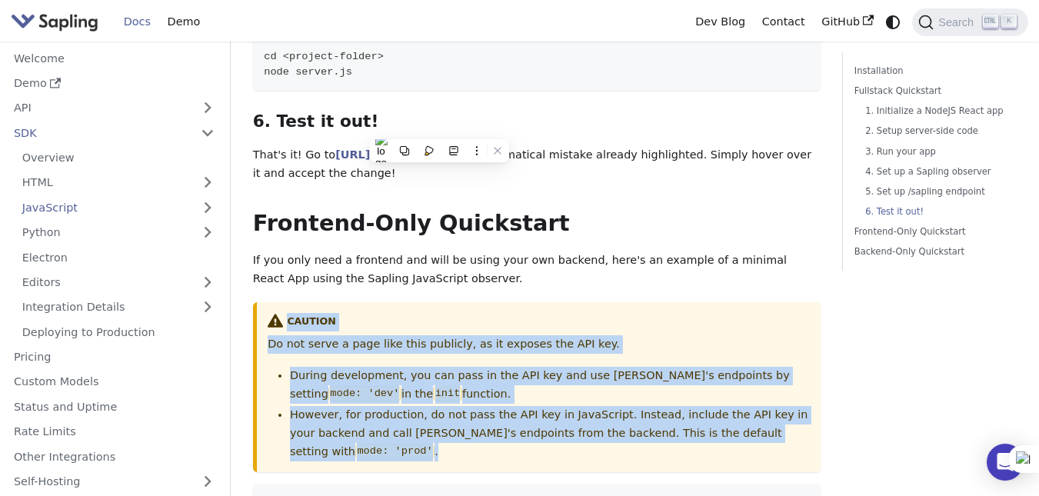
drag, startPoint x: 286, startPoint y: 266, endPoint x: 805, endPoint y: 385, distance: 531.9
click at [805, 385] on div "caution Do not serve a page like this publicly, as it exposes the API key. Duri…" at bounding box center [537, 387] width 568 height 170
click at [805, 406] on li "However, for production, do not pass the API key in JavaScript. Instead, includ…" at bounding box center [549, 433] width 519 height 55
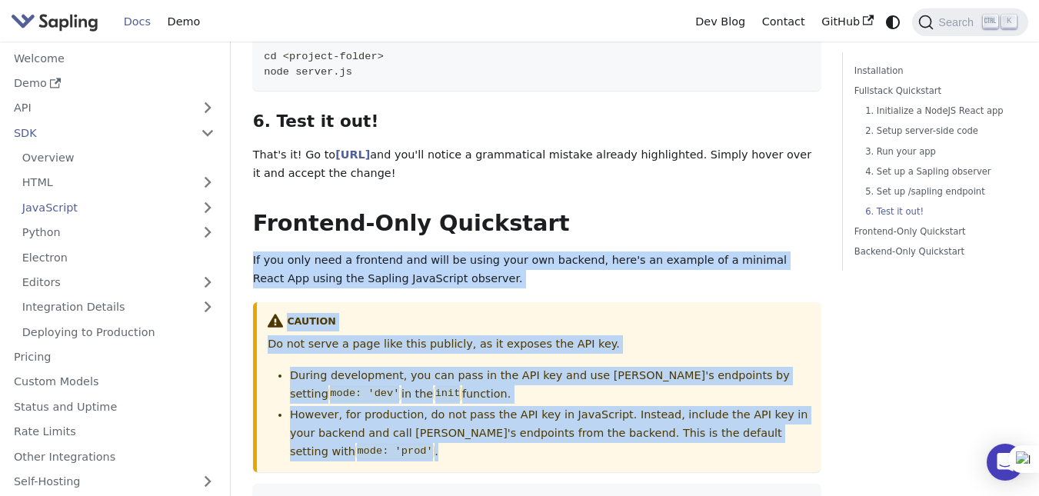
drag, startPoint x: 805, startPoint y: 385, endPoint x: 247, endPoint y: 215, distance: 583.1
drag, startPoint x: 247, startPoint y: 206, endPoint x: 794, endPoint y: 377, distance: 573.0
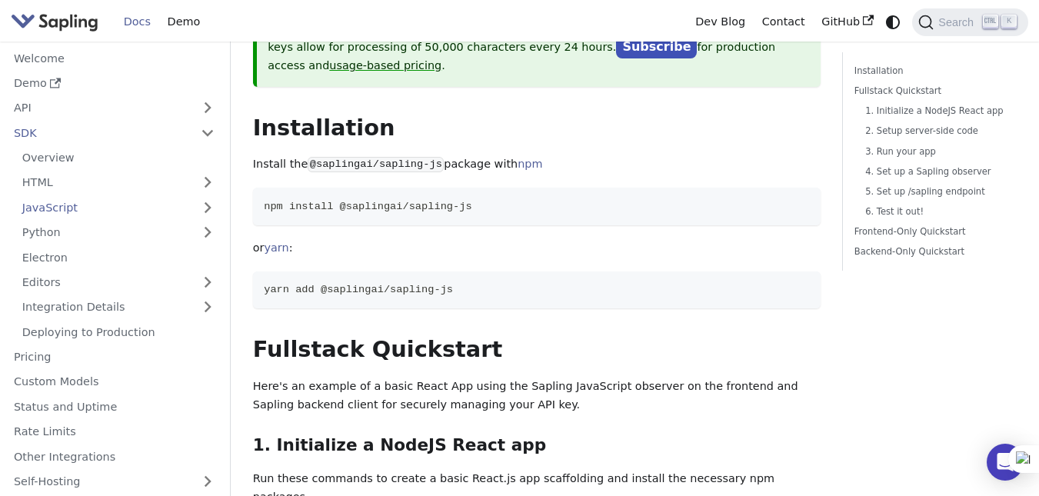
scroll to position [0, 0]
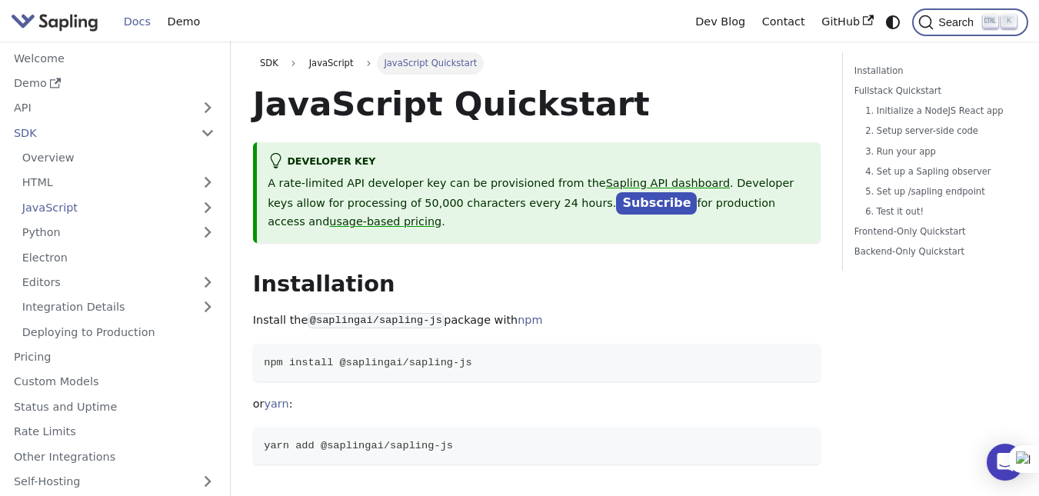
click at [989, 15] on icon "Search (Ctrl+K)" at bounding box center [991, 21] width 12 height 12
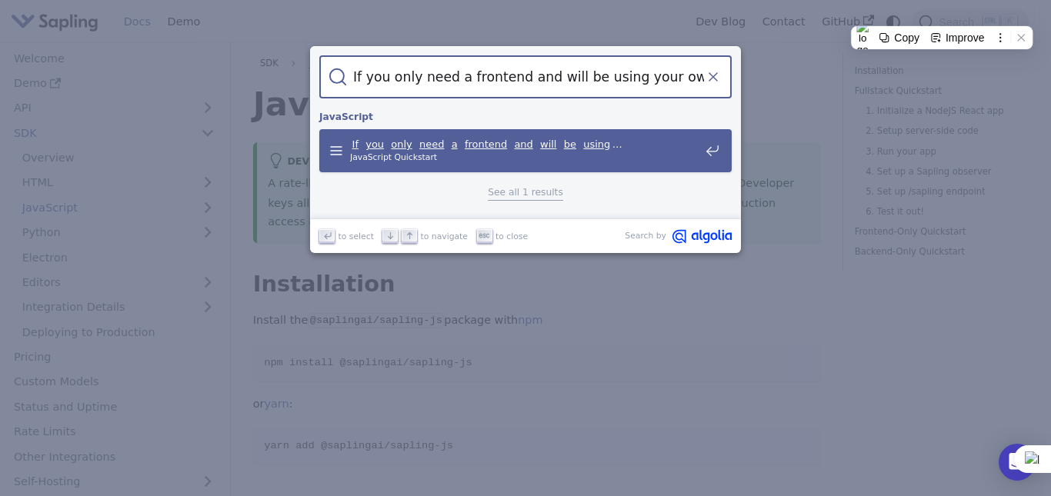
click at [714, 75] on icon "Clear the query" at bounding box center [712, 76] width 15 height 15
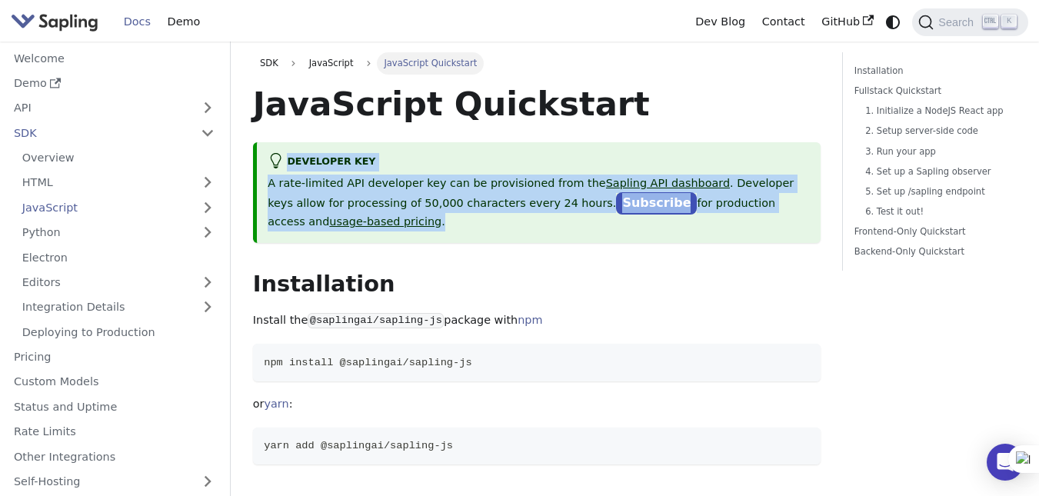
drag, startPoint x: 288, startPoint y: 158, endPoint x: 823, endPoint y: 202, distance: 536.5
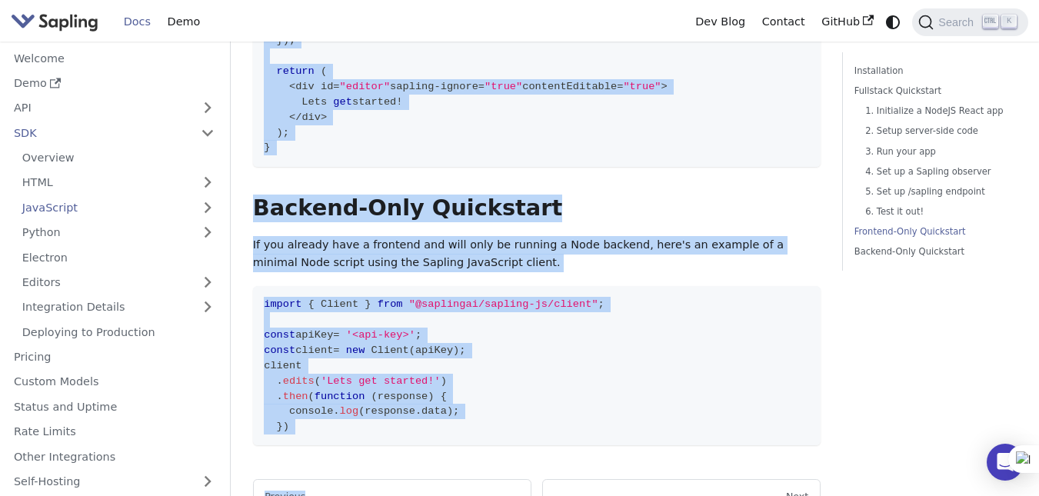
scroll to position [3590, 0]
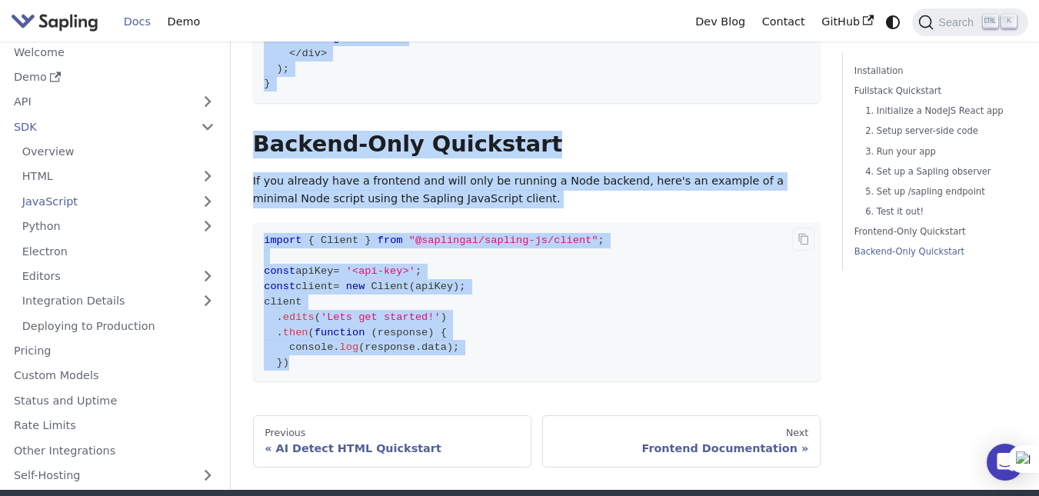
drag, startPoint x: 255, startPoint y: 266, endPoint x: 478, endPoint y: 302, distance: 225.1
click at [478, 302] on code "import { Client } from "@saplingai/sapling-js/client" ; const apiKey = '<api-ke…" at bounding box center [537, 301] width 568 height 159
drag, startPoint x: 295, startPoint y: 290, endPoint x: 245, endPoint y: 82, distance: 214.4
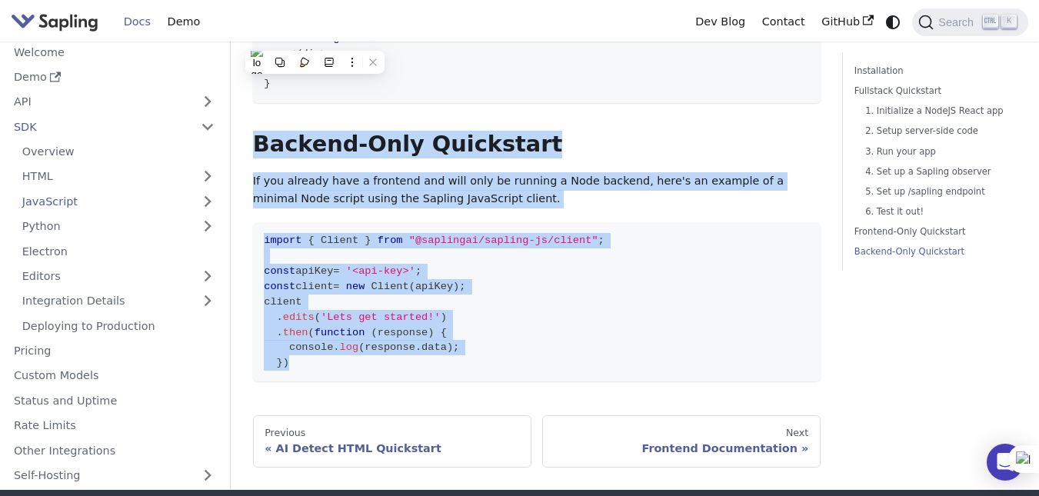
click at [259, 172] on p "If you already have a frontend and will only be running a Node backend, here's …" at bounding box center [537, 190] width 568 height 37
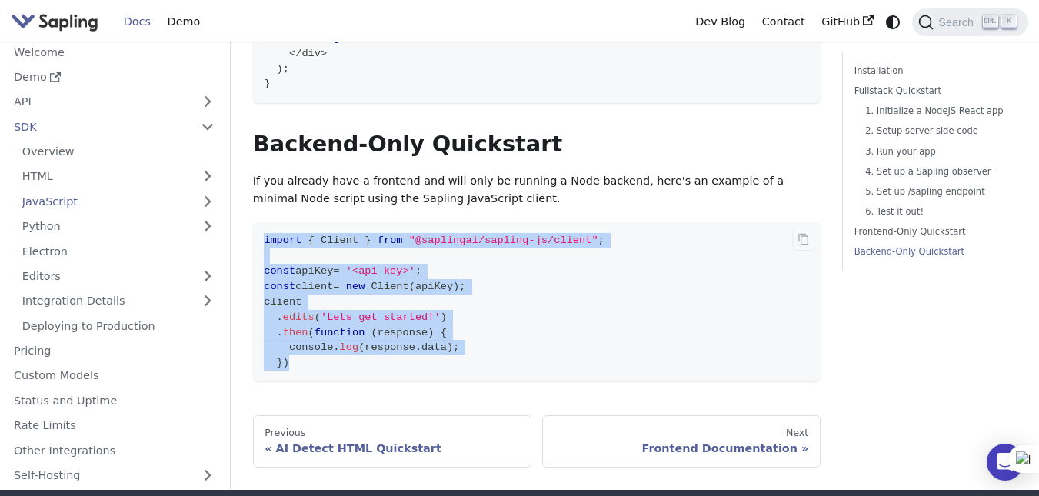
drag, startPoint x: 262, startPoint y: 168, endPoint x: 301, endPoint y: 291, distance: 129.0
click at [301, 291] on code "import { Client } from "@saplingai/sapling-js/client" ; const apiKey = '<api-ke…" at bounding box center [537, 301] width 568 height 159
drag, startPoint x: 301, startPoint y: 291, endPoint x: 261, endPoint y: 177, distance: 120.7
click at [261, 222] on code "import { Client } from "@saplingai/sapling-js/client" ; const apiKey = '<api-ke…" at bounding box center [537, 301] width 568 height 159
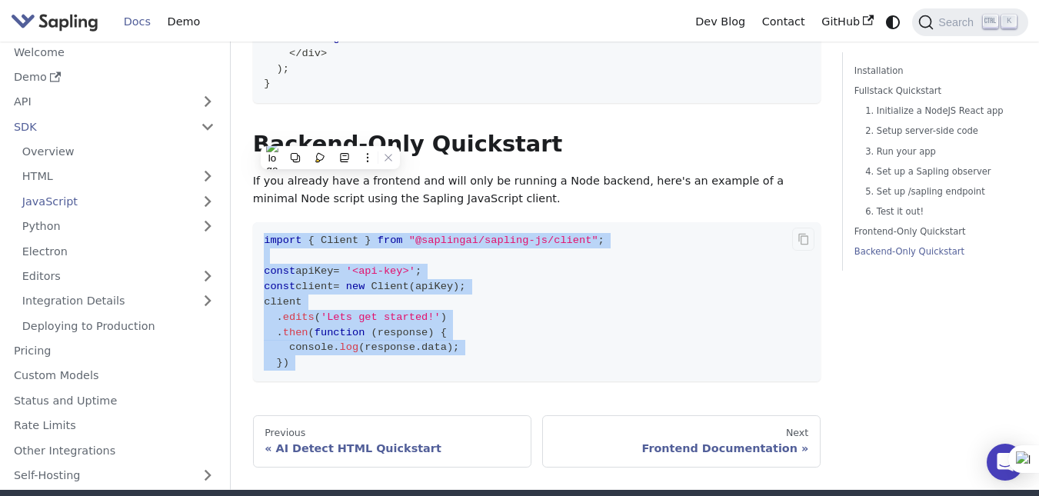
click at [333, 288] on code "import { Client } from "@saplingai/sapling-js/client" ; const apiKey = '<api-ke…" at bounding box center [537, 301] width 568 height 159
drag, startPoint x: 329, startPoint y: 291, endPoint x: 266, endPoint y: 175, distance: 132.2
click at [266, 222] on code "import { Client } from "@saplingai/sapling-js/client" ; const apiKey = '<api-ke…" at bounding box center [537, 301] width 568 height 159
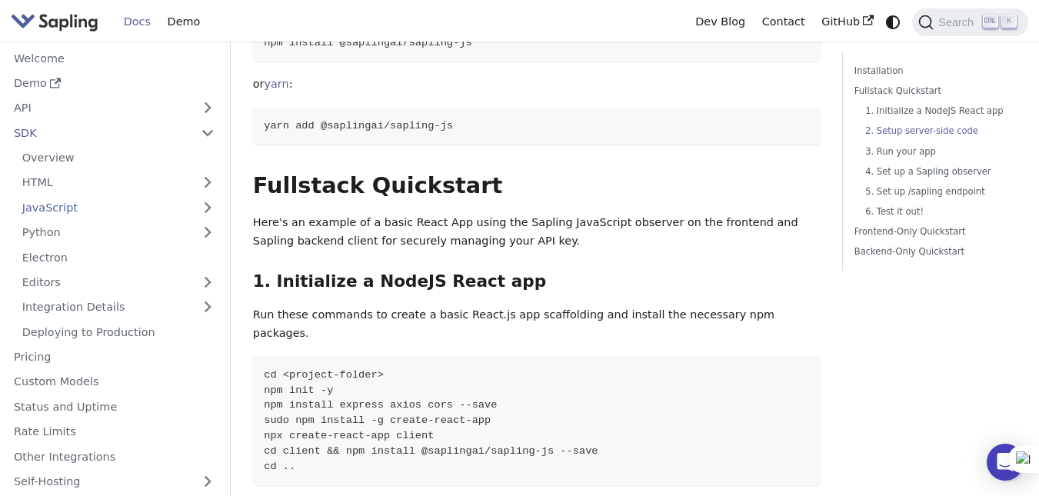
scroll to position [0, 0]
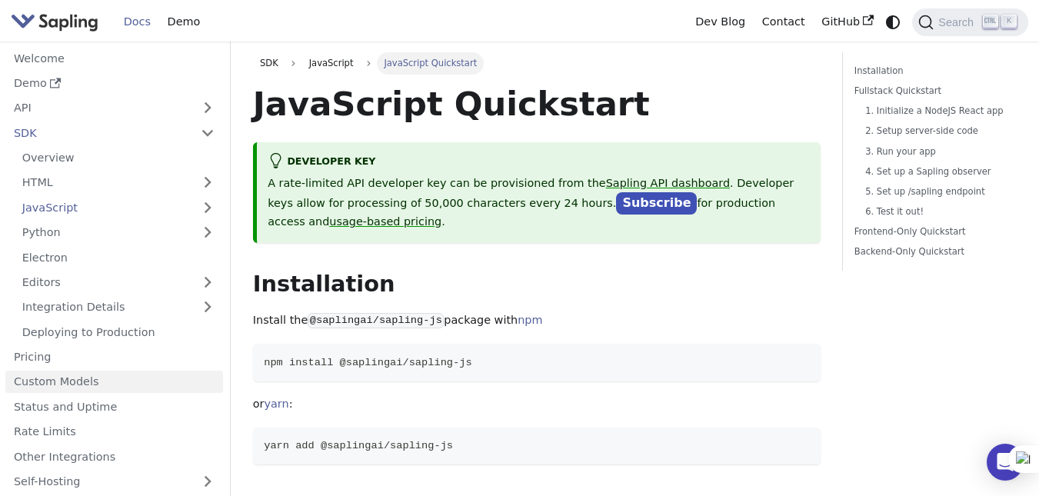
click at [121, 386] on link "Custom Models" at bounding box center [114, 382] width 218 height 22
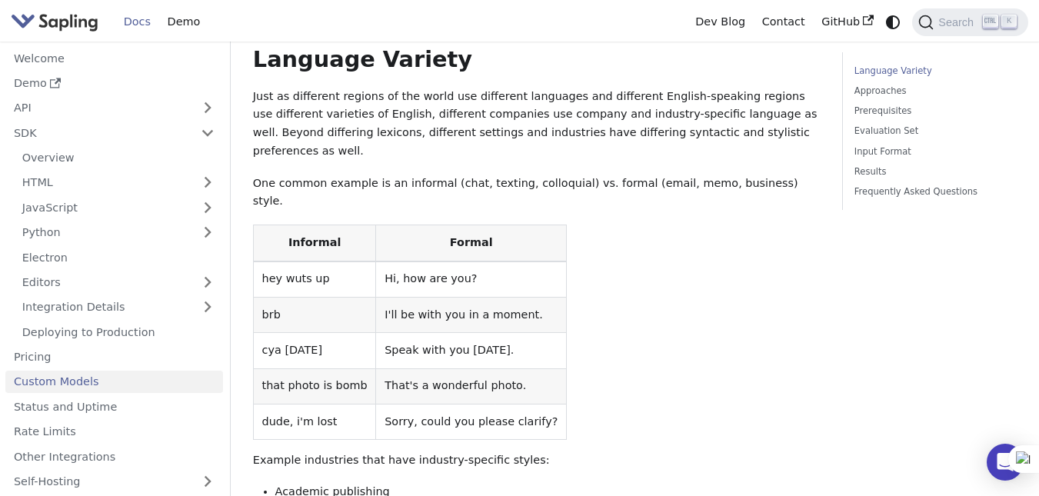
scroll to position [128, 0]
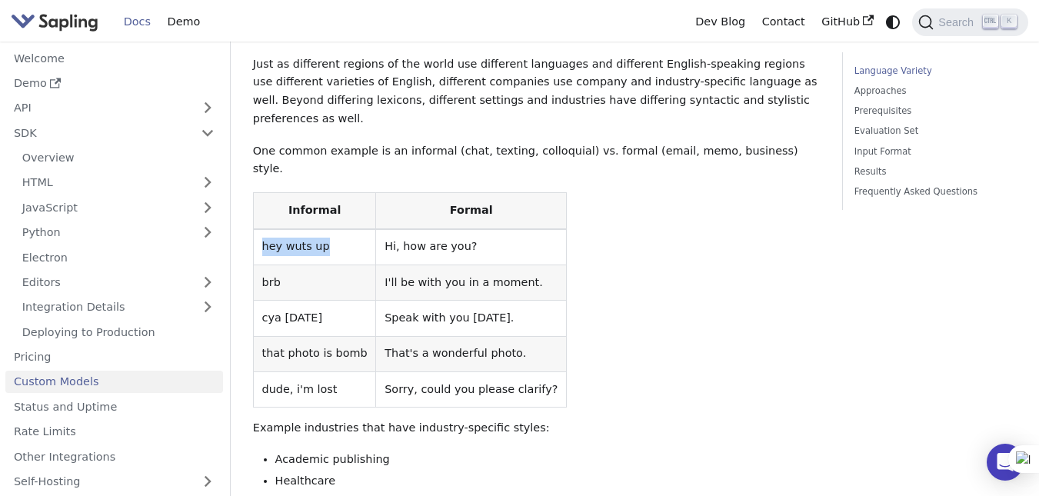
drag, startPoint x: 262, startPoint y: 208, endPoint x: 318, endPoint y: 208, distance: 56.9
click at [318, 229] on td "hey wuts up" at bounding box center [314, 247] width 123 height 36
drag, startPoint x: 330, startPoint y: 277, endPoint x: 258, endPoint y: 278, distance: 72.3
click at [258, 301] on td "cya [DATE]" at bounding box center [314, 318] width 123 height 35
drag, startPoint x: 255, startPoint y: 318, endPoint x: 353, endPoint y: 324, distance: 97.9
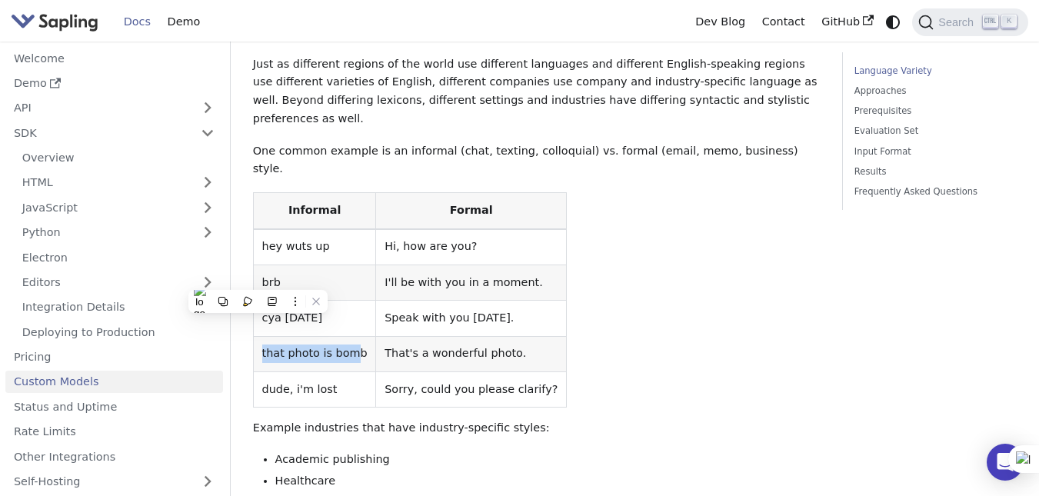
click at [353, 336] on td "that photo is bomb" at bounding box center [314, 353] width 123 height 35
click at [462, 336] on td "That's a wonderful photo." at bounding box center [471, 353] width 191 height 35
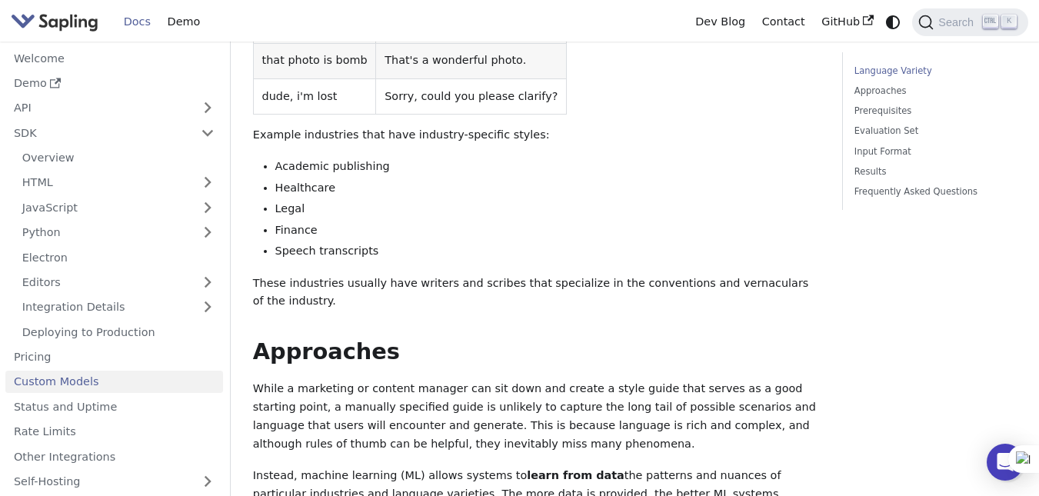
scroll to position [385, 0]
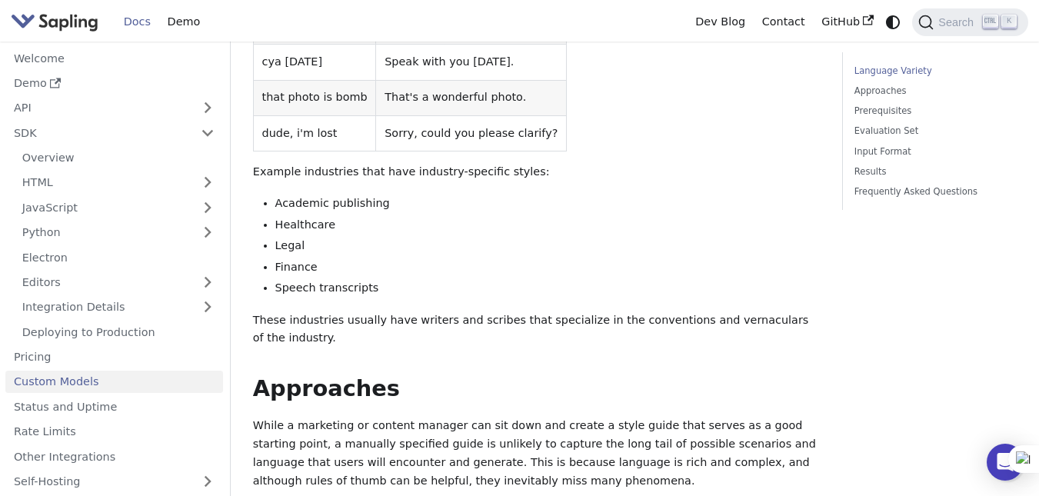
click at [290, 237] on li "Legal" at bounding box center [547, 246] width 545 height 18
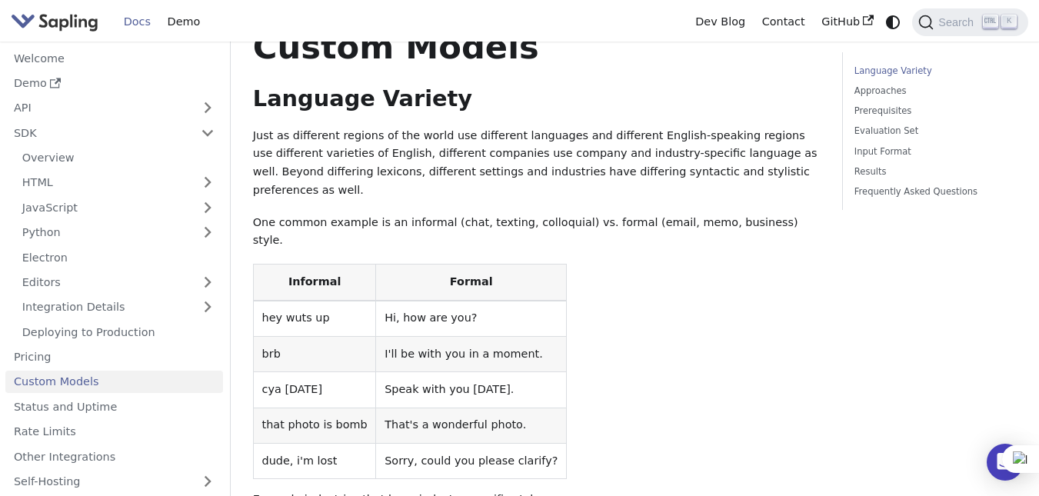
scroll to position [0, 0]
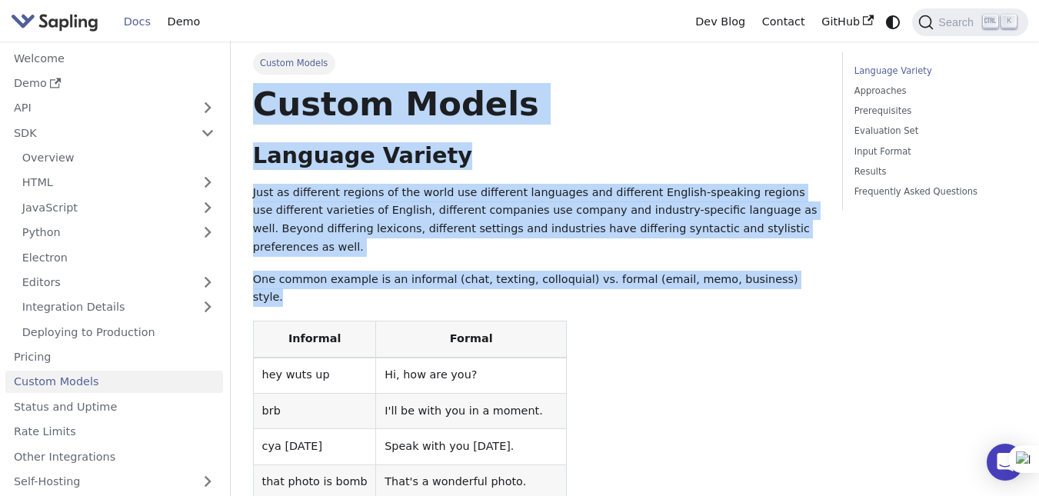
drag, startPoint x: 253, startPoint y: 103, endPoint x: 782, endPoint y: 262, distance: 551.8
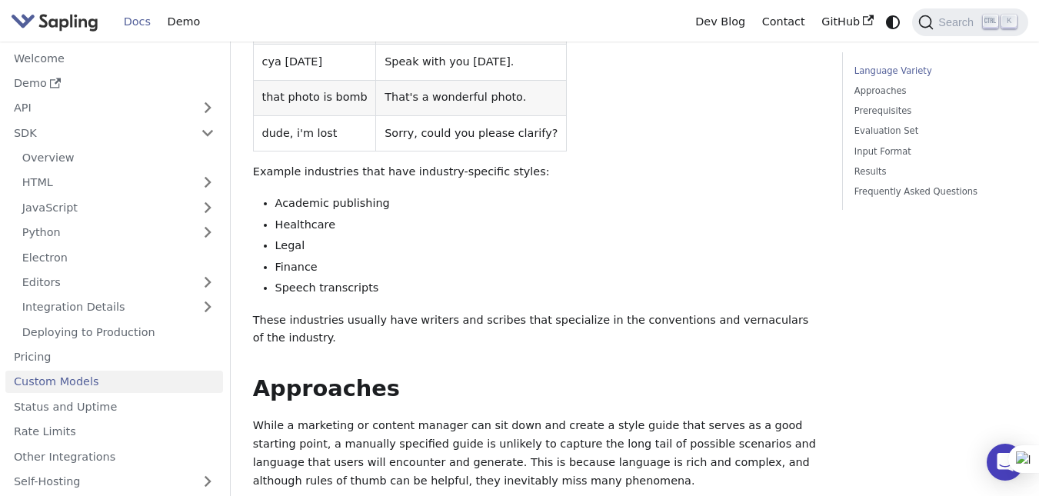
scroll to position [513, 0]
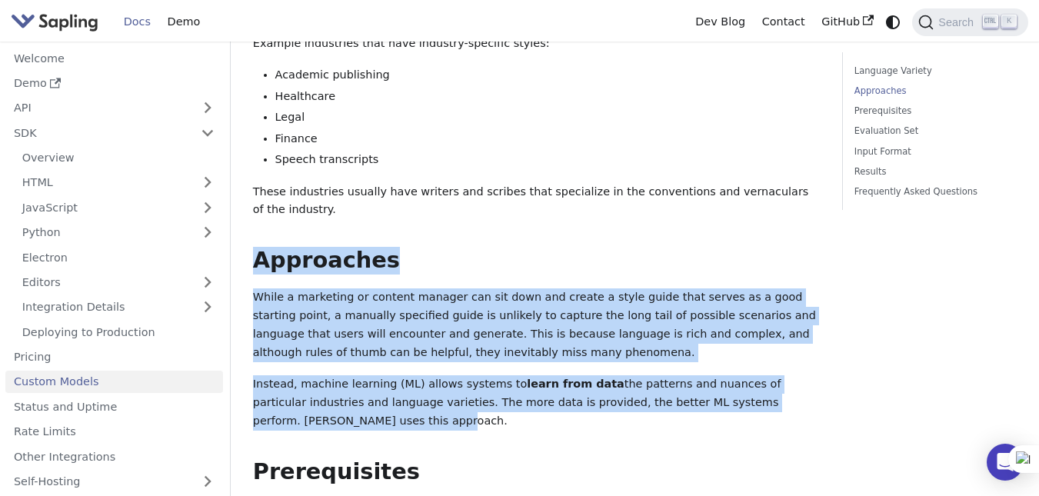
drag, startPoint x: 256, startPoint y: 202, endPoint x: 811, endPoint y: 348, distance: 573.6
click at [811, 375] on p "Instead, machine learning (ML) allows systems to learn from data the patterns a…" at bounding box center [537, 402] width 568 height 55
drag, startPoint x: 811, startPoint y: 348, endPoint x: 235, endPoint y: 182, distance: 599.5
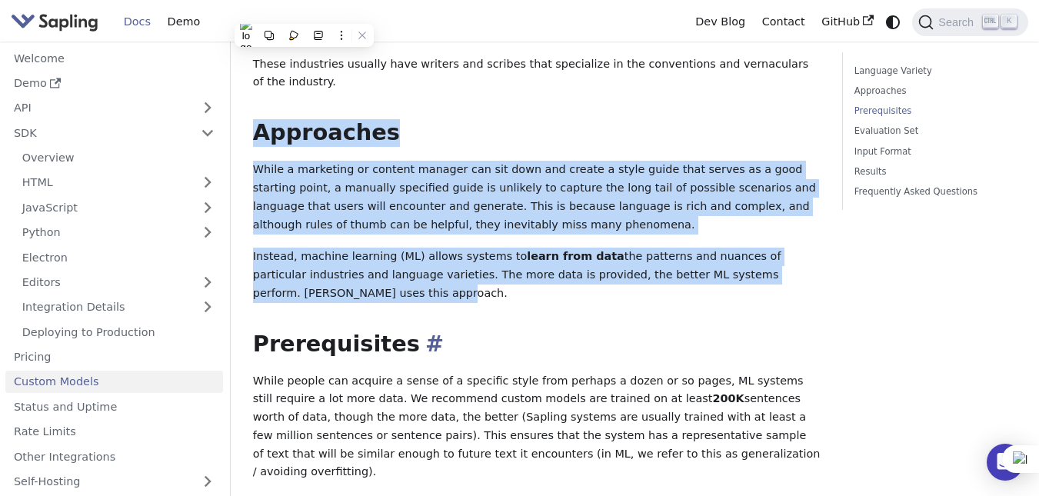
scroll to position [769, 0]
